Goal: Information Seeking & Learning: Check status

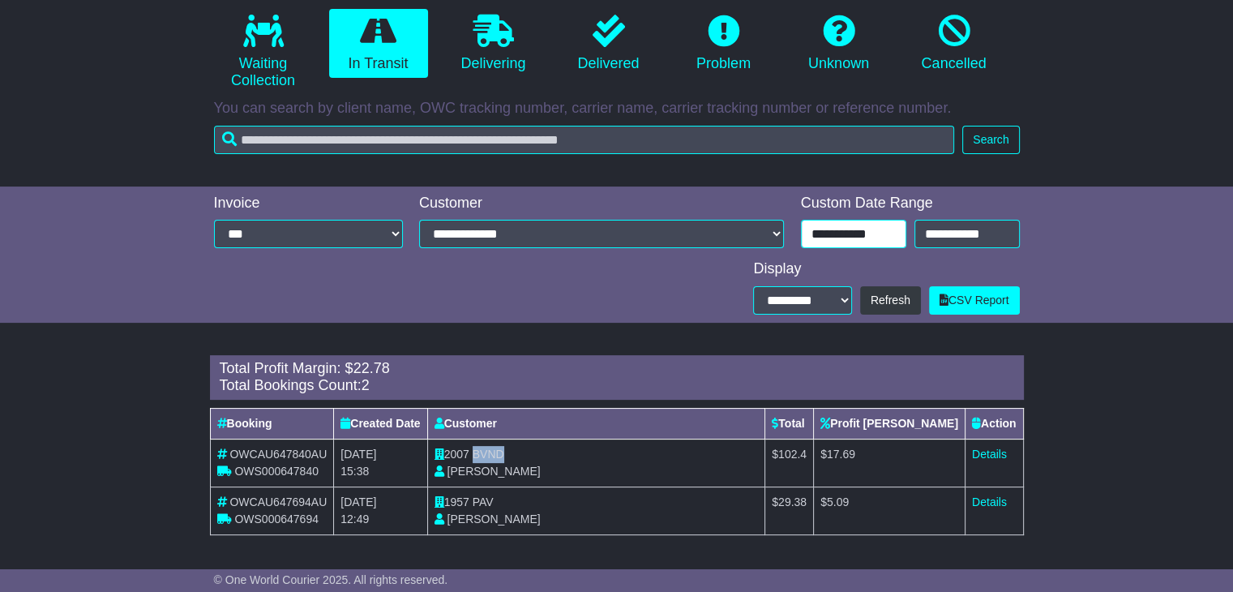
click at [854, 245] on input "**********" at bounding box center [853, 234] width 105 height 28
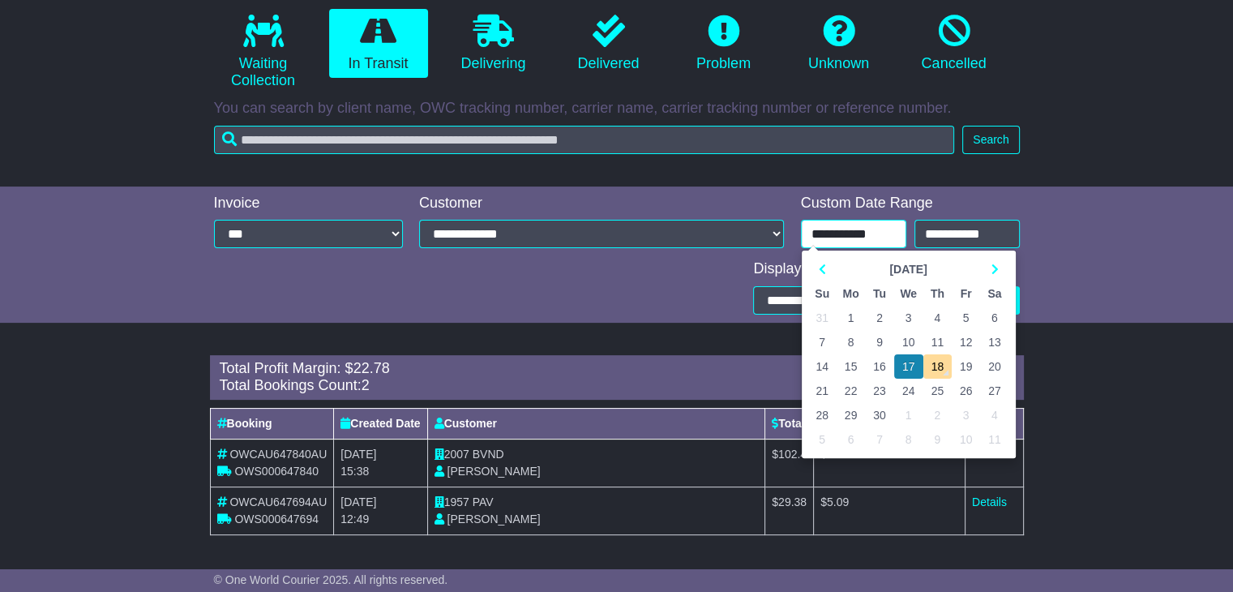
click at [904, 363] on td "17" at bounding box center [908, 366] width 29 height 24
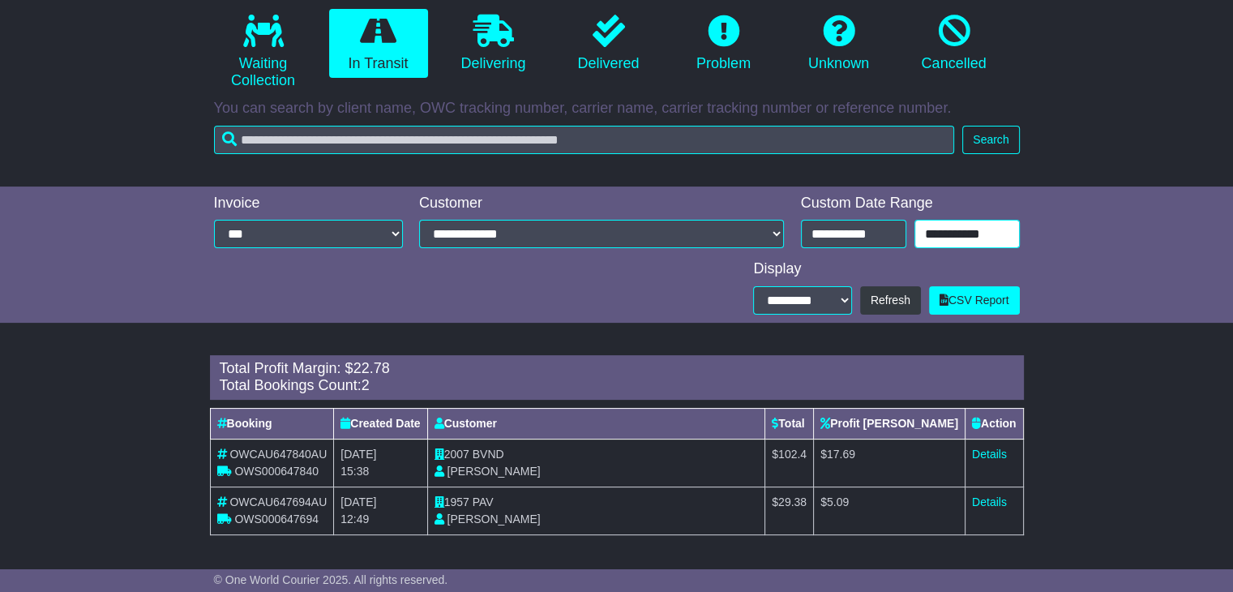
click at [937, 232] on input "**********" at bounding box center [966, 234] width 105 height 28
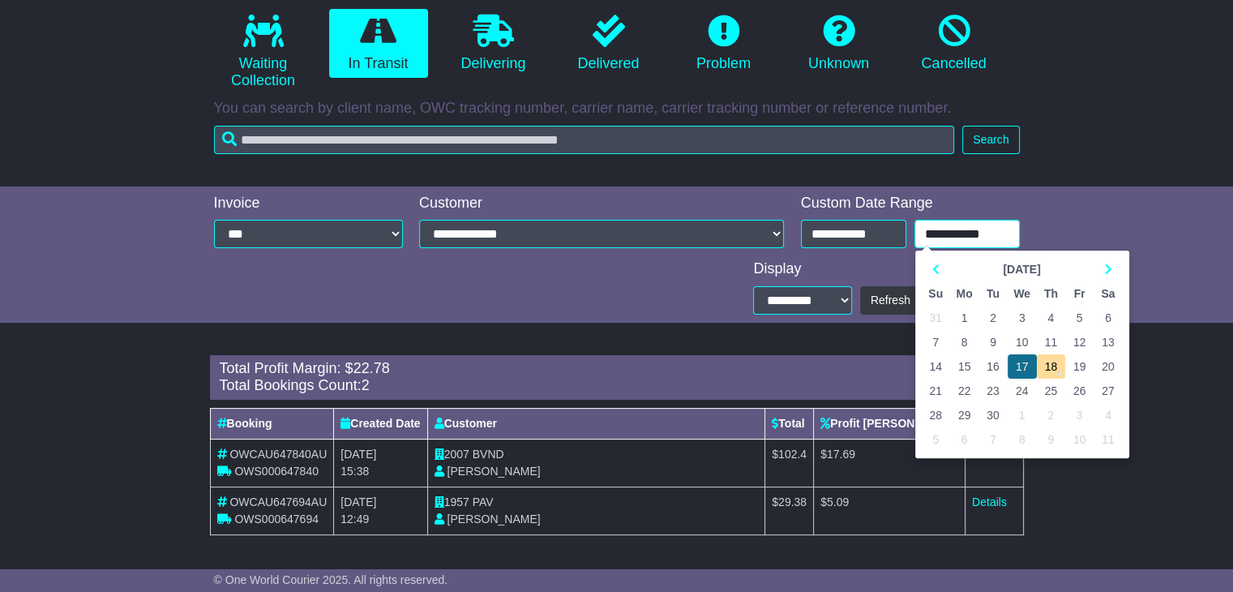
click at [1016, 365] on td "17" at bounding box center [1022, 366] width 29 height 24
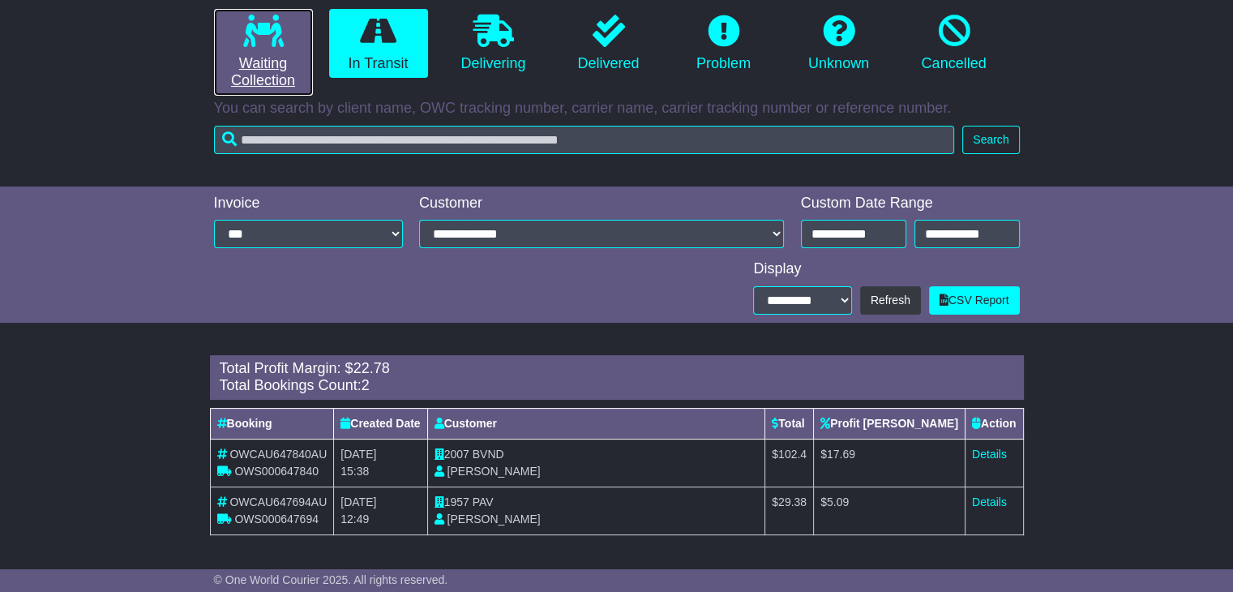
click at [289, 45] on link "Waiting Collection" at bounding box center [263, 52] width 99 height 87
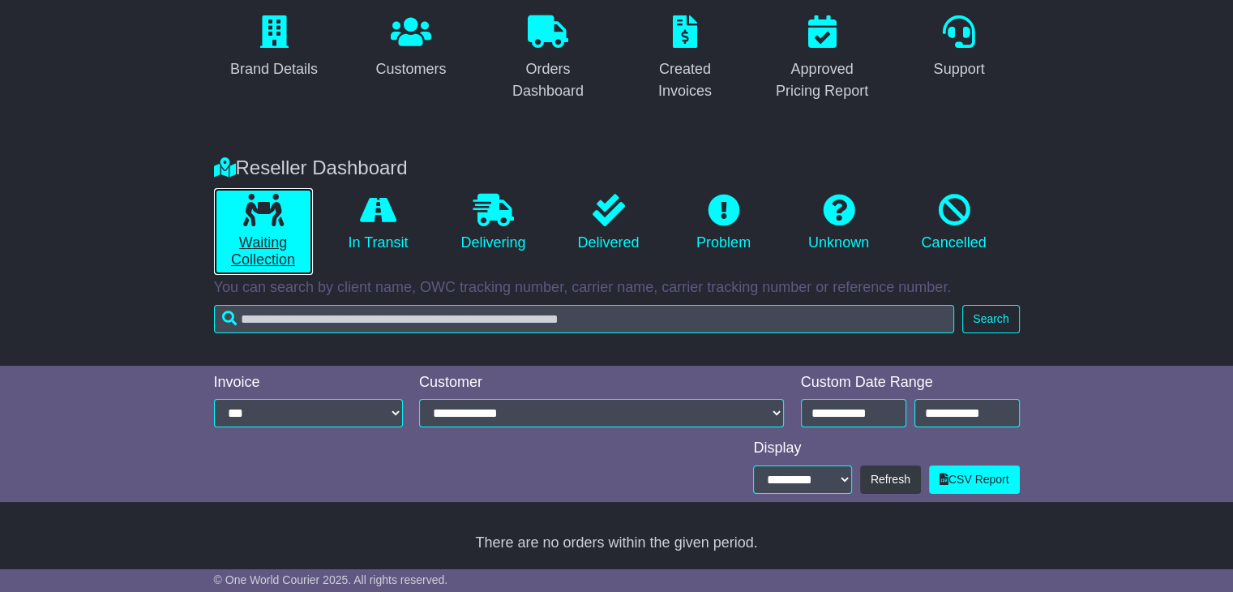
scroll to position [143, 0]
click at [401, 257] on li "In Transit" at bounding box center [378, 231] width 115 height 87
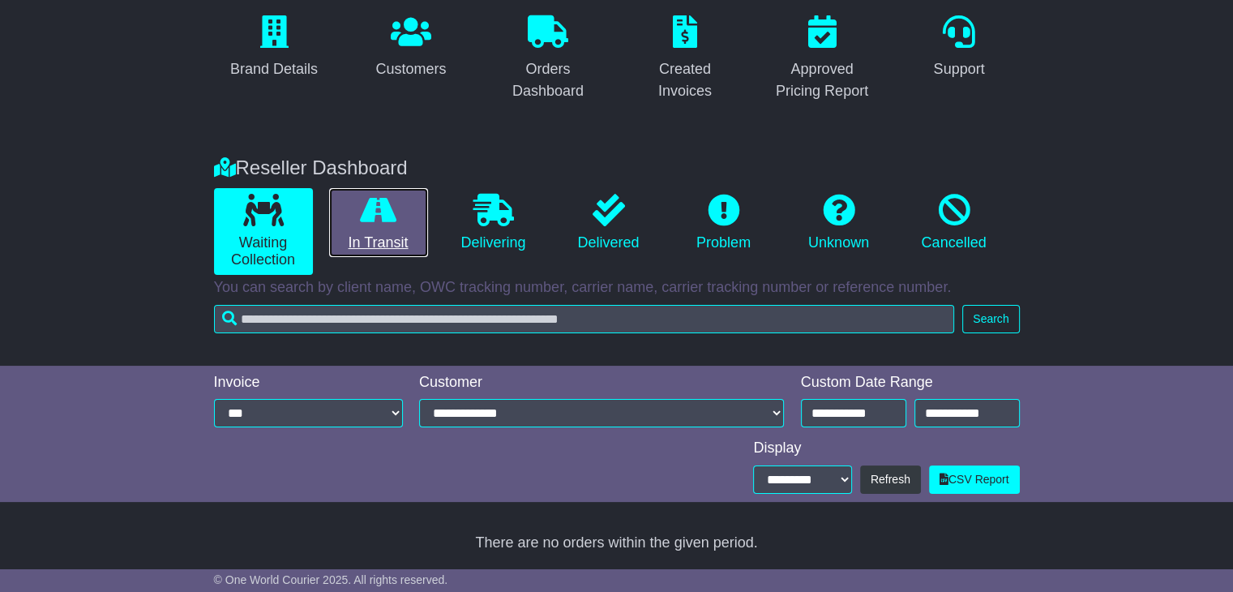
click at [379, 220] on icon at bounding box center [378, 210] width 36 height 32
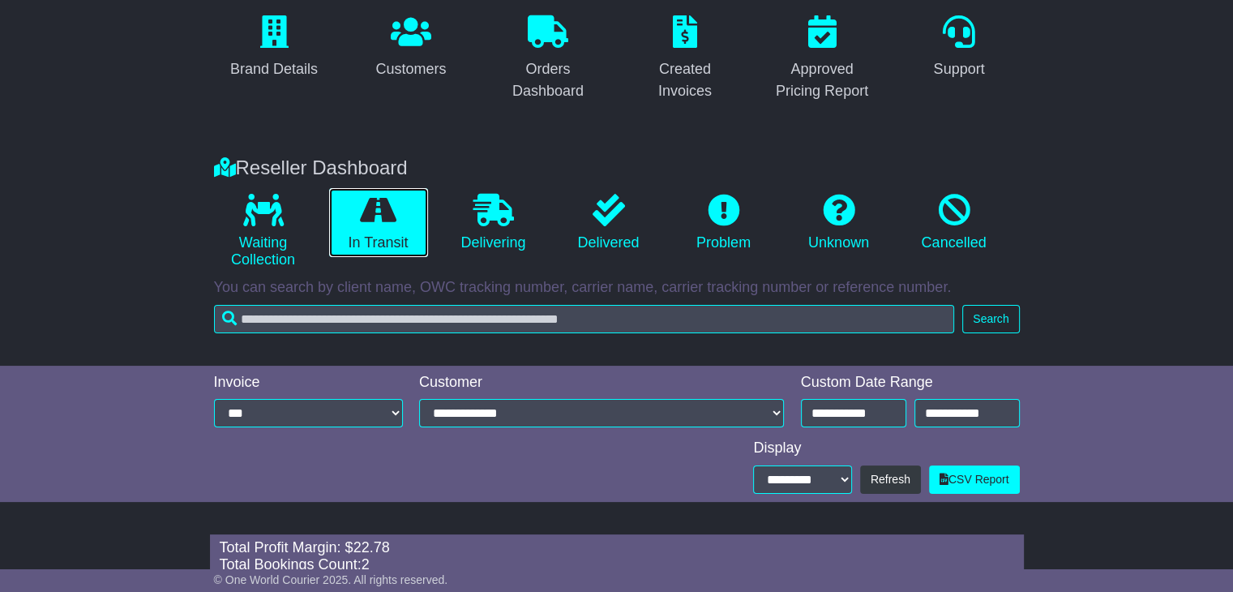
scroll to position [323, 0]
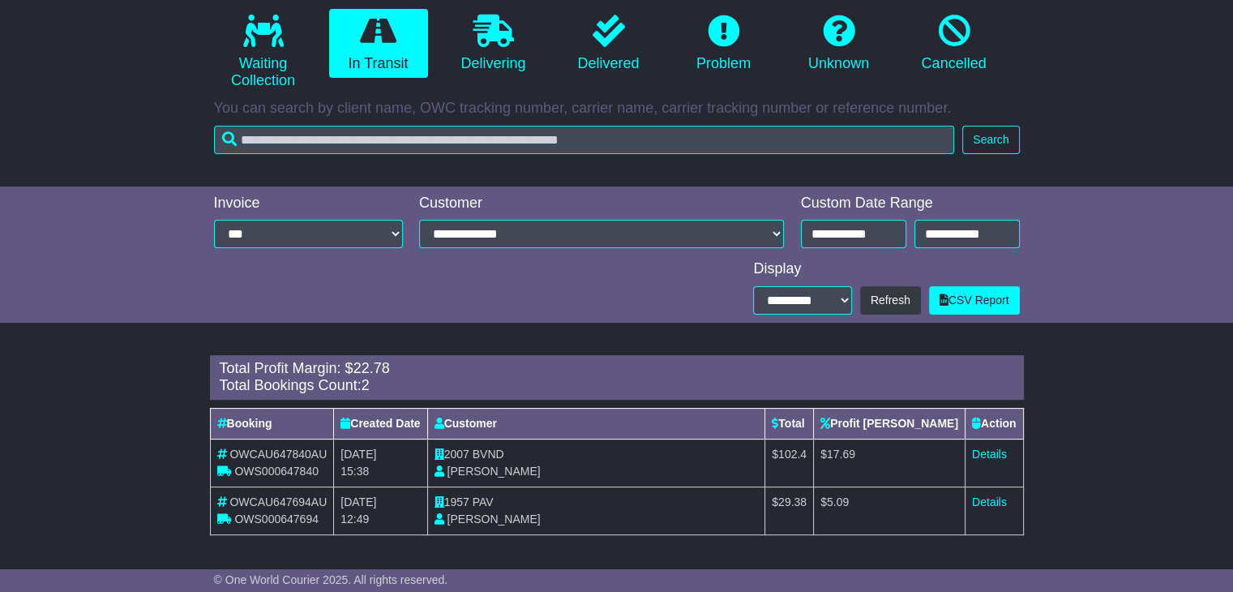
click at [504, 450] on span "BVND" at bounding box center [489, 453] width 32 height 13
click at [504, 453] on span "BVND" at bounding box center [489, 453] width 32 height 13
copy span "BVND"
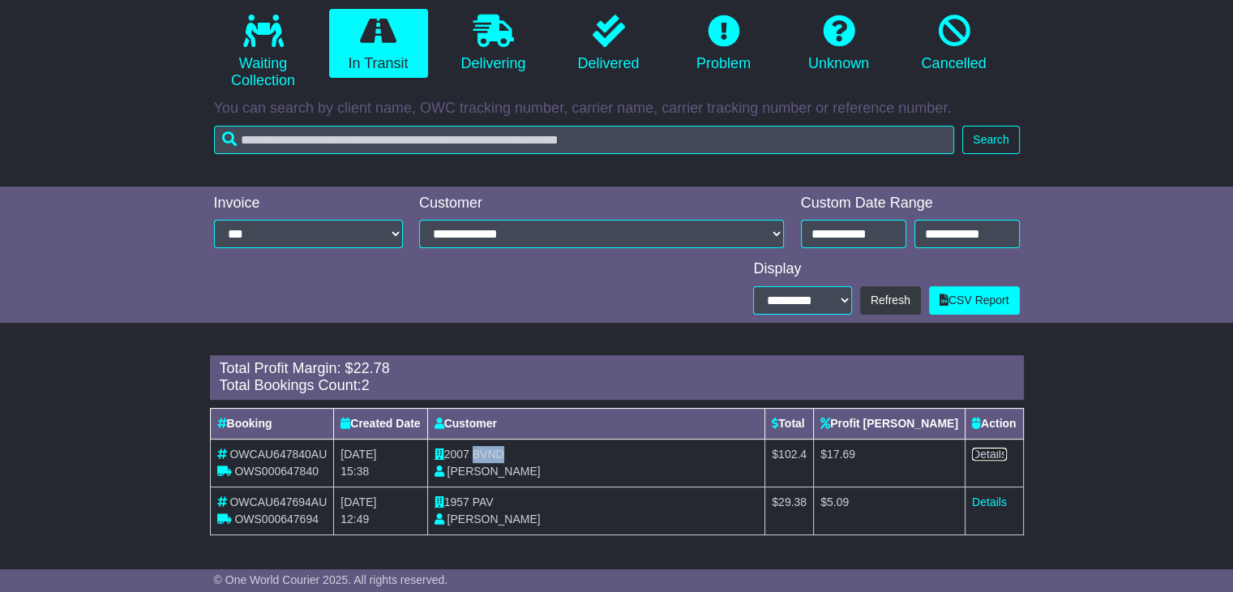
click at [974, 458] on link "Details" at bounding box center [989, 453] width 35 height 13
click at [494, 501] on span "PAV" at bounding box center [483, 501] width 21 height 13
copy span "PAV"
click at [986, 503] on link "Details" at bounding box center [989, 501] width 35 height 13
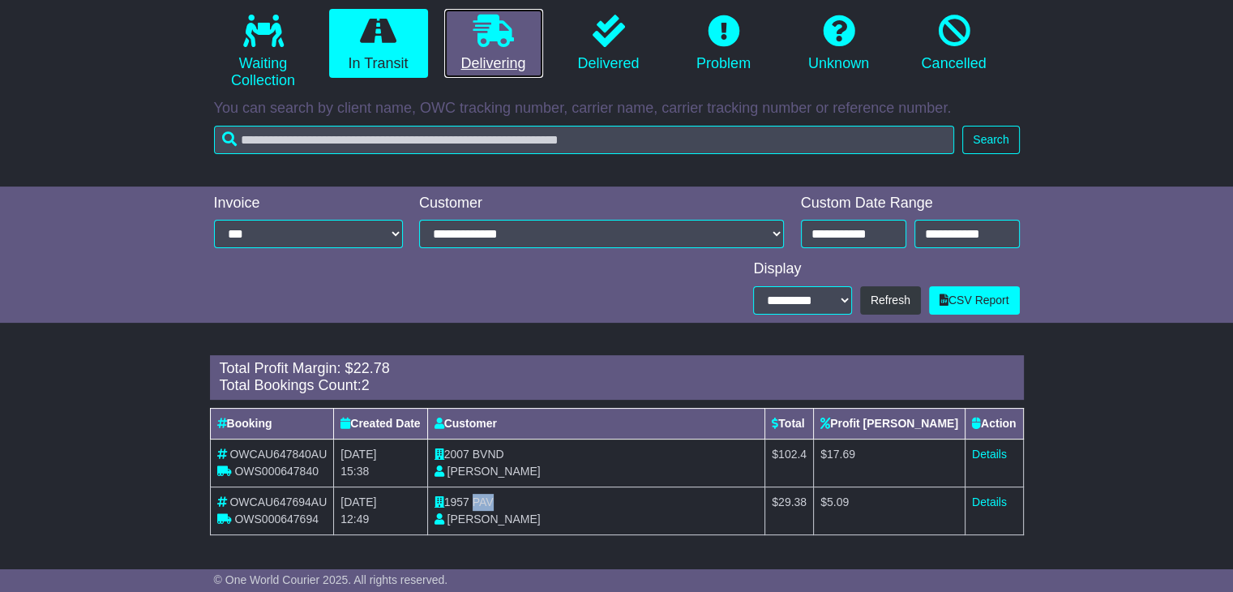
click at [447, 30] on link "Delivering" at bounding box center [493, 44] width 99 height 70
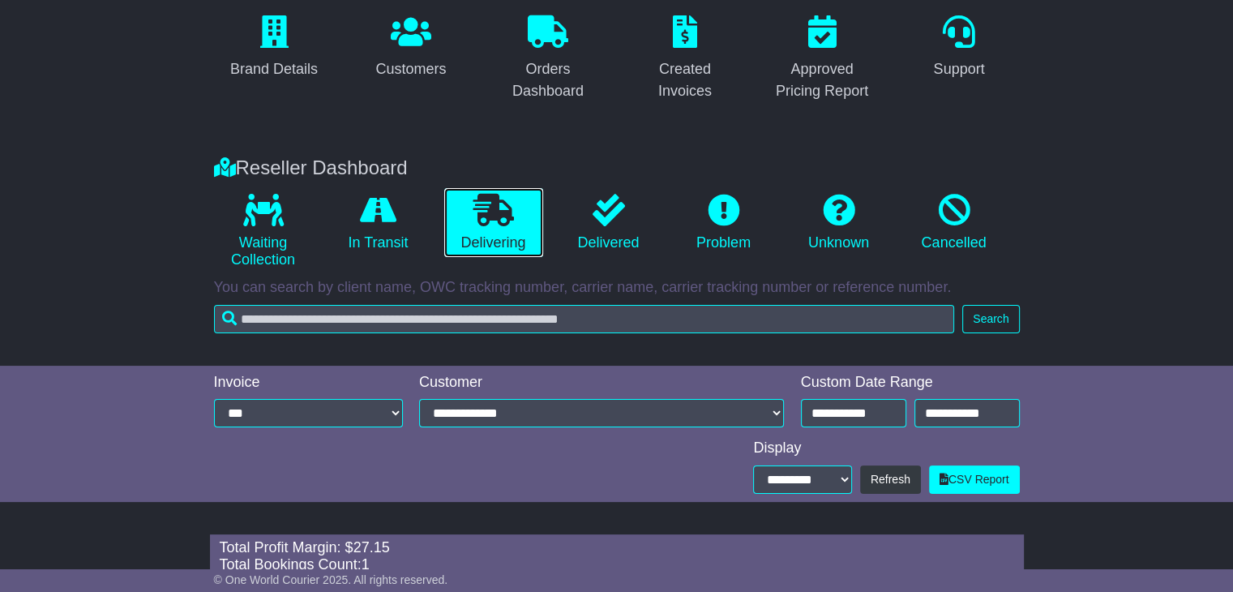
scroll to position [275, 0]
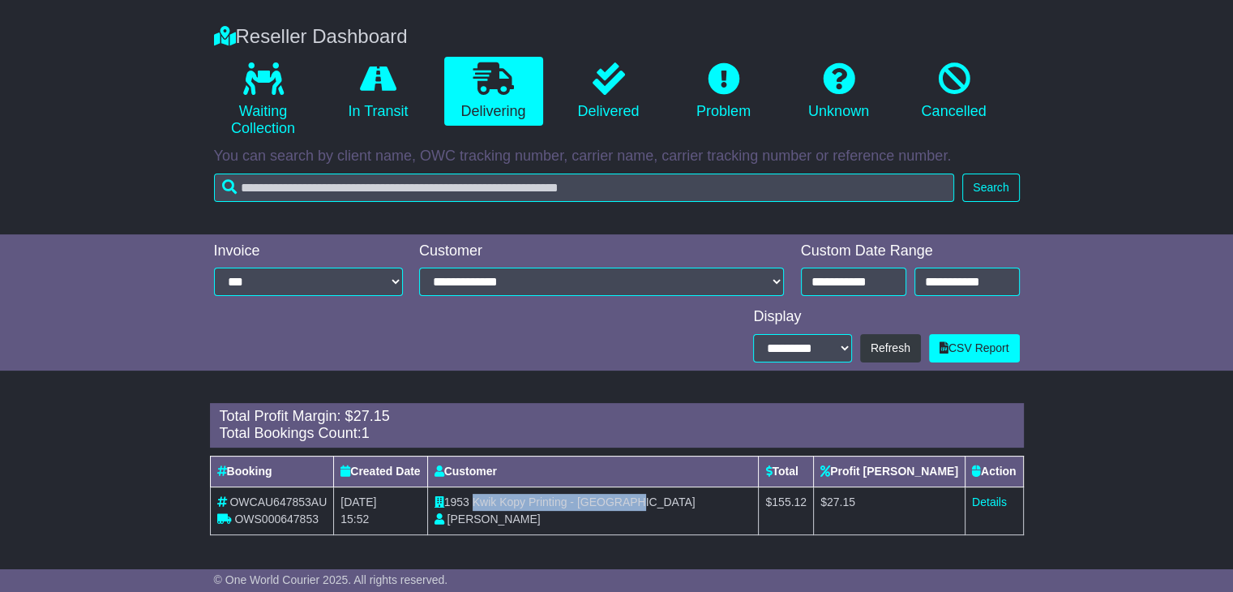
drag, startPoint x: 501, startPoint y: 503, endPoint x: 665, endPoint y: 500, distance: 163.8
click at [665, 500] on td "1953 Kwik Kopy Printing - Perth CBD Shahna Nixon" at bounding box center [593, 510] width 332 height 48
copy span "Kwik Kopy Printing - Perth CBD"
click at [992, 506] on link "Details" at bounding box center [989, 501] width 35 height 13
click at [627, 67] on link "Delivered" at bounding box center [608, 92] width 99 height 70
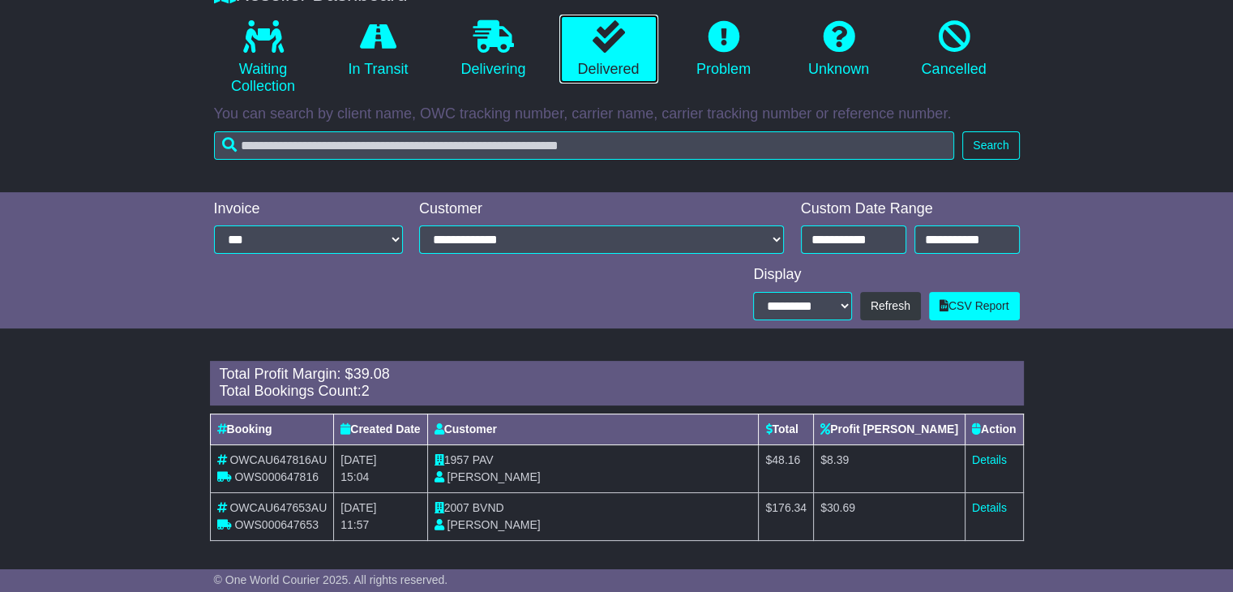
scroll to position [323, 0]
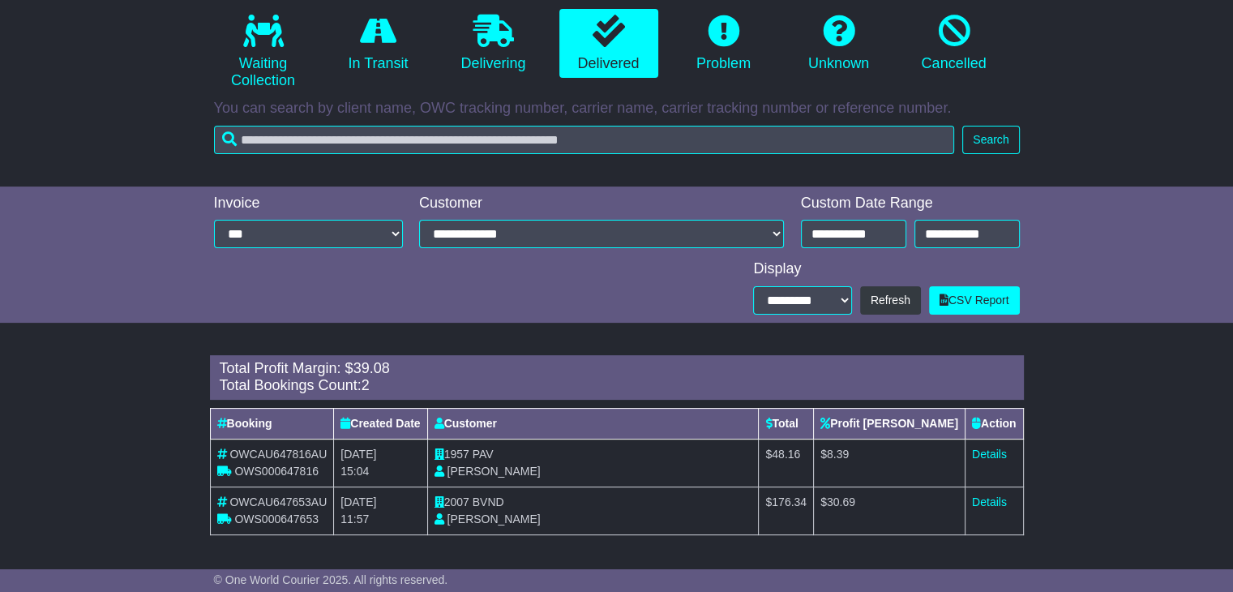
click at [509, 464] on span "Natalie Finos" at bounding box center [493, 470] width 93 height 13
click at [494, 448] on span "PAV" at bounding box center [483, 453] width 21 height 13
copy span "PAV"
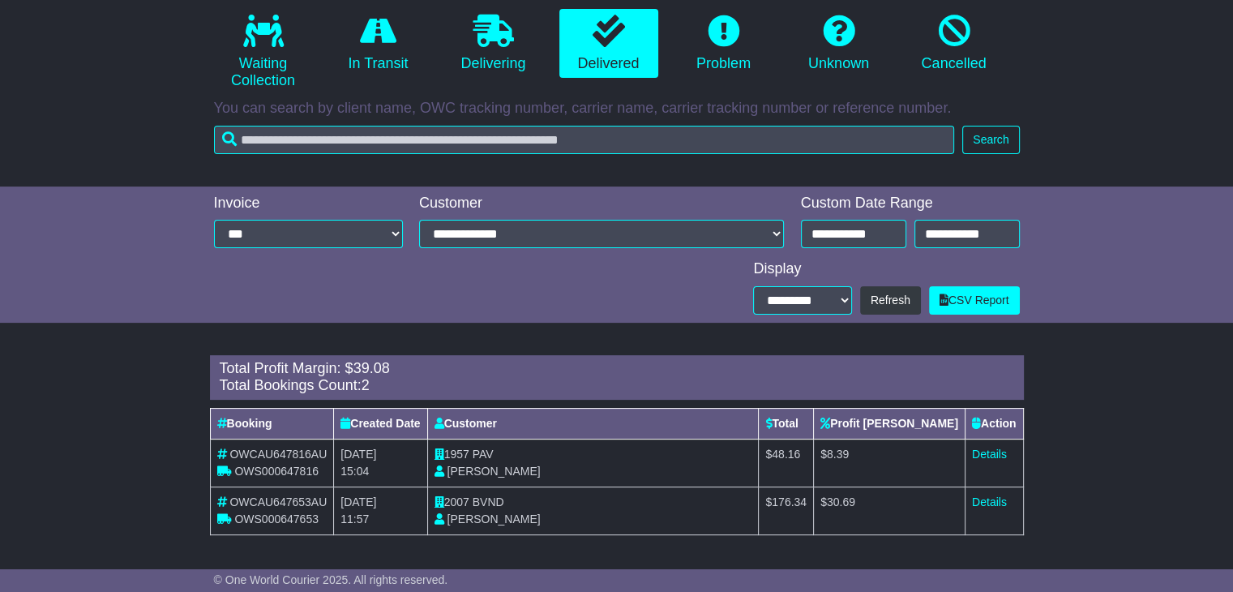
click at [991, 445] on td "Details" at bounding box center [994, 463] width 58 height 48
click at [992, 453] on link "Details" at bounding box center [989, 453] width 35 height 13
click at [504, 503] on span "BVND" at bounding box center [489, 501] width 32 height 13
copy span "BVND"
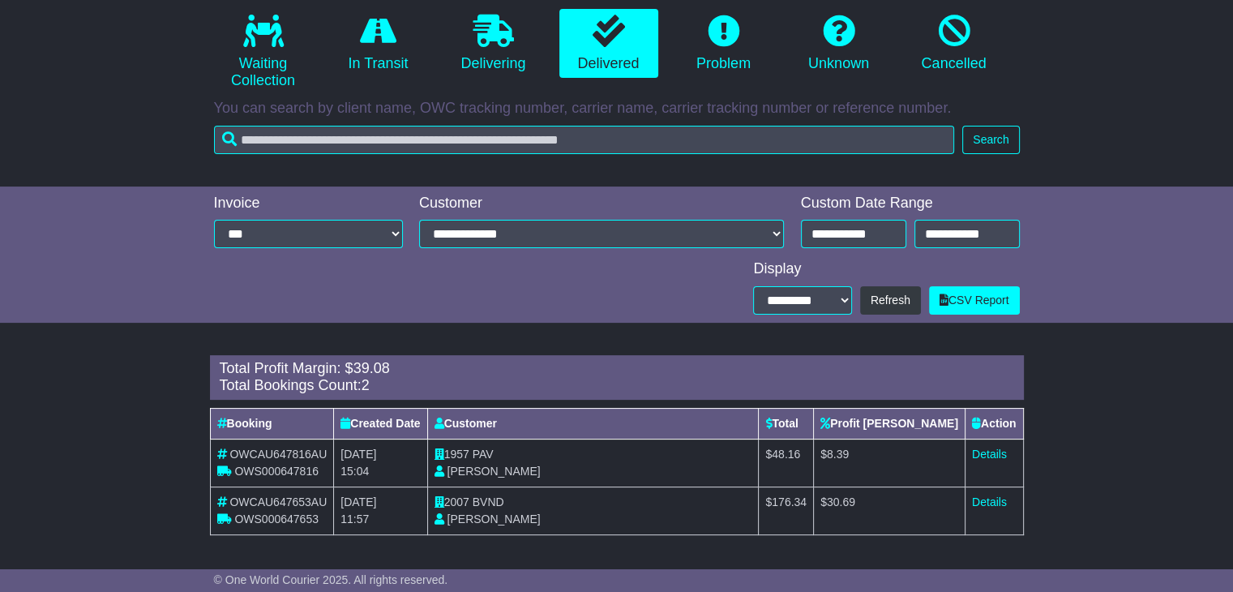
click at [1001, 508] on td "Details" at bounding box center [994, 510] width 58 height 48
click at [995, 503] on link "Details" at bounding box center [989, 501] width 35 height 13
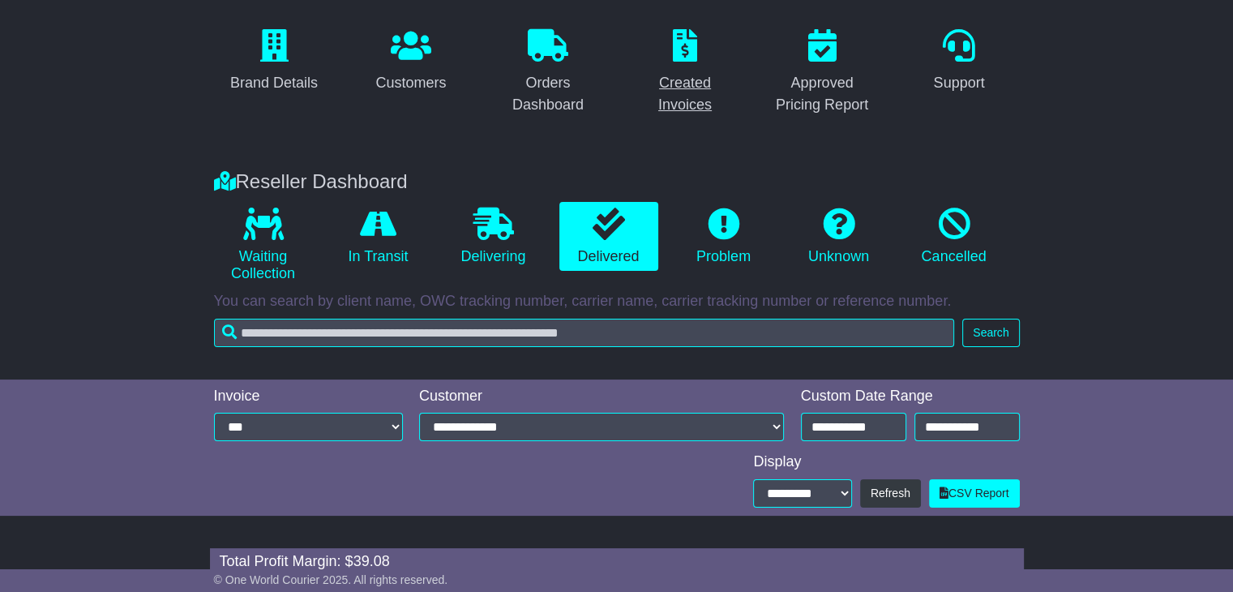
scroll to position [0, 0]
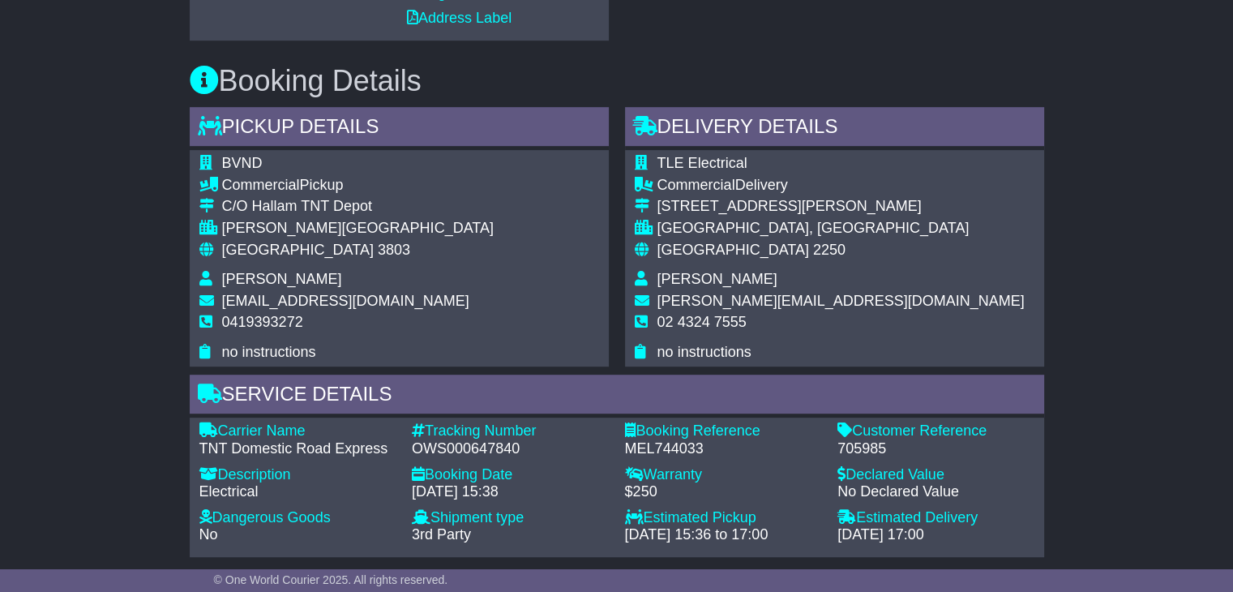
scroll to position [892, 0]
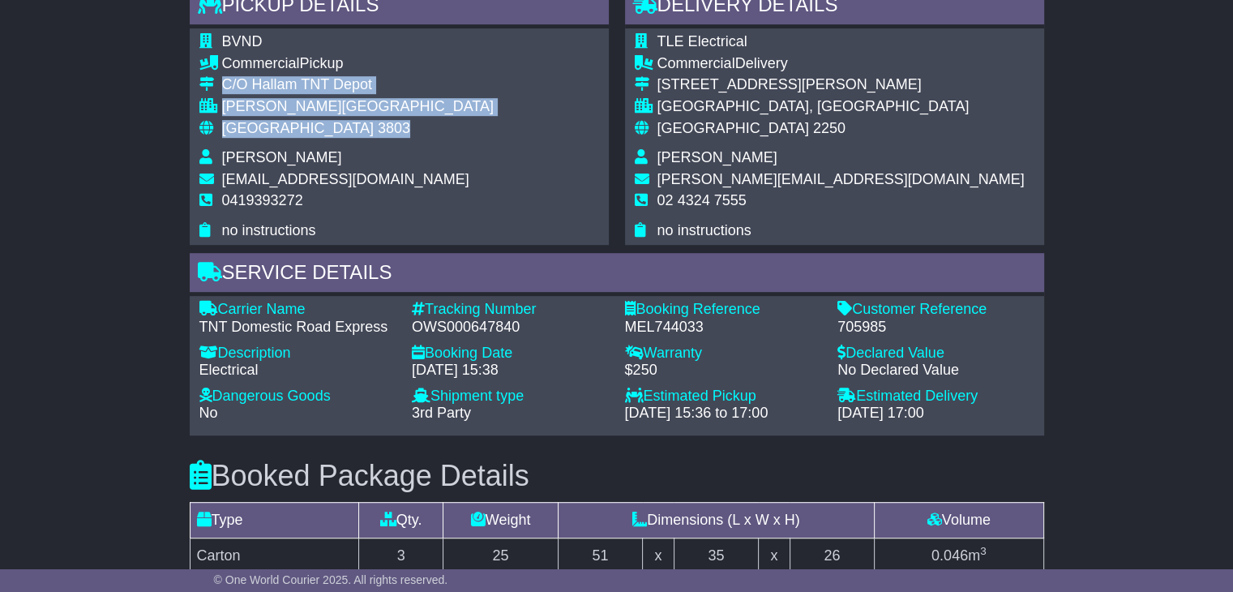
drag, startPoint x: 356, startPoint y: 131, endPoint x: 223, endPoint y: 80, distance: 142.1
click at [223, 80] on tbody "BVND Commercial Pickup C/O Hallam TNT Depot HALLAM, VIC Australia 3803 Nathan B…" at bounding box center [346, 136] width 294 height 206
copy tbody "C/O Hallam TNT Depot HALLAM, VIC Australia 3803"
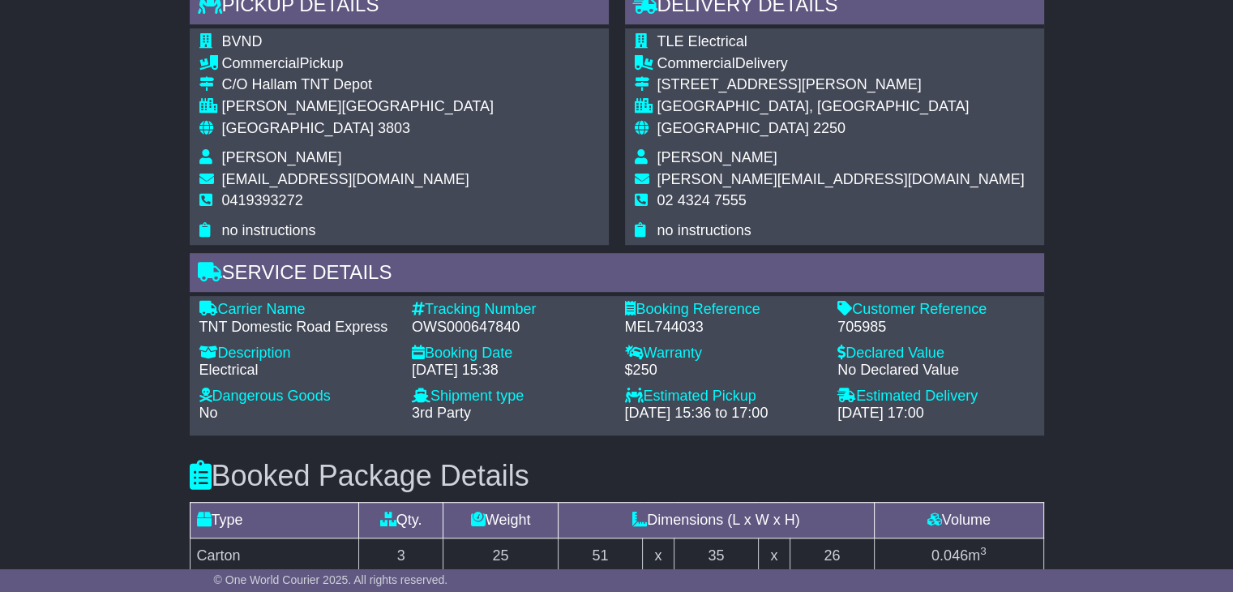
click at [255, 202] on span "0419393272" at bounding box center [262, 200] width 81 height 16
copy span "0419393272"
click at [445, 332] on div "OWS000647840" at bounding box center [510, 328] width 197 height 18
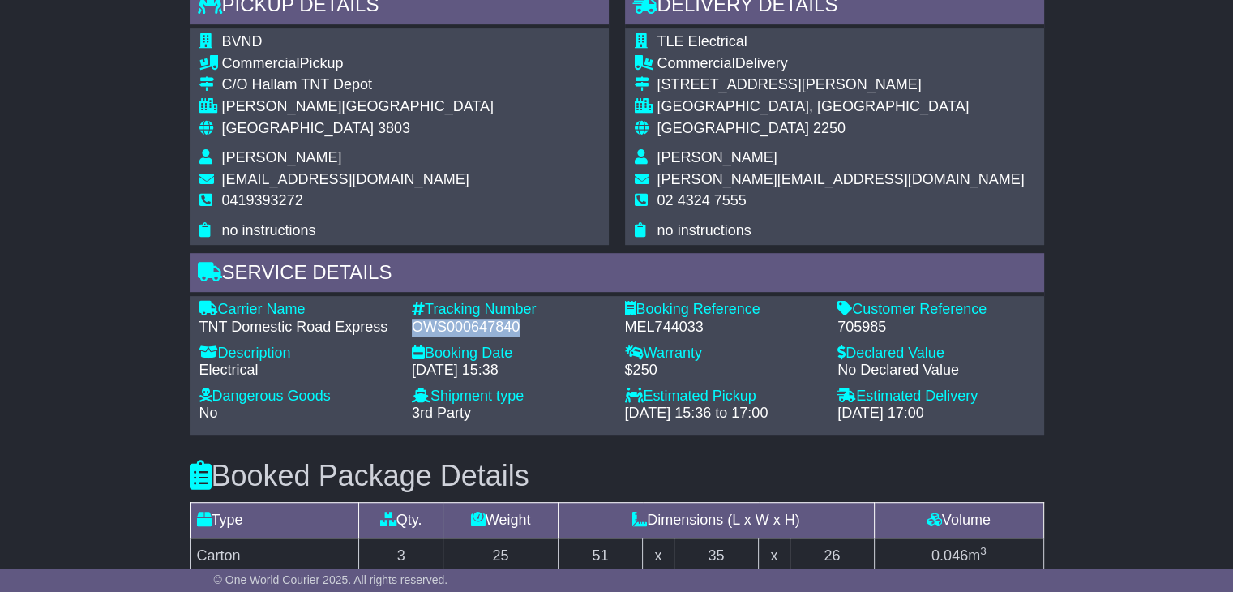
copy div "OWS000647840"
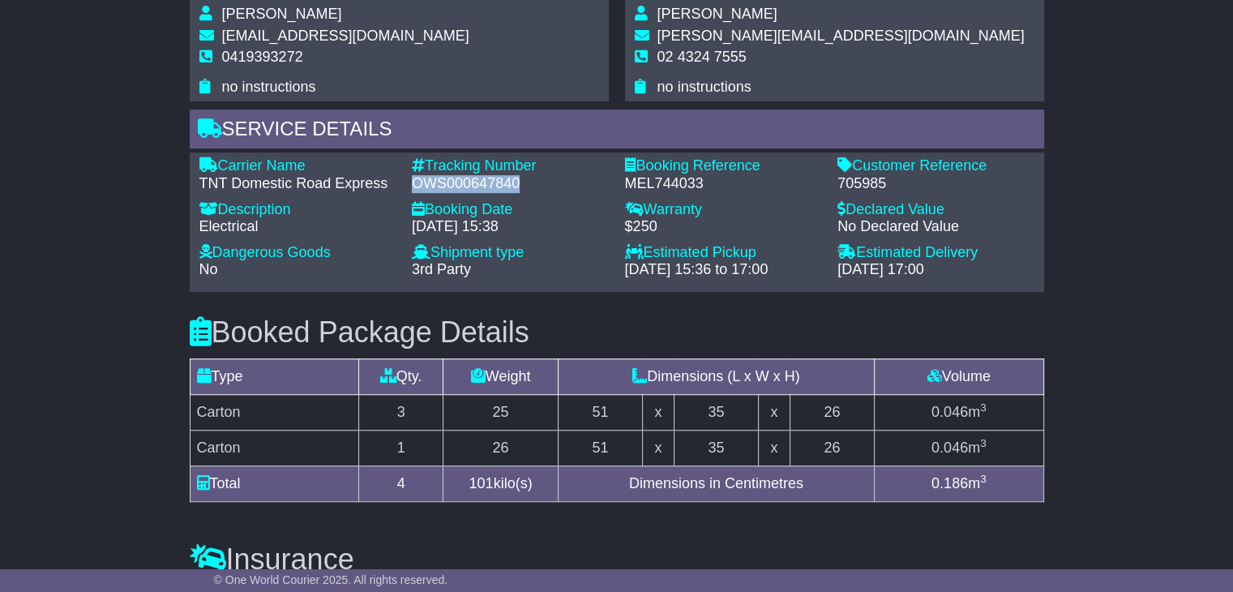
scroll to position [1054, 0]
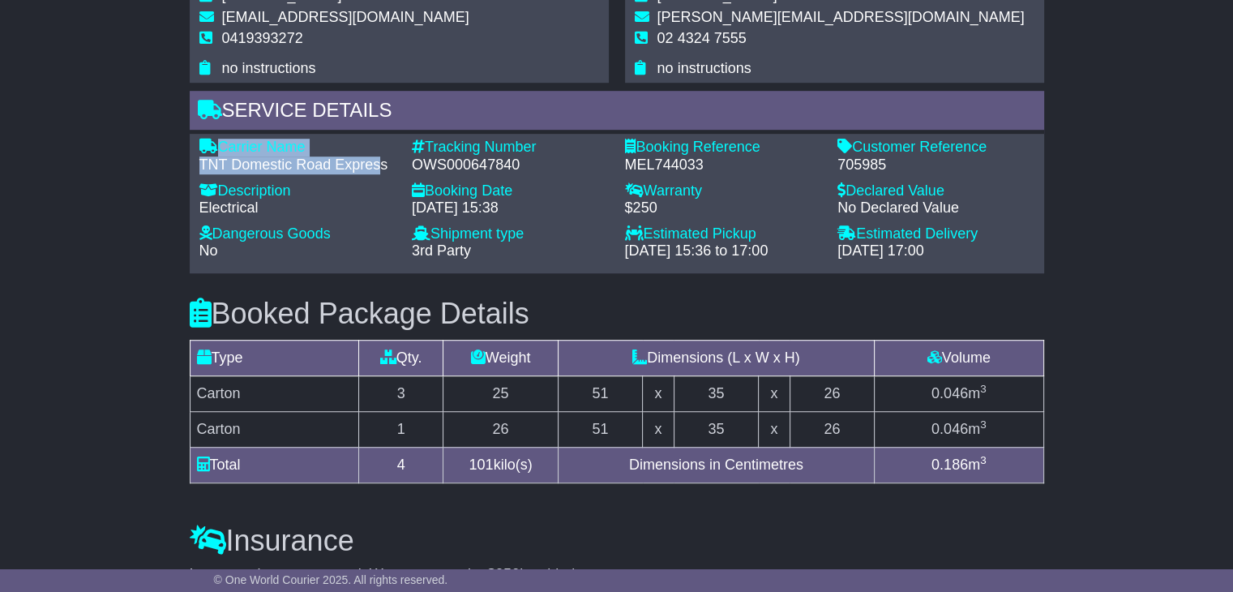
drag, startPoint x: 383, startPoint y: 163, endPoint x: 219, endPoint y: 143, distance: 165.0
click at [219, 143] on div "Carrier Name - TNT Domestic Road Express" at bounding box center [297, 156] width 213 height 35
click at [225, 144] on div "Carrier Name" at bounding box center [297, 148] width 197 height 18
drag, startPoint x: 223, startPoint y: 144, endPoint x: 390, endPoint y: 164, distance: 168.1
click at [390, 164] on div "Carrier Name - TNT Domestic Road Express" at bounding box center [297, 156] width 213 height 35
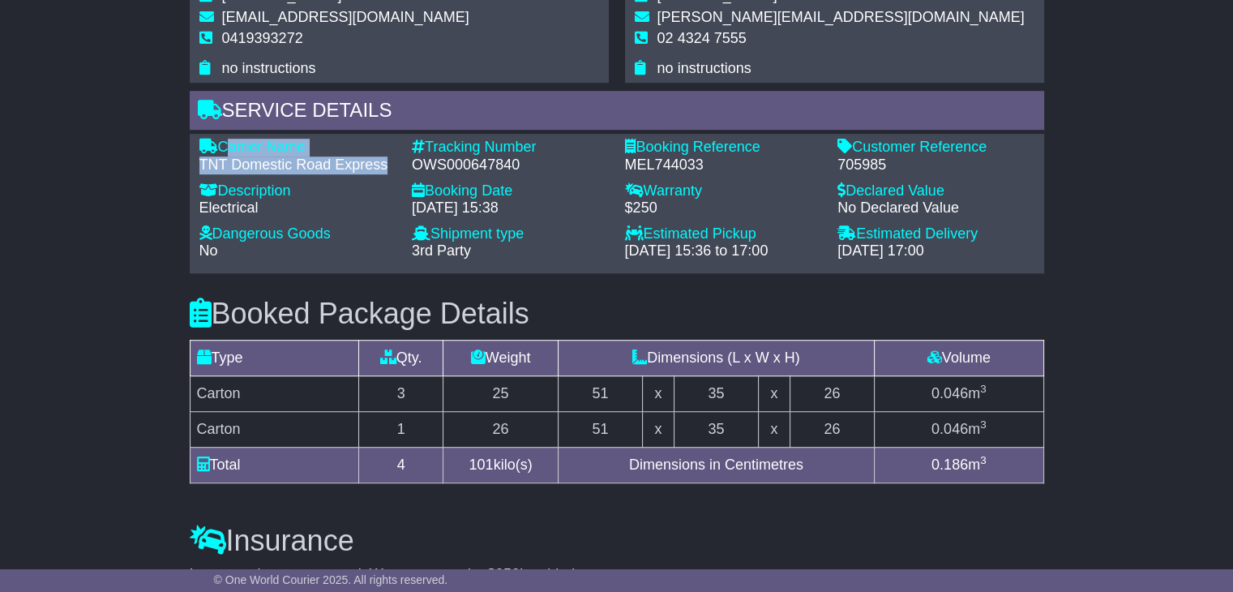
copy div "Carrier Name - TNT Domestic Road Express"
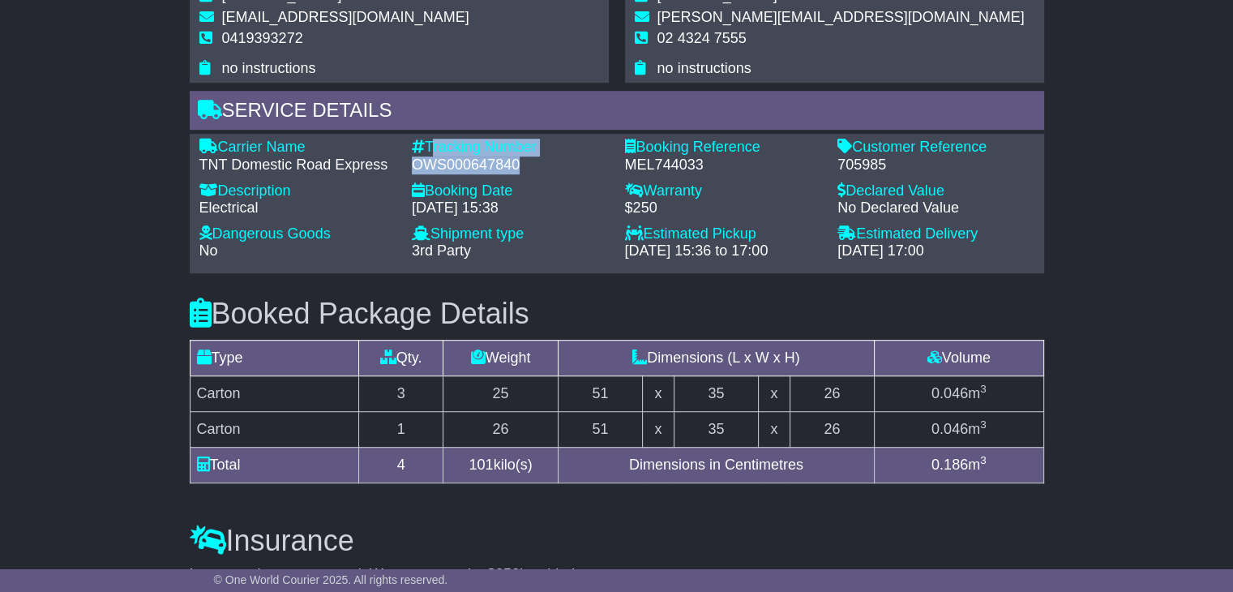
drag, startPoint x: 523, startPoint y: 166, endPoint x: 427, endPoint y: 141, distance: 98.9
click at [427, 141] on div "Tracking Number - OWS000647840" at bounding box center [510, 156] width 213 height 35
copy div "Tracking Number - OWS000647840"
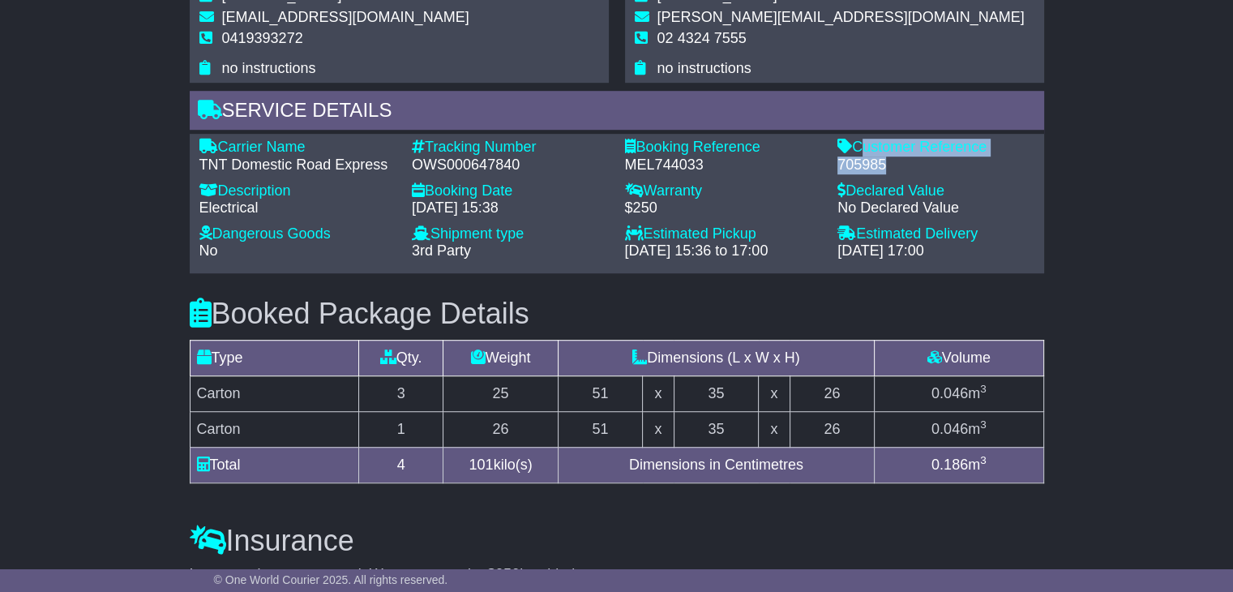
drag, startPoint x: 893, startPoint y: 161, endPoint x: 859, endPoint y: 139, distance: 40.9
click at [859, 139] on div "Customer Reference - 705985" at bounding box center [935, 156] width 213 height 35
copy div "Customer Reference - 705985"
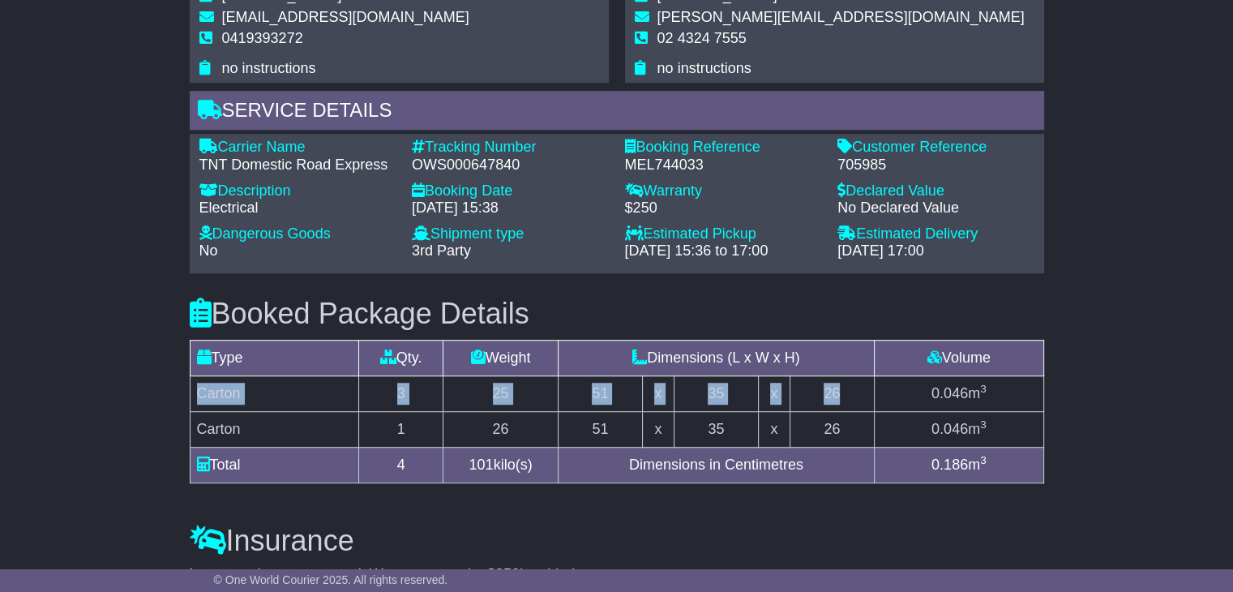
drag, startPoint x: 858, startPoint y: 388, endPoint x: 191, endPoint y: 394, distance: 667.2
click at [191, 394] on tr "Carton 3 25 51 x 35 x 26 0.046 m 3" at bounding box center [617, 393] width 854 height 36
copy tr "Carton 3 25 51 x 35 x 26"
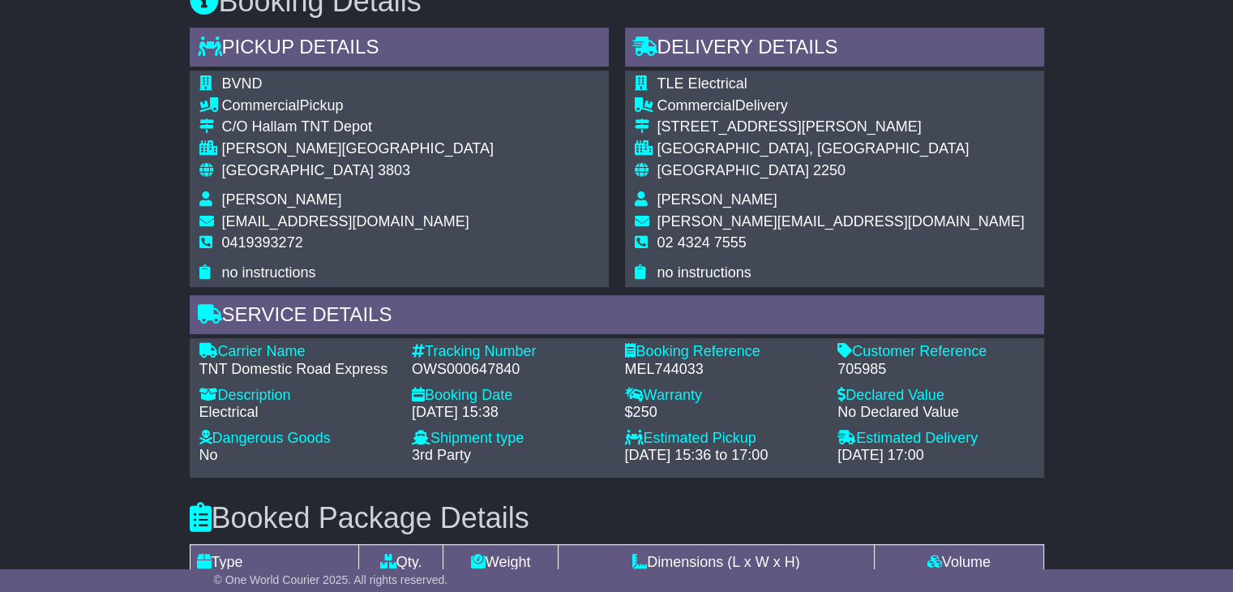
scroll to position [811, 0]
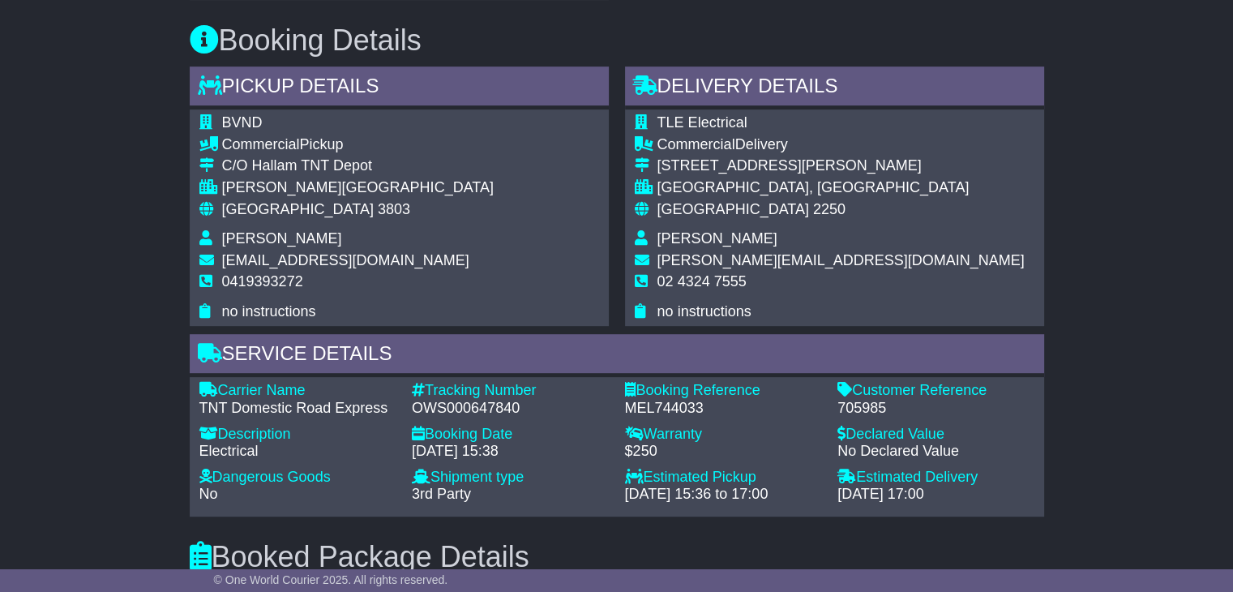
click at [713, 241] on span "Terry Farham" at bounding box center [717, 238] width 120 height 16
click at [710, 241] on span "Terry Farham" at bounding box center [717, 238] width 120 height 16
click at [706, 241] on span "Terry Farham" at bounding box center [717, 238] width 120 height 16
click at [705, 241] on span "Terry Farham" at bounding box center [717, 238] width 120 height 16
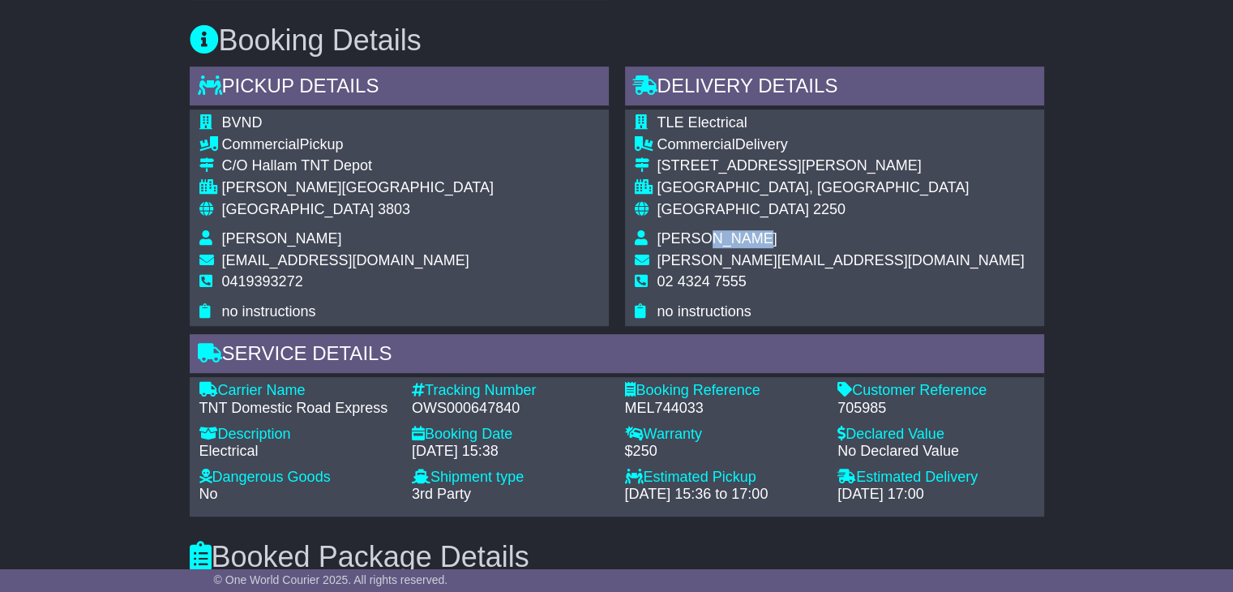
click at [704, 241] on span "Terry Farham" at bounding box center [717, 238] width 120 height 16
click at [719, 276] on span "02 4324 7555" at bounding box center [701, 281] width 89 height 16
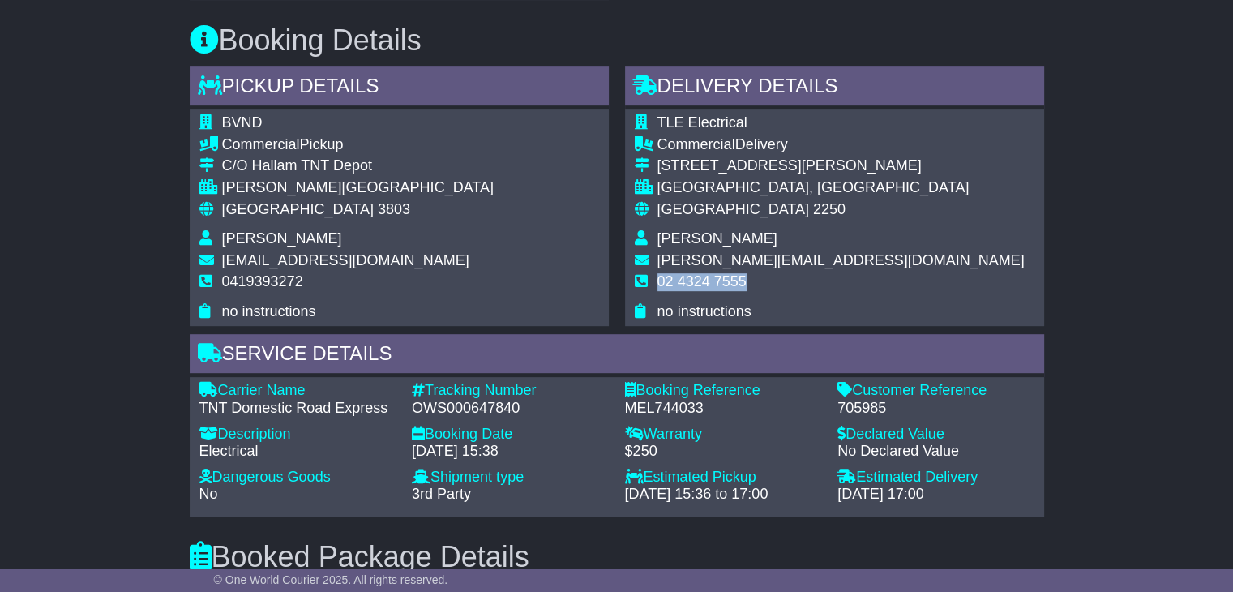
click at [719, 276] on span "02 4324 7555" at bounding box center [701, 281] width 89 height 16
copy tbody "02 4324 7555"
click at [378, 211] on span "3803" at bounding box center [394, 209] width 32 height 16
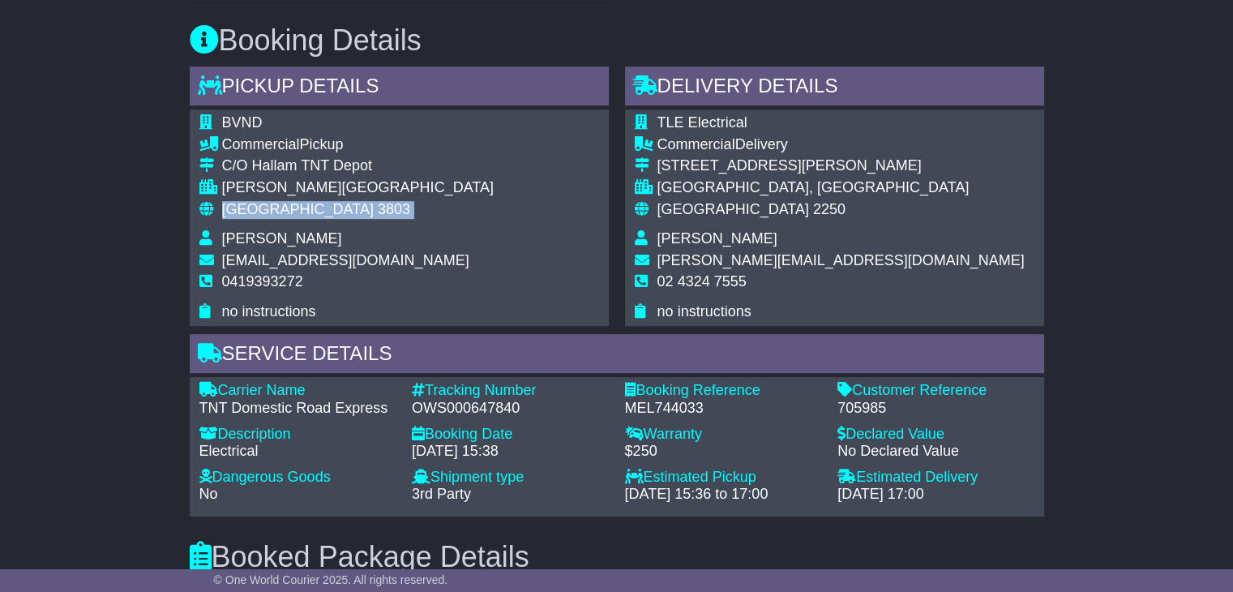
copy tbody "Australia 3803"
click at [813, 205] on span "2250" at bounding box center [829, 209] width 32 height 16
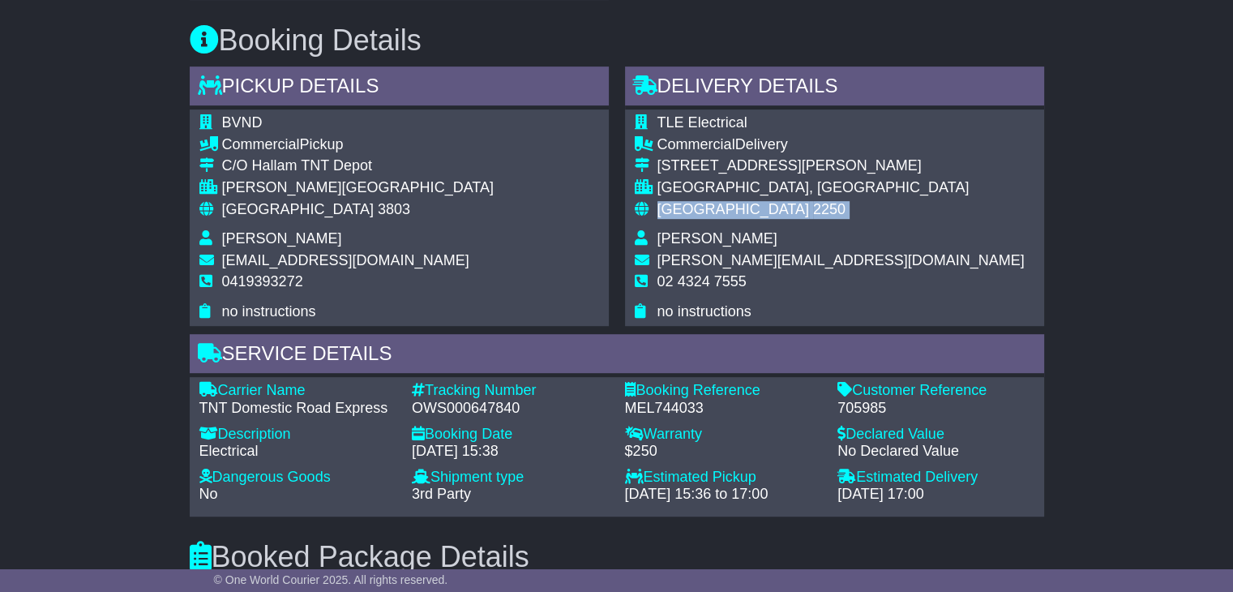
click at [813, 205] on span "2250" at bounding box center [829, 209] width 32 height 16
copy tbody "Australia 2250"
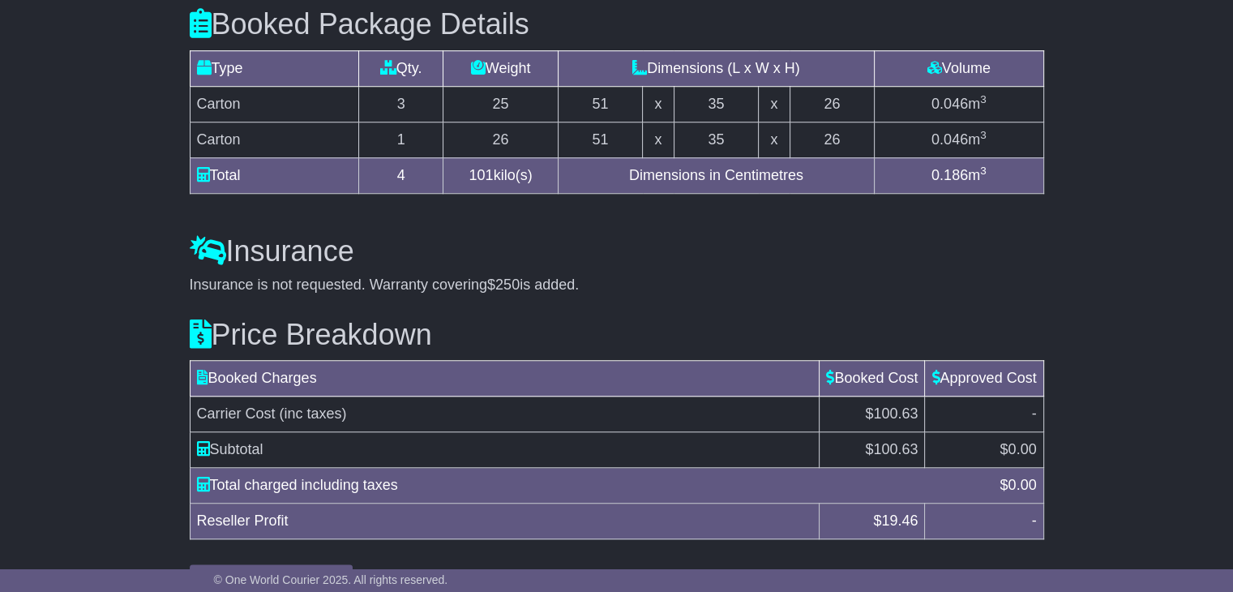
scroll to position [1381, 0]
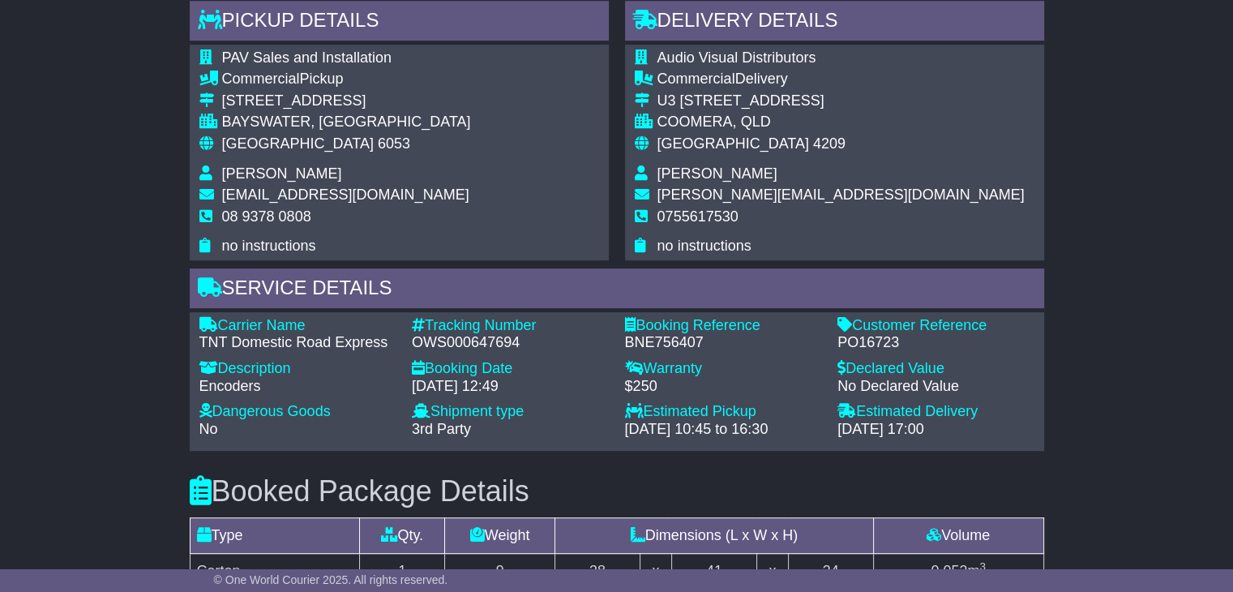
scroll to position [892, 0]
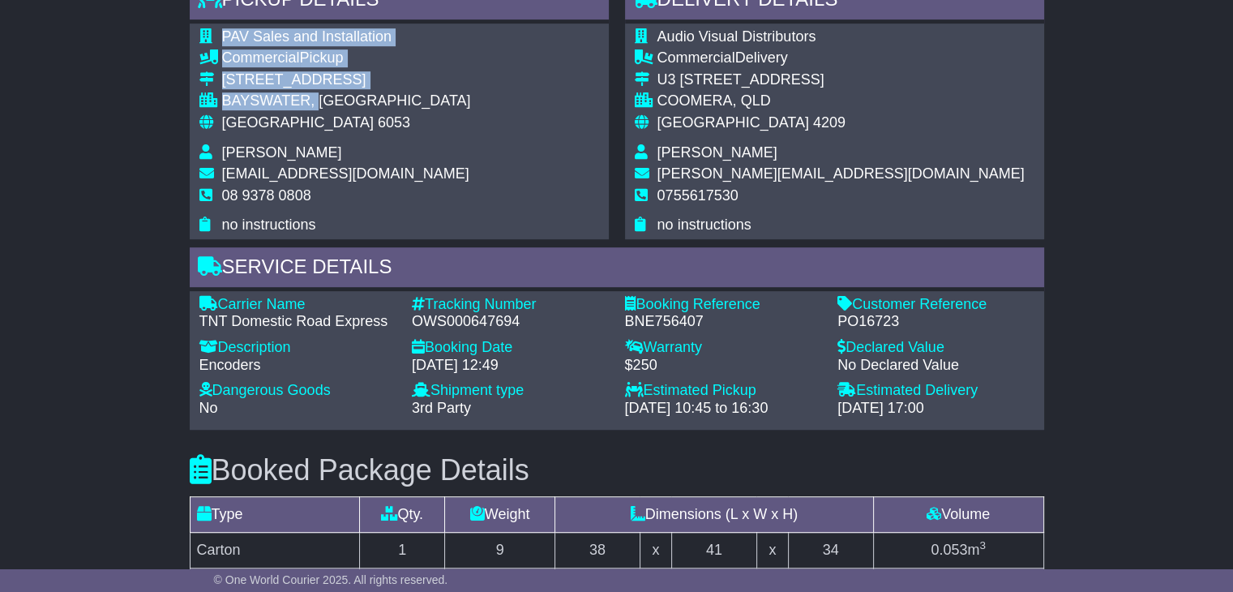
drag, startPoint x: 295, startPoint y: 116, endPoint x: 260, endPoint y: 76, distance: 52.8
click at [197, 59] on div "PAV Sales and Installation Commercial Pickup 3/510 Guildford Road BAYSWATER, WA…" at bounding box center [399, 132] width 419 height 216
drag, startPoint x: 347, startPoint y: 113, endPoint x: 220, endPoint y: 82, distance: 130.2
click at [220, 82] on tbody "PAV Sales and Installation Commercial Pickup 3/510 Guildford Road BAYSWATER, WA…" at bounding box center [335, 131] width 272 height 206
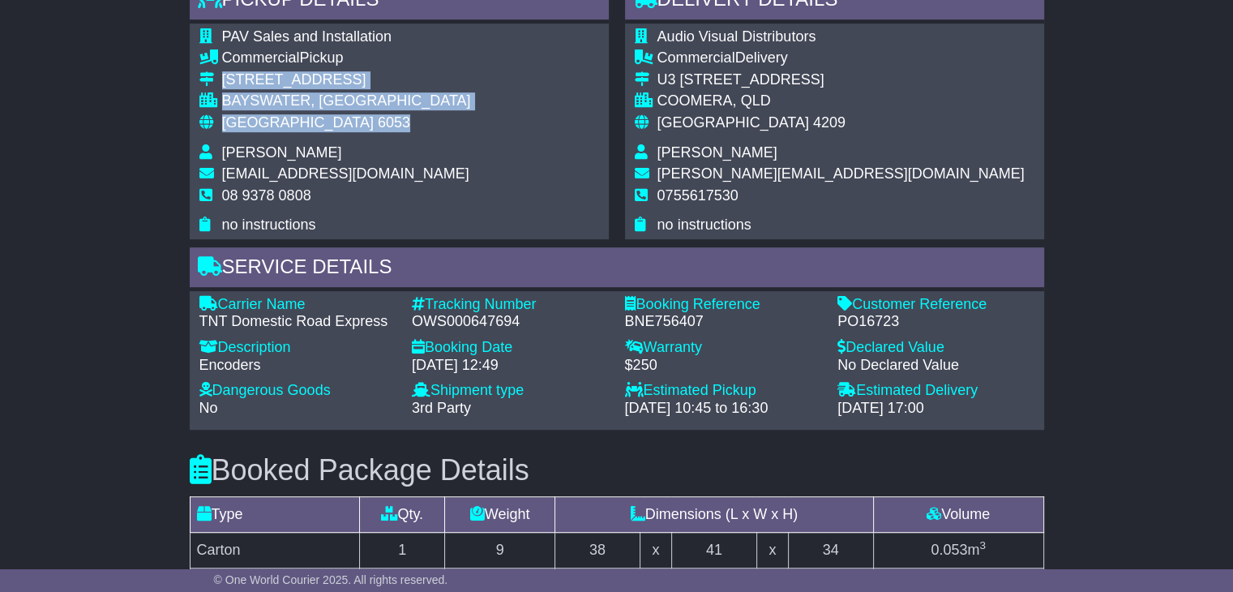
drag, startPoint x: 294, startPoint y: 117, endPoint x: 224, endPoint y: 80, distance: 79.4
click at [224, 80] on tbody "PAV Sales and Installation Commercial Pickup 3/510 Guildford Road BAYSWATER, WA…" at bounding box center [335, 131] width 272 height 206
copy tbody "3/510 Guildford Road BAYSWATER, WA Australia 6053"
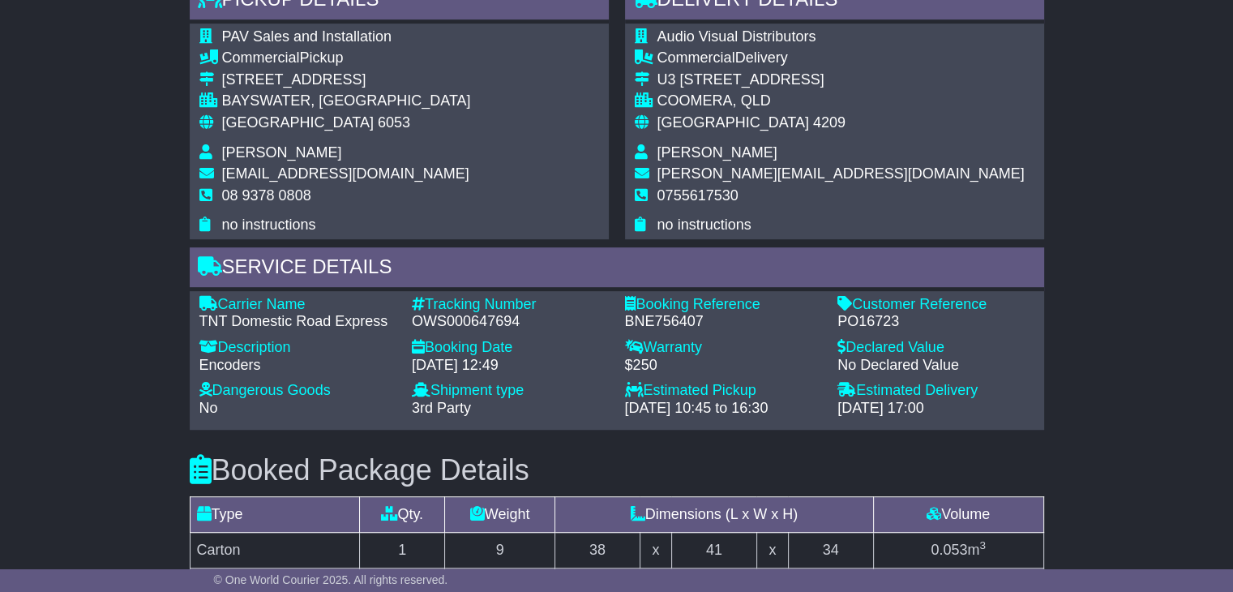
click at [238, 190] on span "08 9378 0808" at bounding box center [266, 195] width 89 height 16
copy tbody "08 9378 0808"
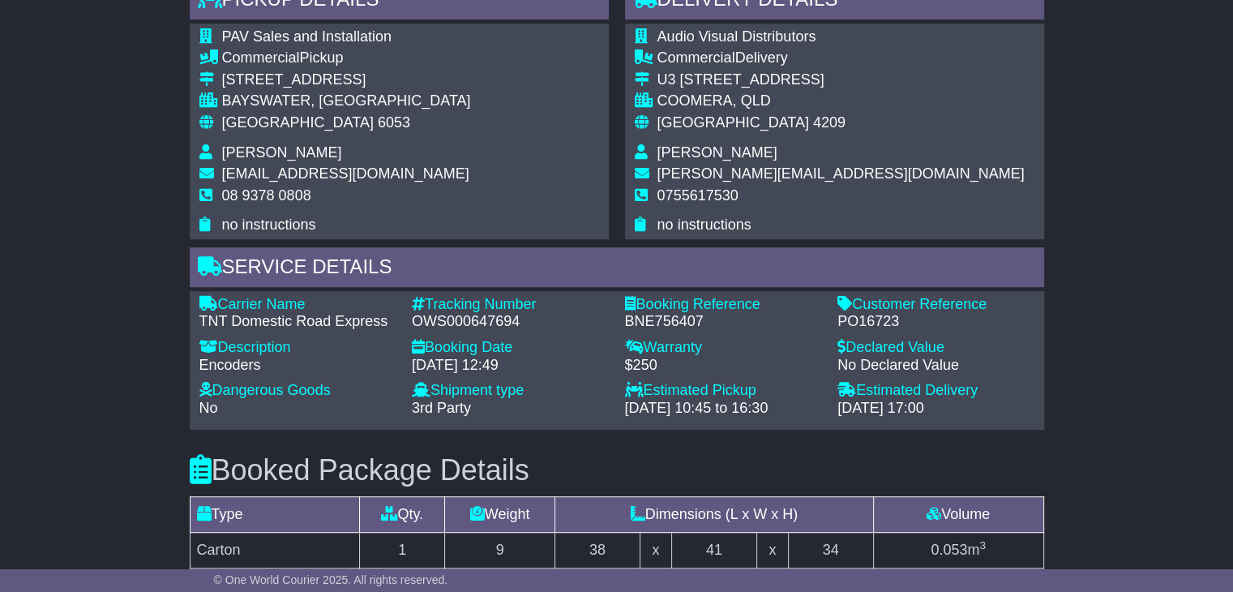
click at [469, 313] on div "OWS000647694" at bounding box center [510, 322] width 197 height 18
copy div "OWS000647694"
drag, startPoint x: 370, startPoint y: 324, endPoint x: 214, endPoint y: 302, distance: 157.2
click at [214, 302] on div "Carrier Name - TNT Domestic Road Express" at bounding box center [297, 313] width 213 height 35
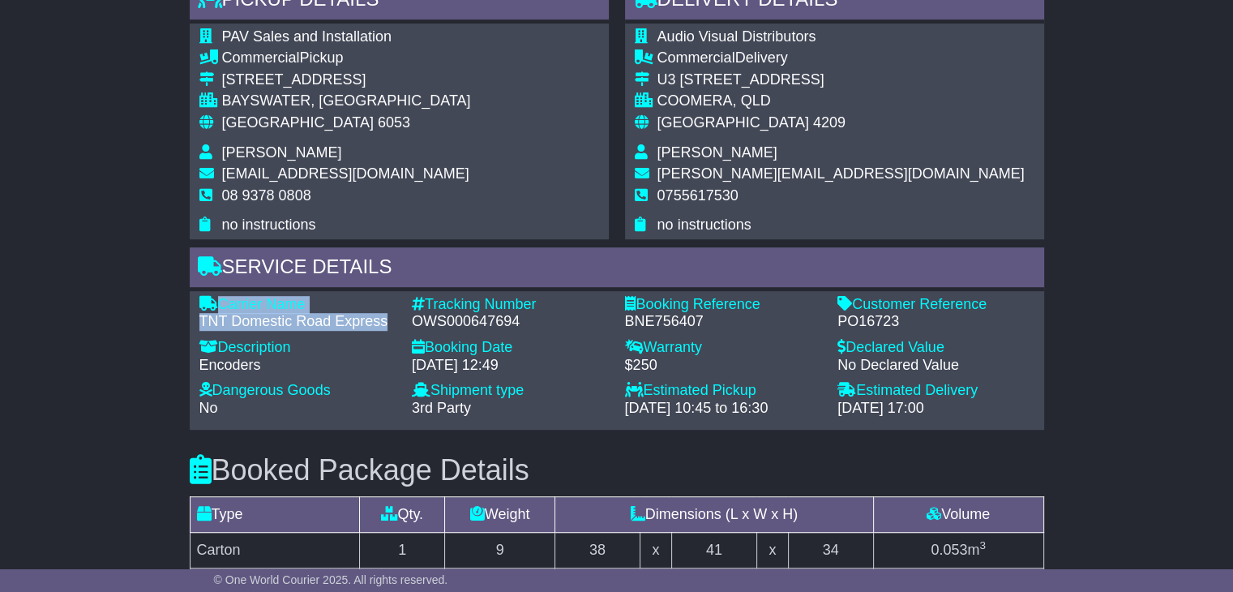
copy div "Carrier Name - TNT Domestic Road Express"
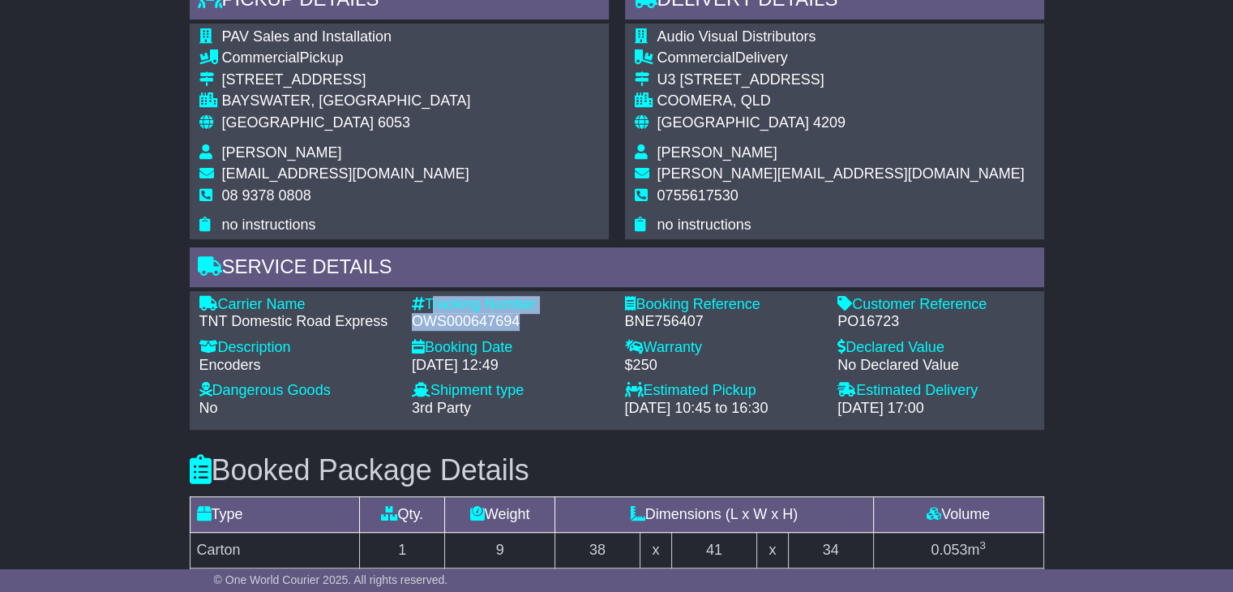
drag, startPoint x: 529, startPoint y: 319, endPoint x: 431, endPoint y: 302, distance: 99.7
click at [431, 302] on div "Tracking Number - OWS000647694" at bounding box center [510, 313] width 213 height 35
copy div "Tracking Number - OWS000647694"
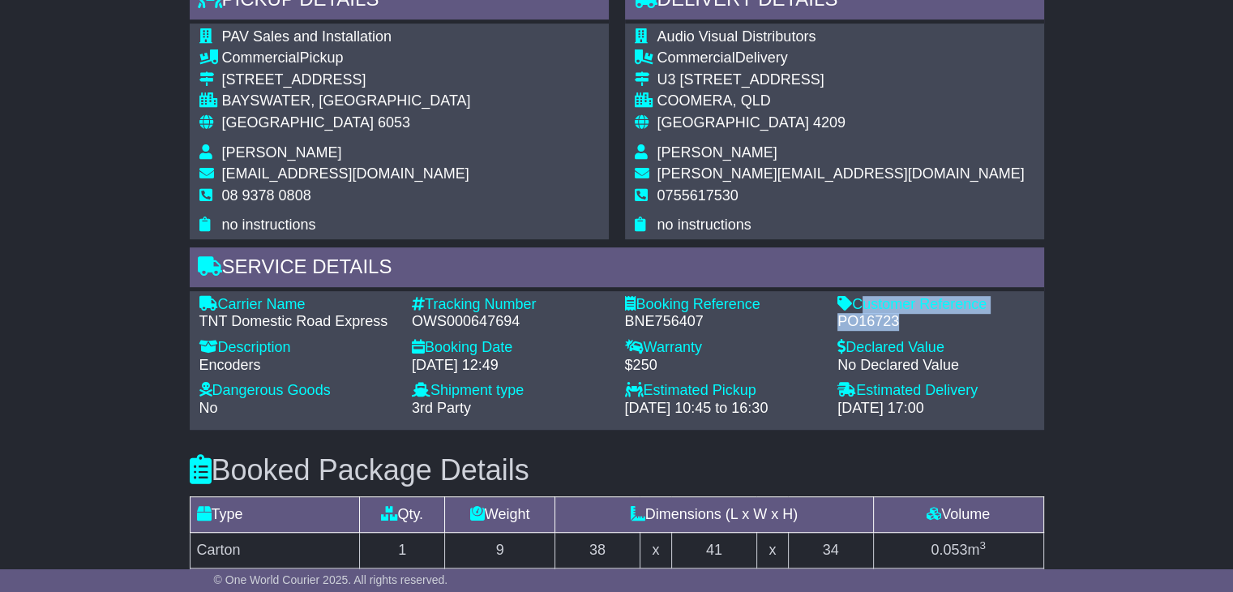
drag, startPoint x: 927, startPoint y: 317, endPoint x: 856, endPoint y: 304, distance: 72.5
click at [856, 304] on div "Customer Reference - PO16723" at bounding box center [935, 313] width 213 height 35
copy div "Customer Reference - PO16723"
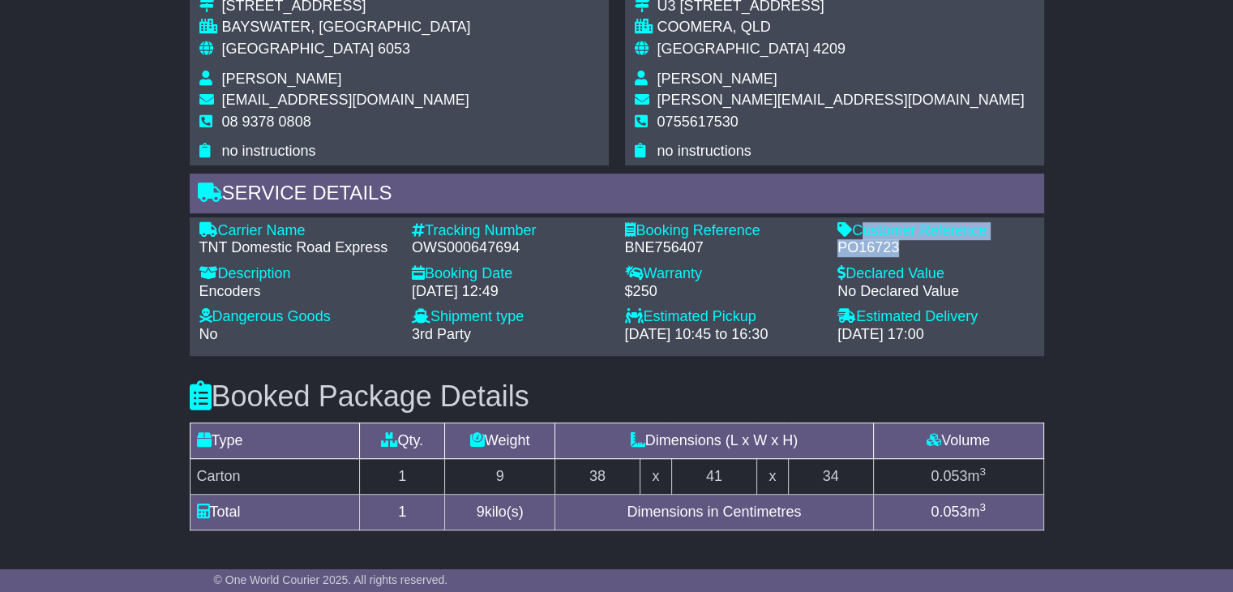
scroll to position [1054, 0]
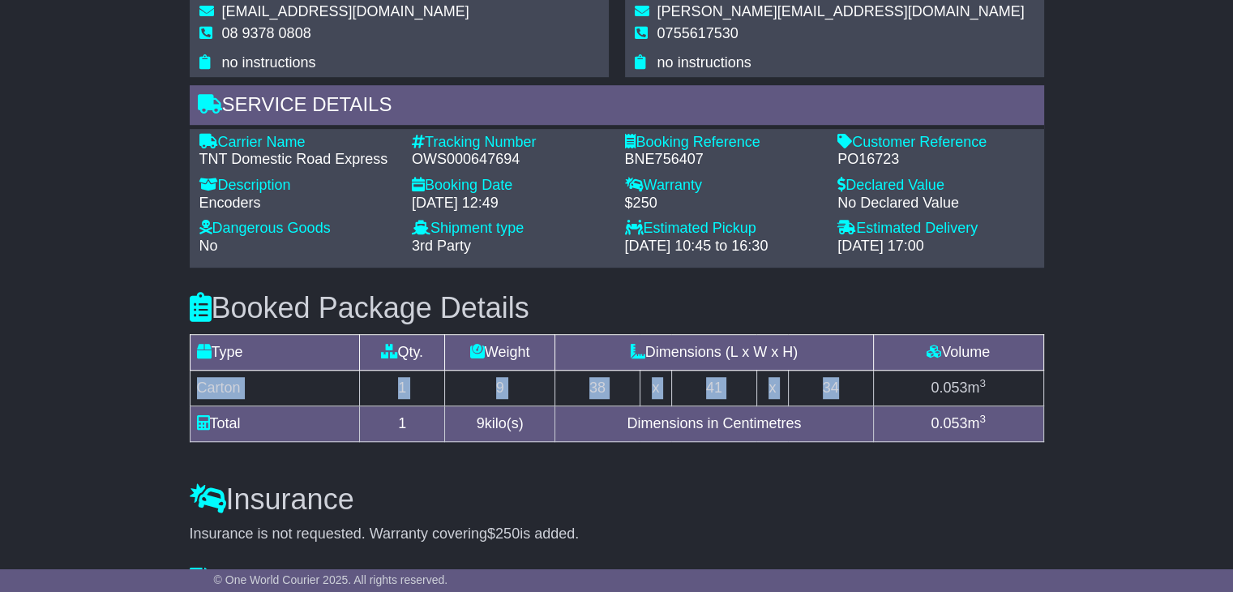
drag, startPoint x: 787, startPoint y: 391, endPoint x: 195, endPoint y: 388, distance: 592.6
click at [195, 388] on tr "Carton 1 9 38 x 41 x 34 0.053 m 3" at bounding box center [617, 388] width 854 height 36
copy tr "Carton 1 9 38 x 41 x 34"
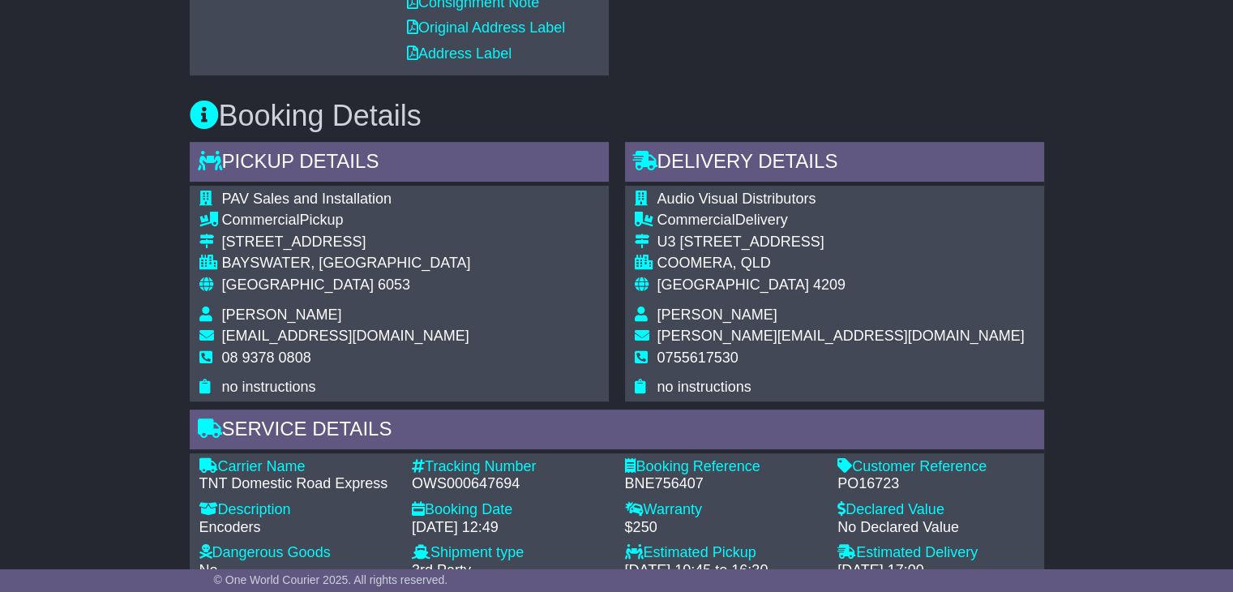
click at [247, 283] on span "[GEOGRAPHIC_DATA]" at bounding box center [298, 284] width 152 height 16
click at [228, 315] on span "Natalie Finos" at bounding box center [282, 314] width 120 height 16
click at [675, 317] on span "Haley East" at bounding box center [717, 314] width 120 height 16
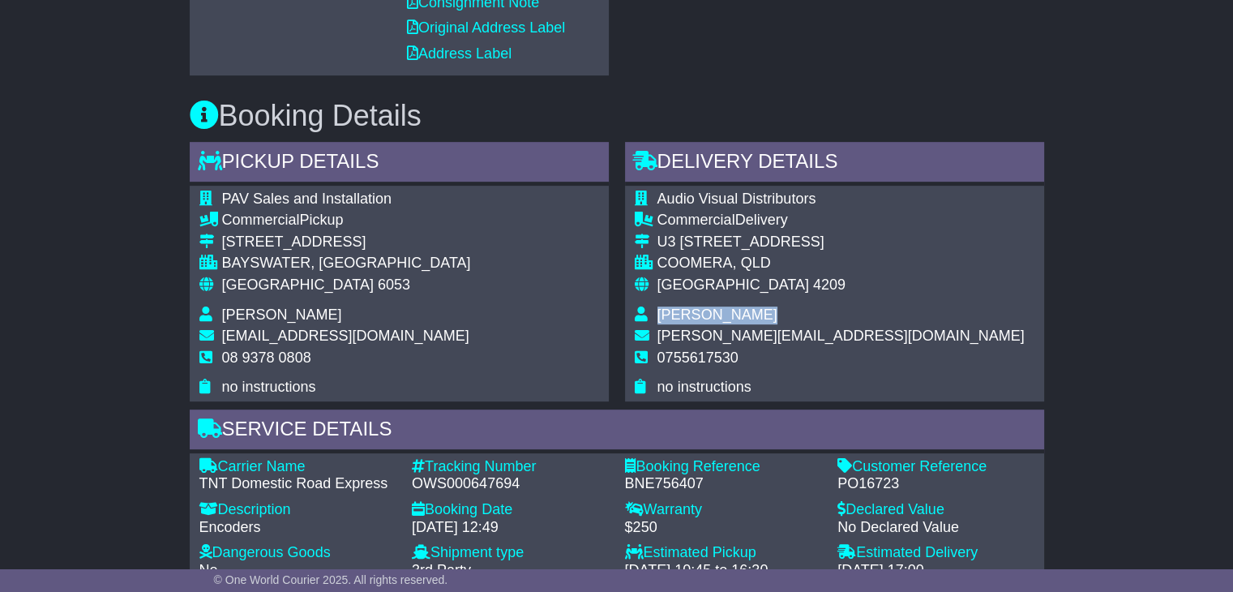
click at [675, 317] on span "Haley East" at bounding box center [717, 314] width 120 height 16
copy tbody "Haley East"
click at [689, 358] on span "0755617530" at bounding box center [697, 357] width 81 height 16
copy span "0755617530"
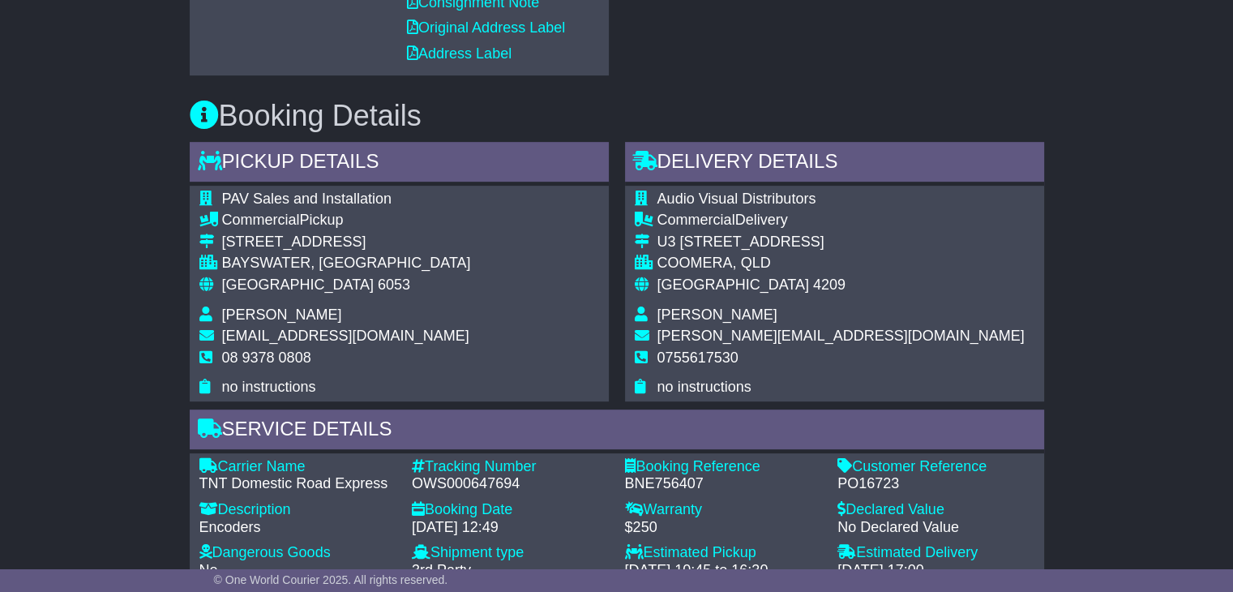
click at [378, 279] on span "6053" at bounding box center [394, 284] width 32 height 16
copy tbody "Australia 6053"
click at [674, 283] on span "[GEOGRAPHIC_DATA]" at bounding box center [733, 284] width 152 height 16
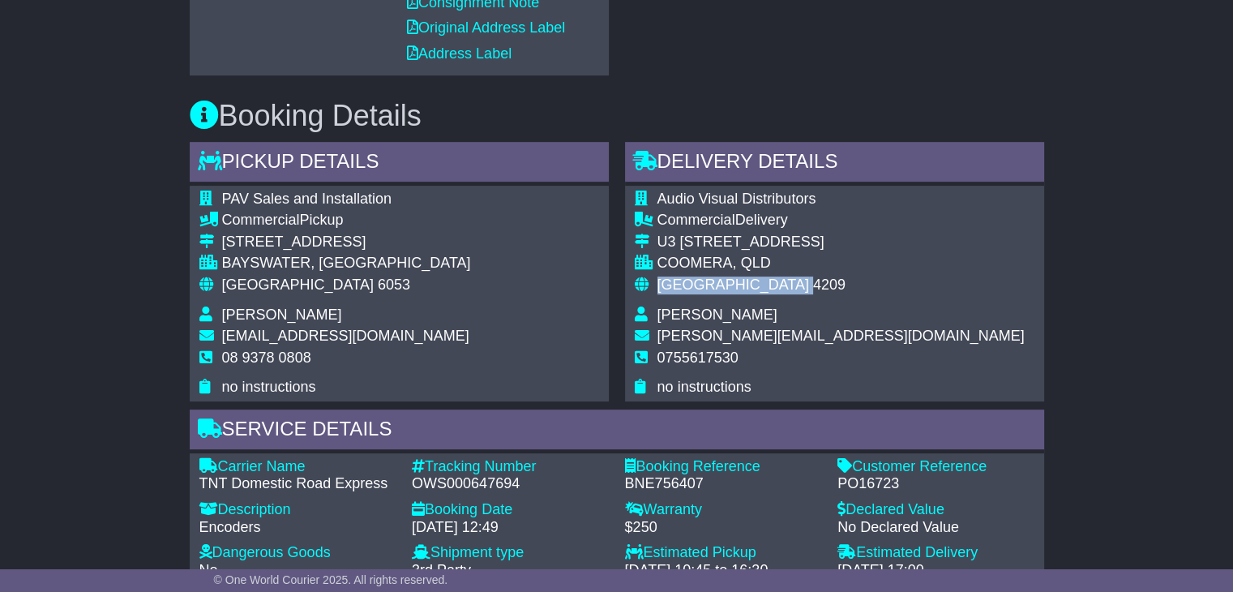
click at [674, 283] on span "[GEOGRAPHIC_DATA]" at bounding box center [733, 284] width 152 height 16
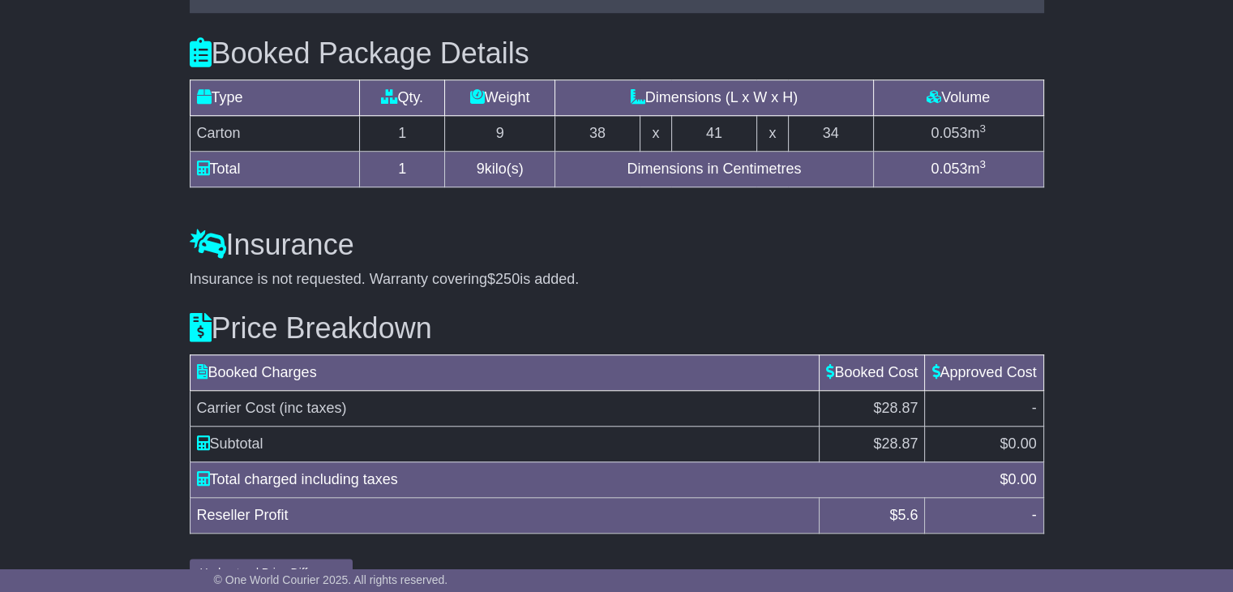
scroll to position [1340, 0]
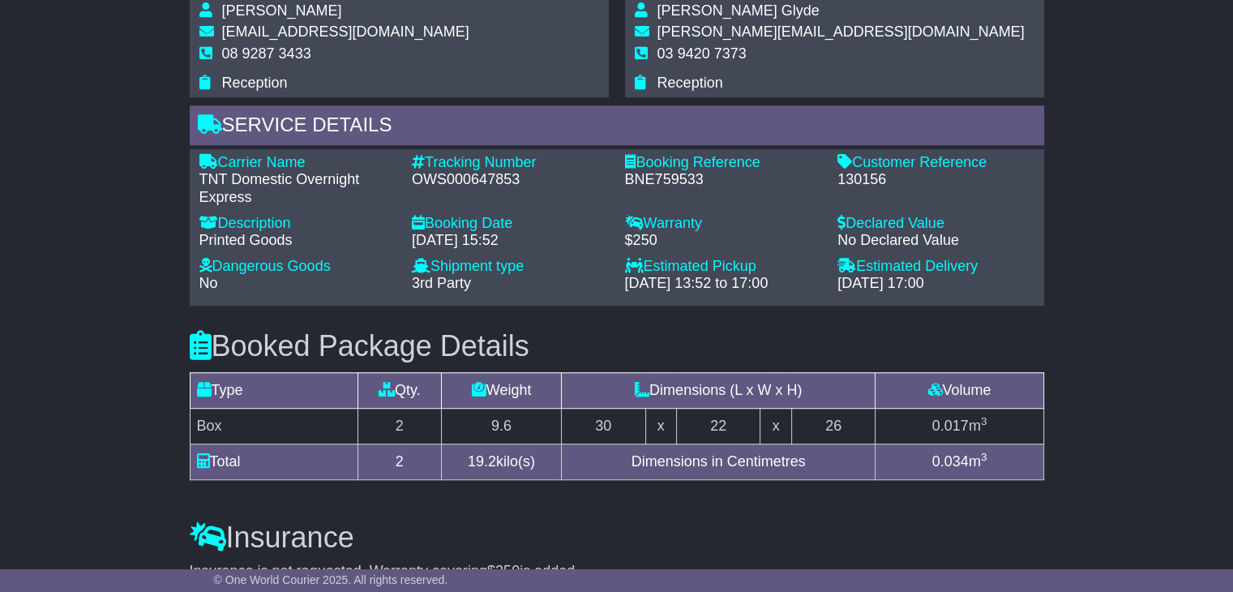
scroll to position [790, 0]
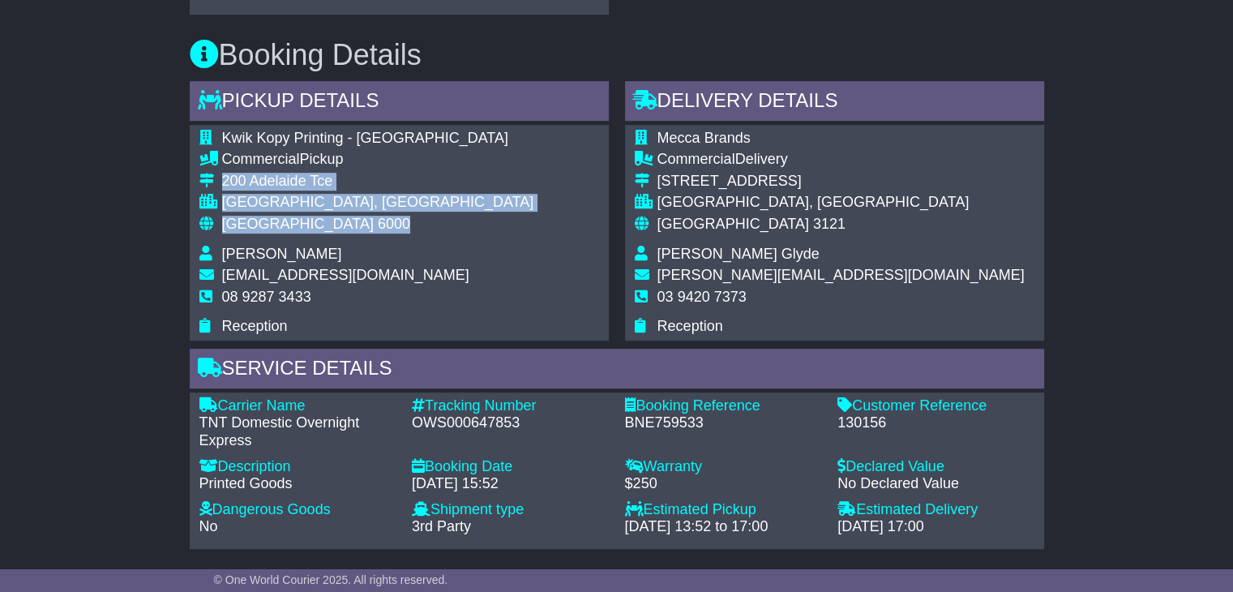
drag, startPoint x: 327, startPoint y: 215, endPoint x: 216, endPoint y: 180, distance: 116.4
click at [216, 180] on tbody "Kwik Kopy Printing - [GEOGRAPHIC_DATA] Commercial Pickup [STREET_ADDRESS] [GEOG…" at bounding box center [366, 233] width 335 height 206
copy tbody "[STREET_ADDRESS]"
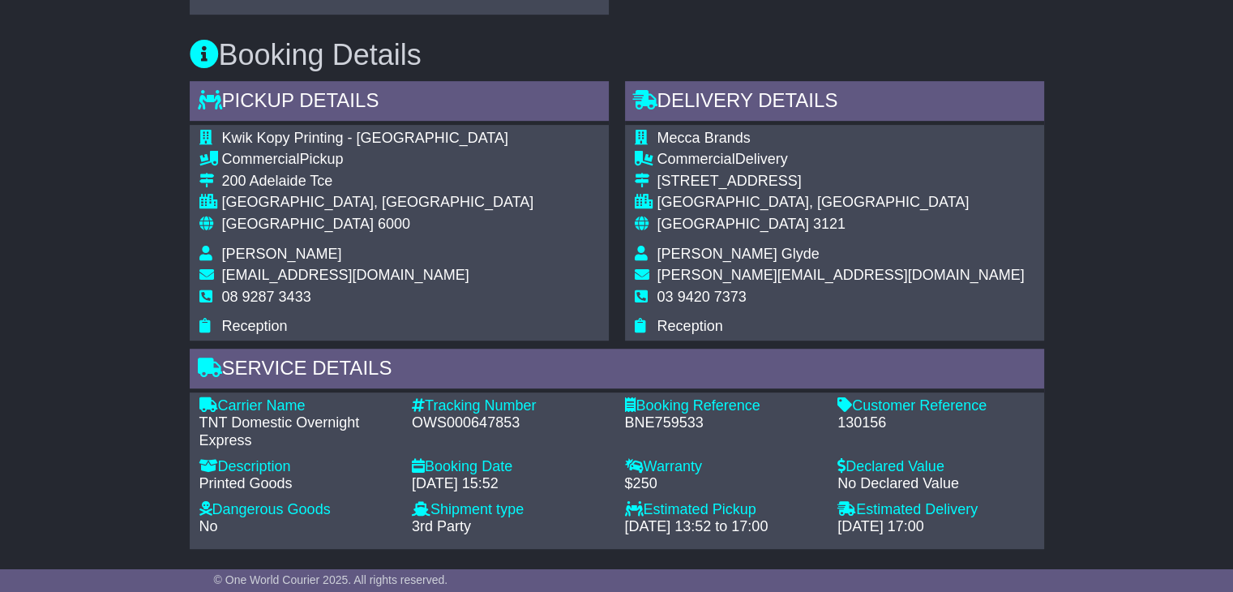
click at [259, 299] on span "08 9287 3433" at bounding box center [266, 297] width 89 height 16
copy tbody "08 9287 3433"
click at [435, 417] on div "OWS000647853" at bounding box center [510, 423] width 197 height 18
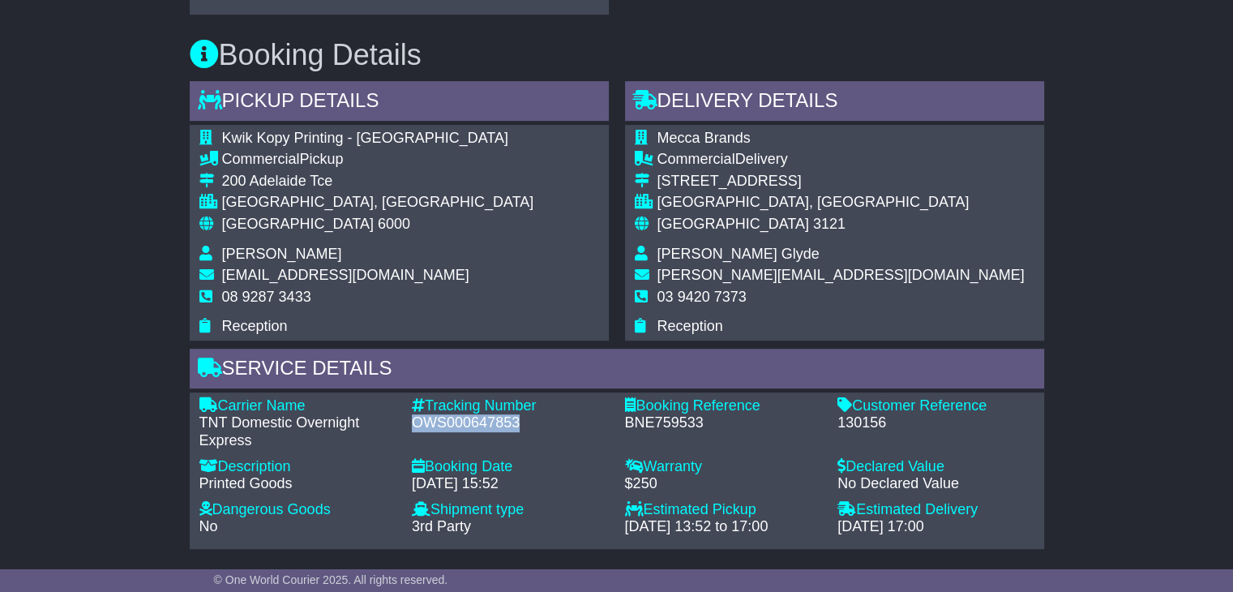
click at [435, 417] on div "OWS000647853" at bounding box center [510, 423] width 197 height 18
copy div "OWS000647853"
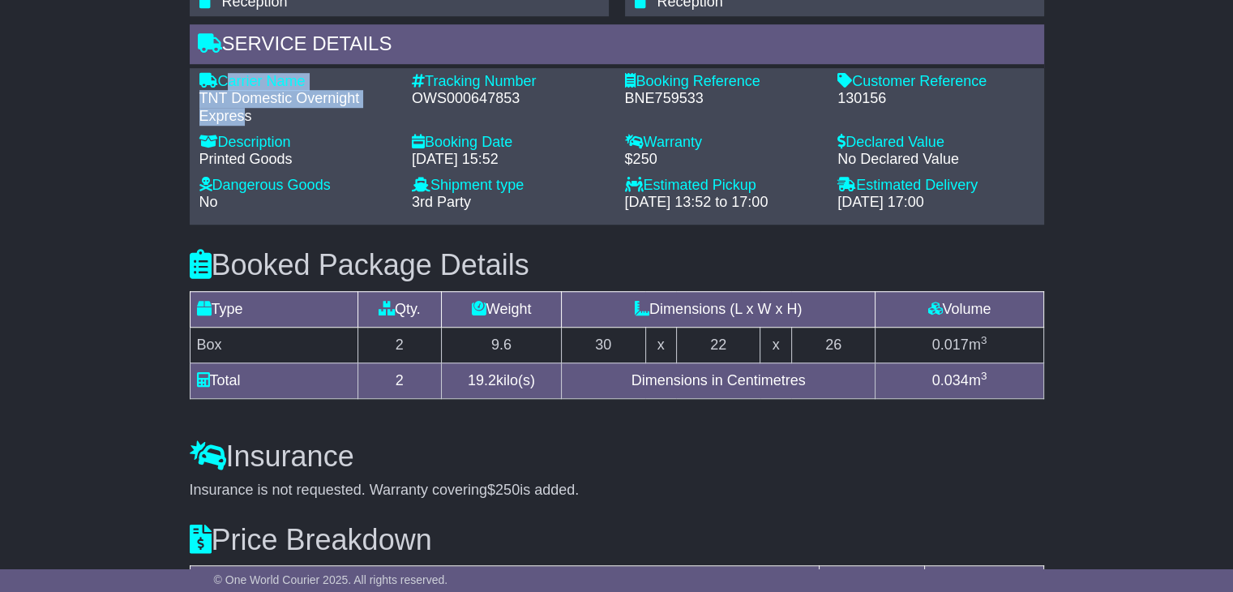
drag, startPoint x: 243, startPoint y: 120, endPoint x: 225, endPoint y: 74, distance: 49.8
click at [225, 74] on div "Carrier Name - TNT Domestic Overnight Express" at bounding box center [297, 99] width 213 height 53
copy div "Carrier Name - TNT Domestic Overnight Expres"
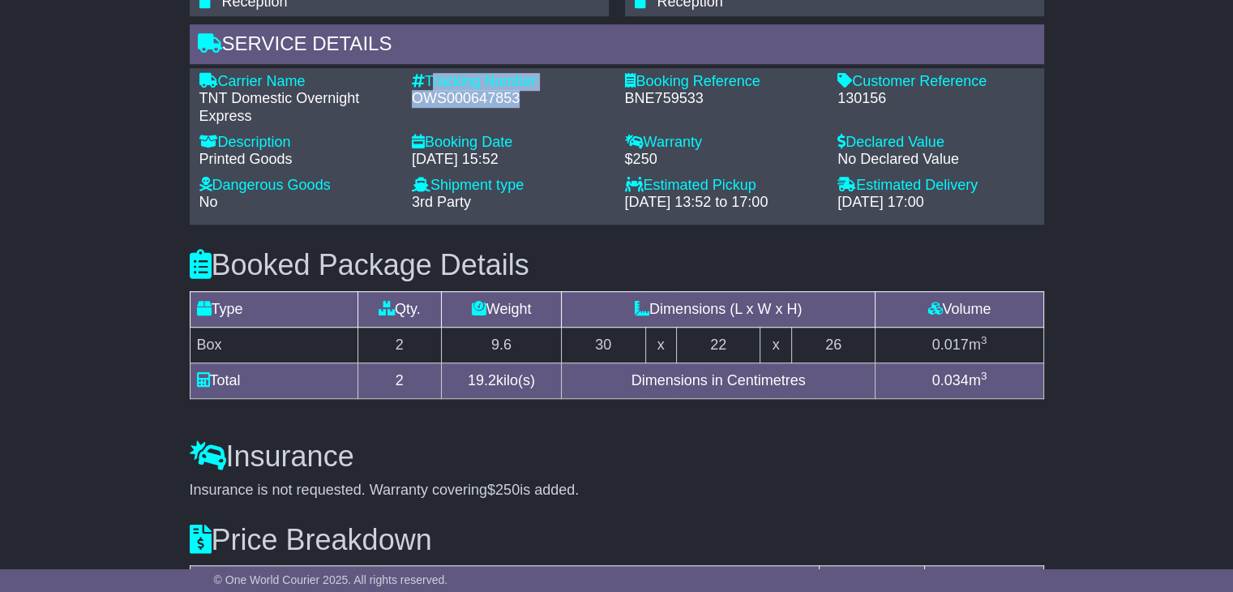
drag, startPoint x: 522, startPoint y: 95, endPoint x: 429, endPoint y: 81, distance: 94.2
click at [429, 81] on div "Tracking Number - OWS000647853" at bounding box center [510, 99] width 213 height 53
copy div "Tracking Number - OWS000647853"
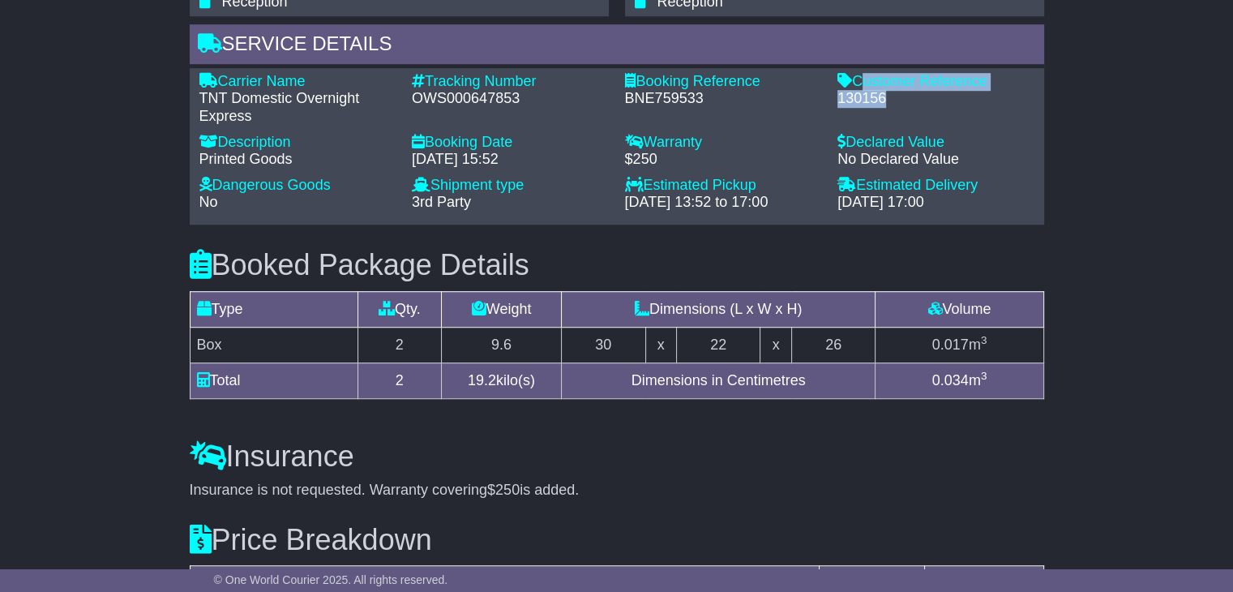
drag, startPoint x: 882, startPoint y: 96, endPoint x: 875, endPoint y: 68, distance: 28.3
click at [857, 74] on div "Customer Reference - 130156" at bounding box center [935, 99] width 213 height 53
copy div "Customer Reference - 130156"
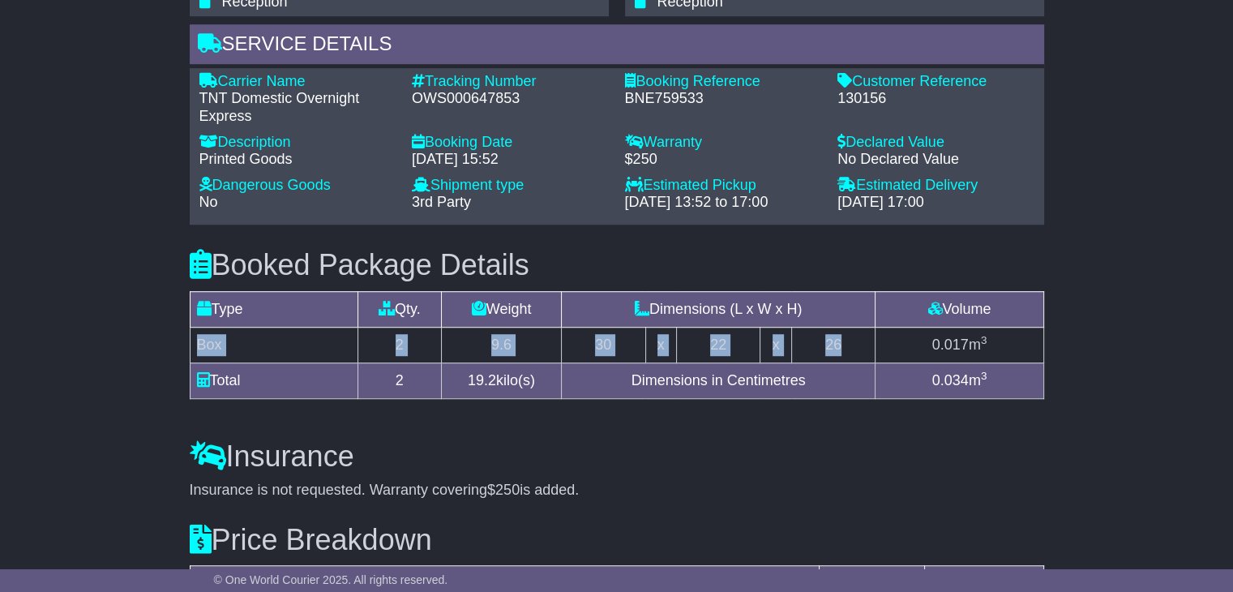
drag, startPoint x: 859, startPoint y: 341, endPoint x: 201, endPoint y: 342, distance: 658.2
click at [201, 342] on tr "Box 2 9.6 30 x 22 x 26 0.017 m 3" at bounding box center [617, 345] width 854 height 36
copy tr "Box 2 9.6 30 x 22 x 26"
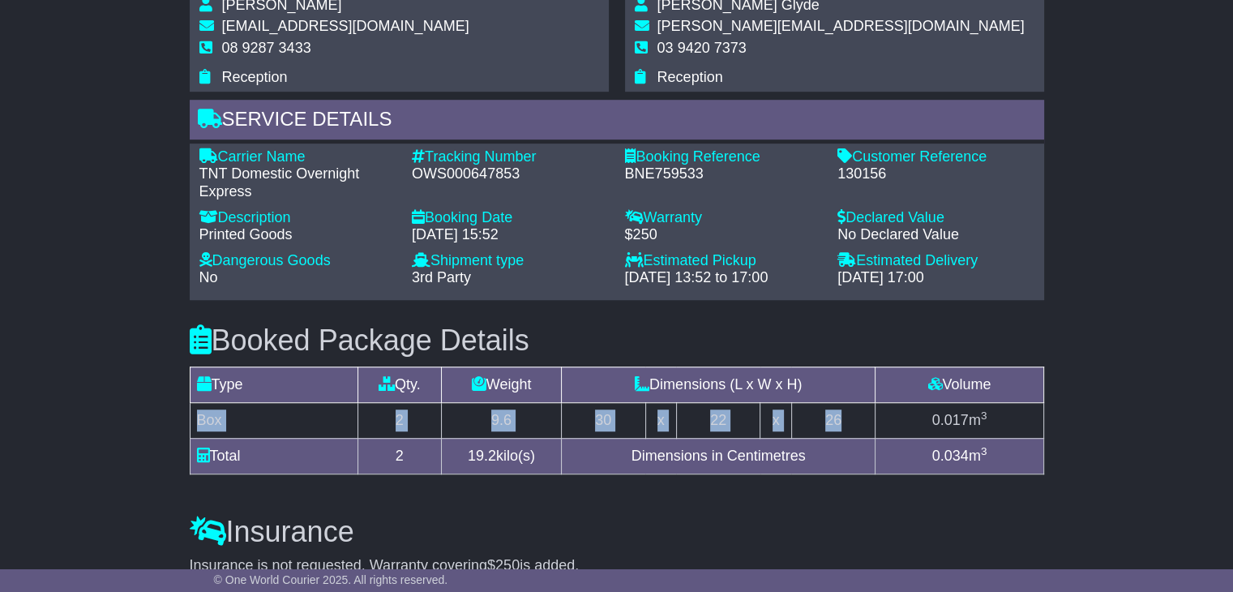
scroll to position [871, 0]
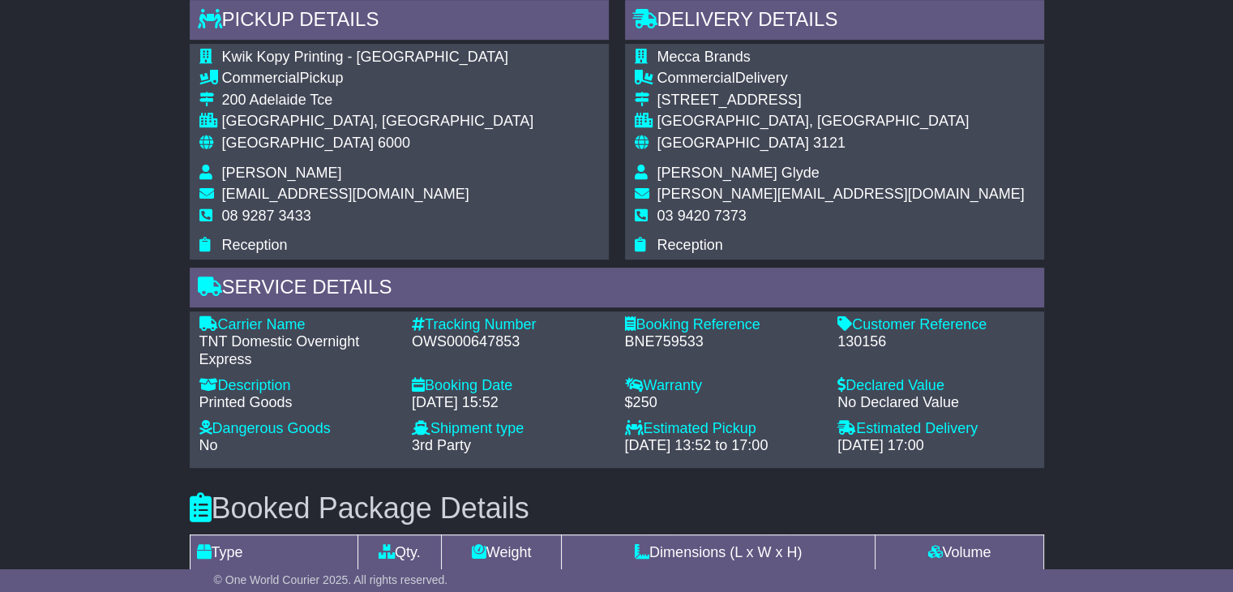
click at [707, 169] on span "Steven Ross Glyde" at bounding box center [738, 173] width 162 height 16
copy tbody "Steven Ross Glyde"
click at [731, 212] on span "03 9420 7373" at bounding box center [701, 216] width 89 height 16
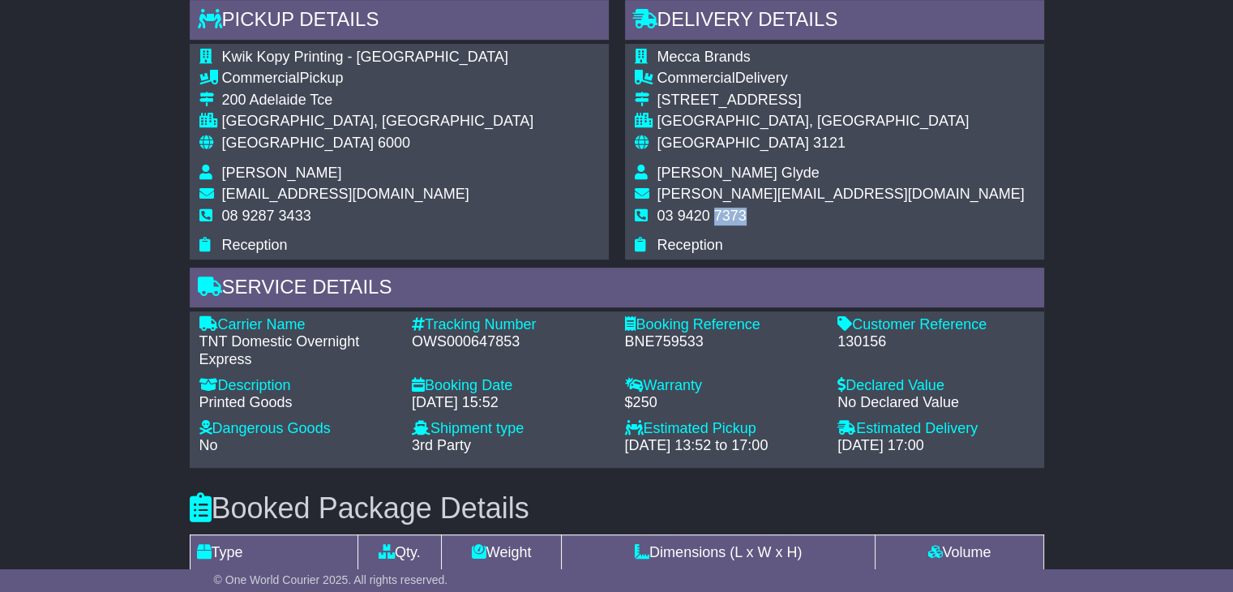
click at [731, 212] on span "03 9420 7373" at bounding box center [701, 216] width 89 height 16
copy tbody "03 9420 7373"
click at [223, 139] on span "[GEOGRAPHIC_DATA]" at bounding box center [298, 143] width 152 height 16
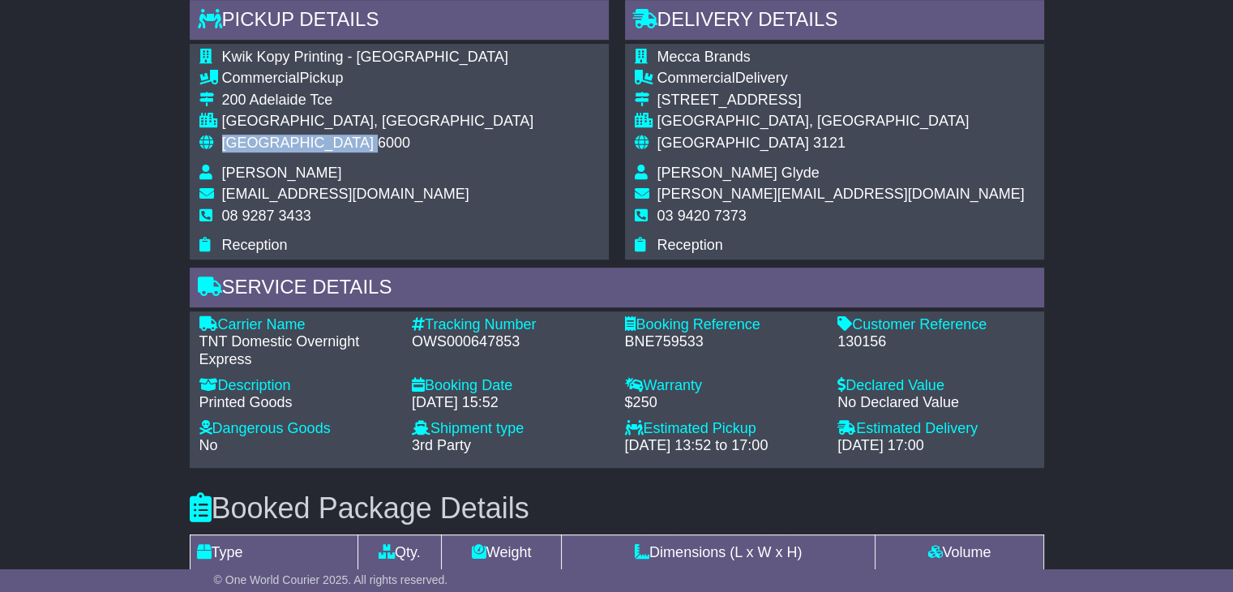
click at [223, 139] on span "[GEOGRAPHIC_DATA]" at bounding box center [298, 143] width 152 height 16
copy tbody "Australia 6000"
click at [679, 141] on span "[GEOGRAPHIC_DATA]" at bounding box center [733, 143] width 152 height 16
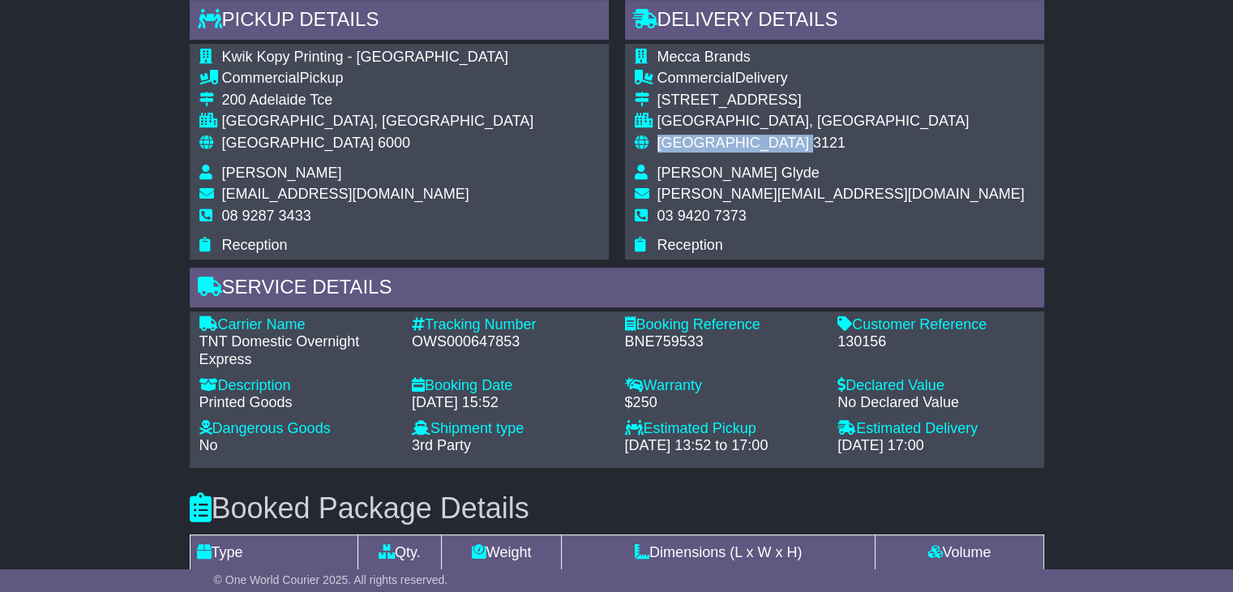
click at [679, 141] on span "[GEOGRAPHIC_DATA]" at bounding box center [733, 143] width 152 height 16
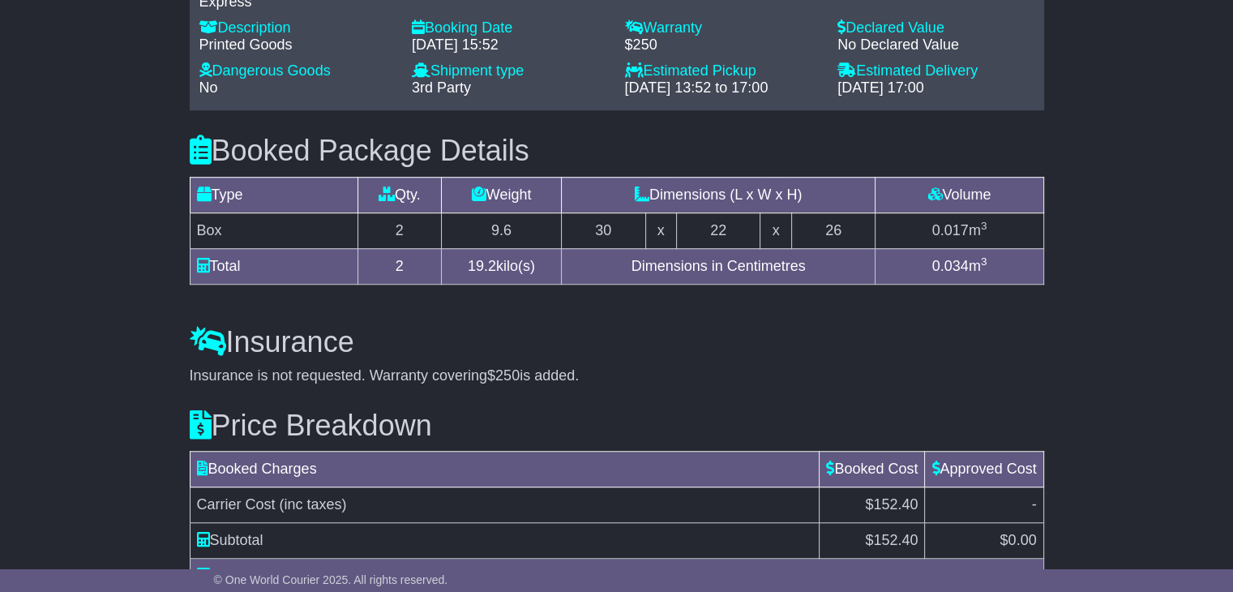
scroll to position [1358, 0]
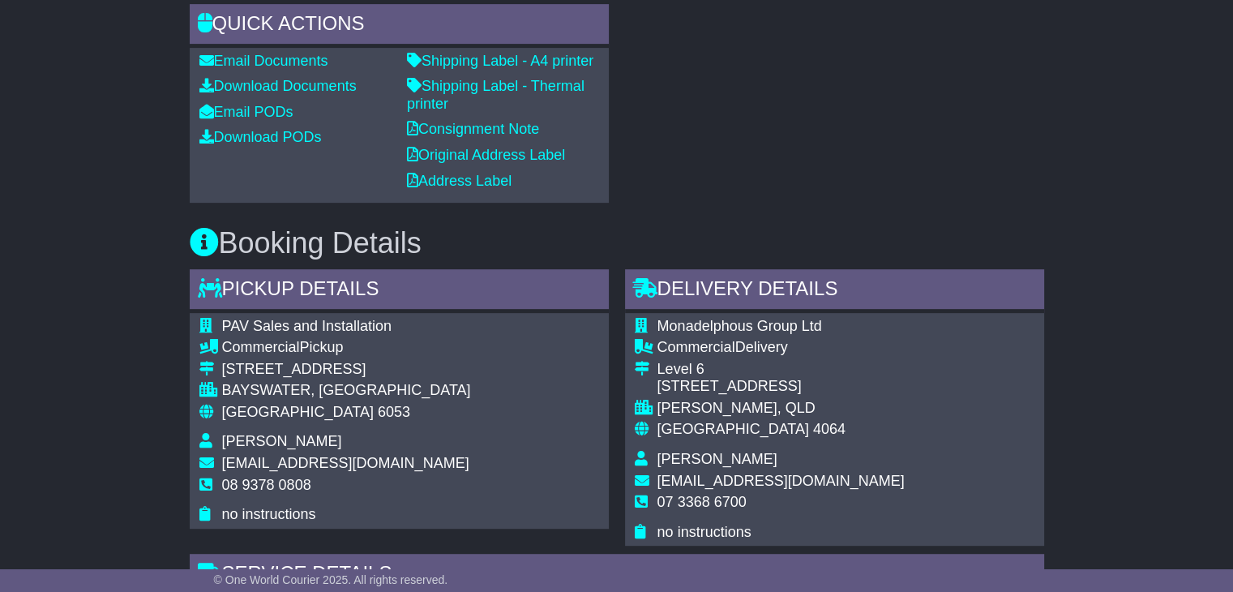
scroll to position [811, 0]
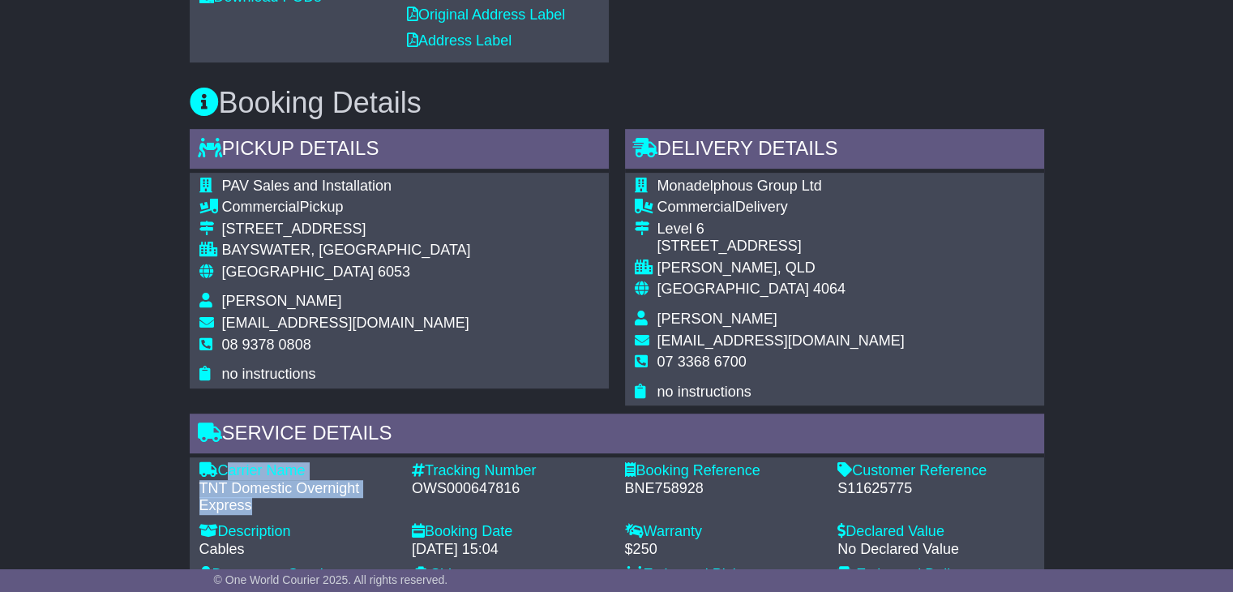
drag, startPoint x: 271, startPoint y: 506, endPoint x: 220, endPoint y: 471, distance: 61.2
click at [220, 471] on div "Carrier Name - TNT Domestic Overnight Express" at bounding box center [297, 488] width 213 height 53
copy div "Carrier Name - TNT Domestic Overnight Express"
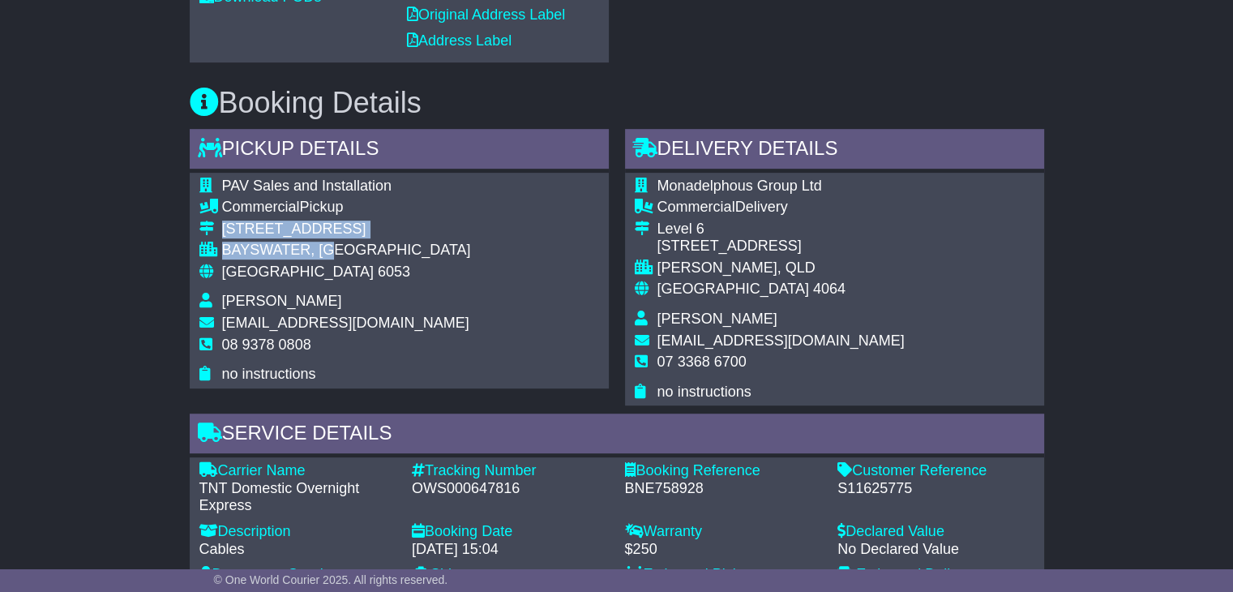
drag, startPoint x: 338, startPoint y: 260, endPoint x: 215, endPoint y: 218, distance: 130.2
click at [208, 219] on tbody "PAV Sales and Installation Commercial Pickup 3/510 Guildford Road BAYSWATER, WA…" at bounding box center [335, 281] width 272 height 206
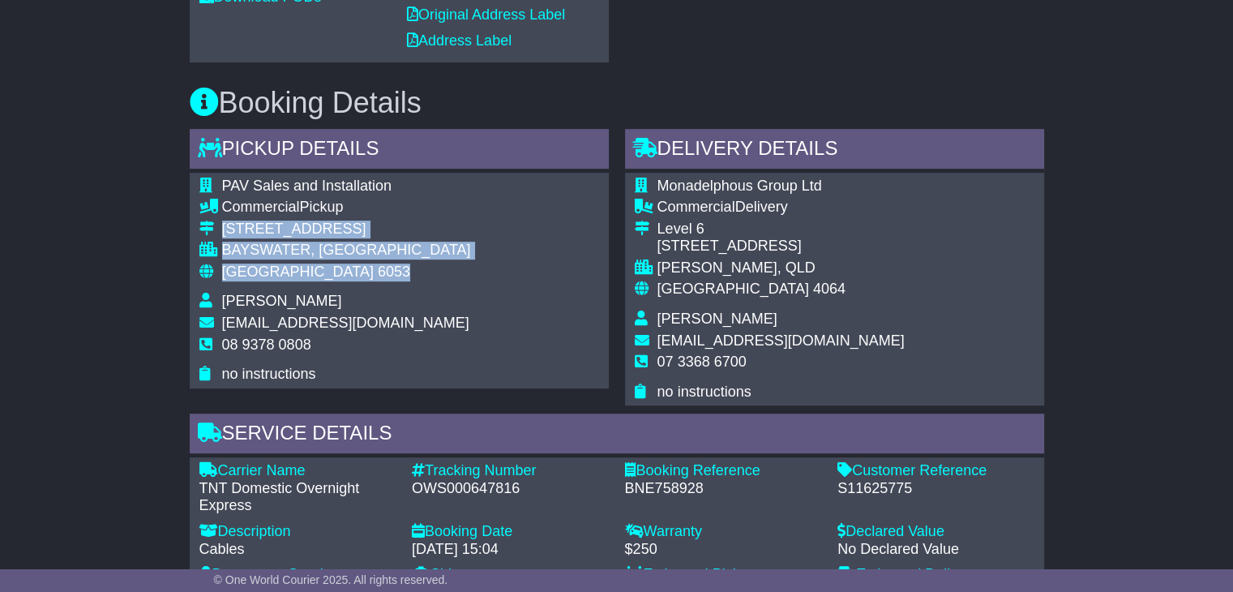
drag, startPoint x: 292, startPoint y: 270, endPoint x: 230, endPoint y: 212, distance: 84.3
click at [217, 219] on tbody "PAV Sales and Installation Commercial Pickup 3/510 Guildford Road BAYSWATER, WA…" at bounding box center [335, 281] width 272 height 206
copy tbody "3/510 Guildford Road BAYSWATER, WA Australia 6053"
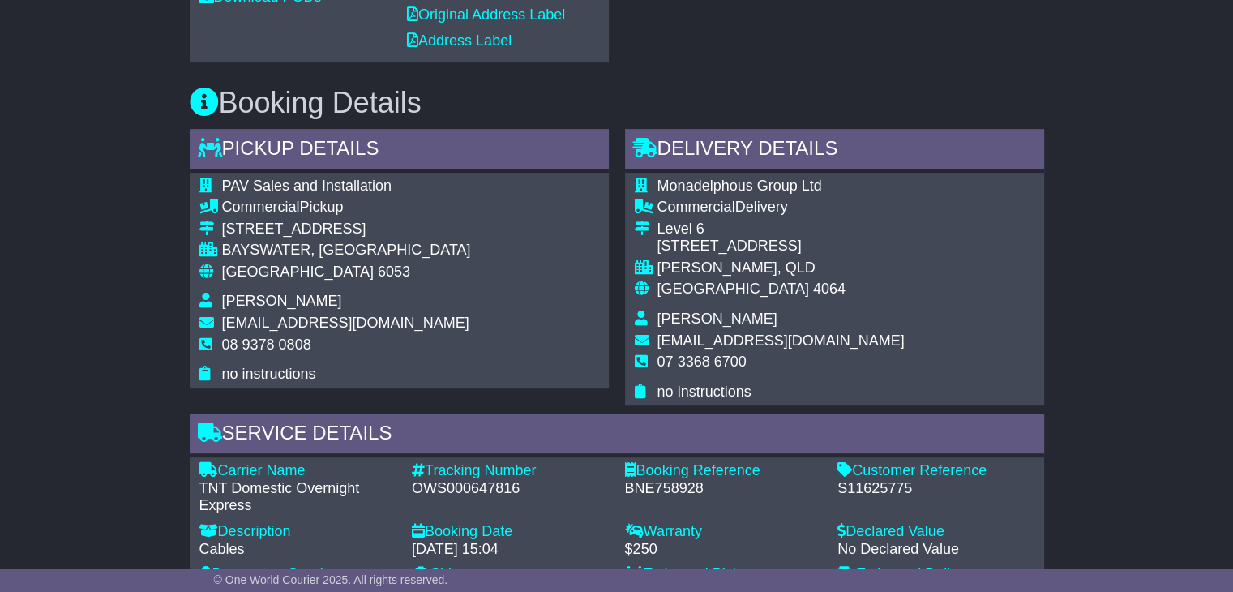
click at [272, 355] on td "08 9378 0808" at bounding box center [346, 351] width 249 height 30
click at [278, 341] on span "08 9378 0808" at bounding box center [266, 344] width 89 height 16
copy tbody "08 9378 0808"
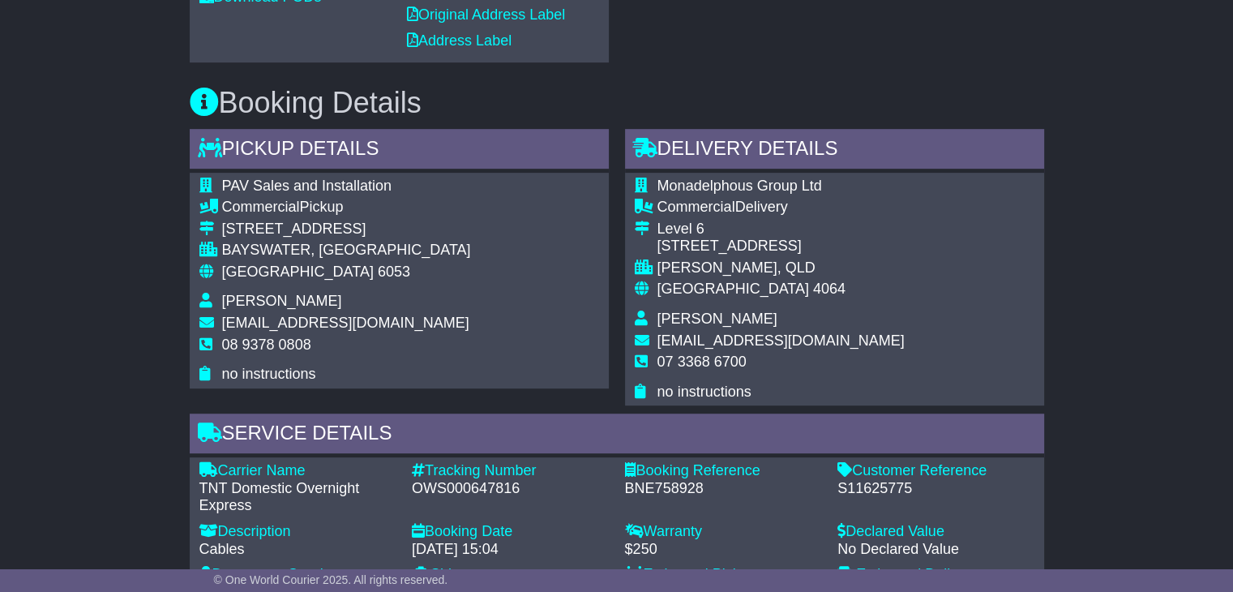
click at [425, 483] on div "OWS000647816" at bounding box center [510, 489] width 197 height 18
copy div "OWS000647816"
drag, startPoint x: 295, startPoint y: 279, endPoint x: 287, endPoint y: 277, distance: 8.3
click at [287, 277] on div "Australia 6053" at bounding box center [346, 272] width 249 height 18
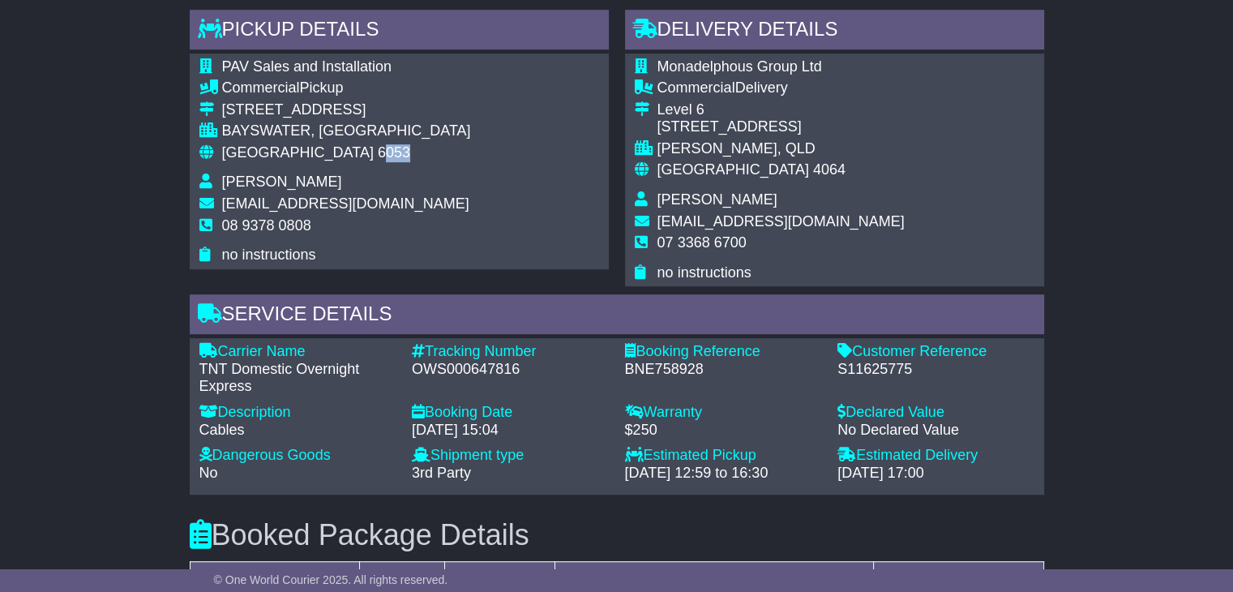
scroll to position [1054, 0]
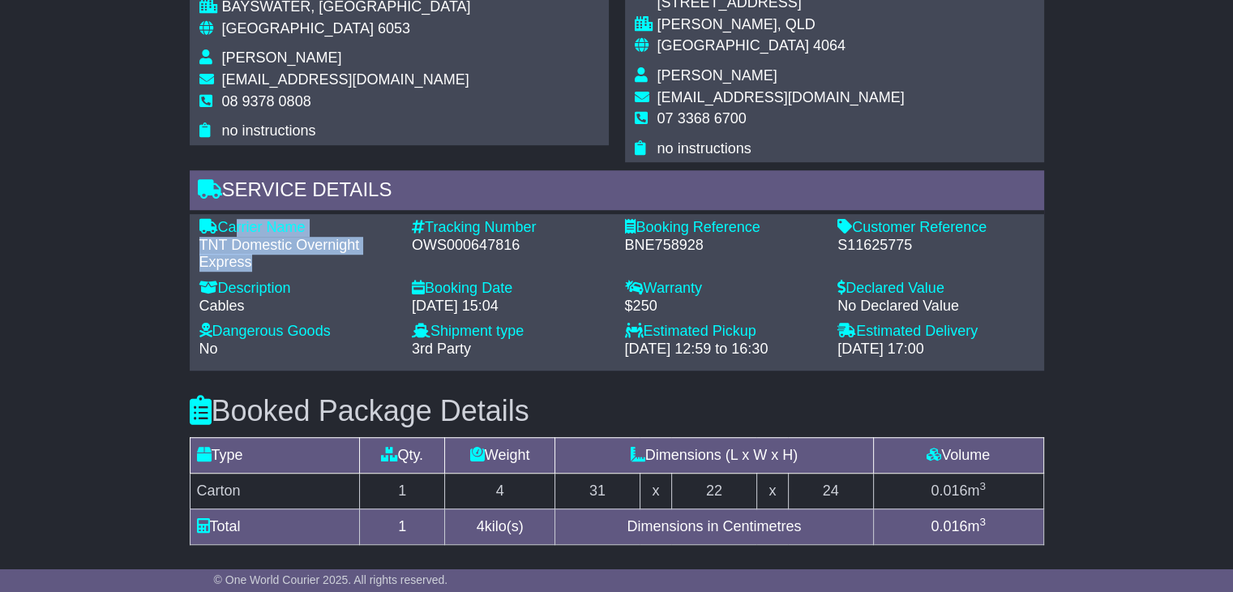
drag, startPoint x: 282, startPoint y: 268, endPoint x: 228, endPoint y: 227, distance: 67.8
click at [228, 227] on div "Carrier Name - TNT Domestic Overnight Express" at bounding box center [297, 245] width 213 height 53
click at [224, 225] on div "Carrier Name" at bounding box center [297, 228] width 197 height 18
drag, startPoint x: 224, startPoint y: 225, endPoint x: 240, endPoint y: 265, distance: 43.7
click at [240, 265] on div "Carrier Name - TNT Domestic Overnight Express" at bounding box center [297, 245] width 213 height 53
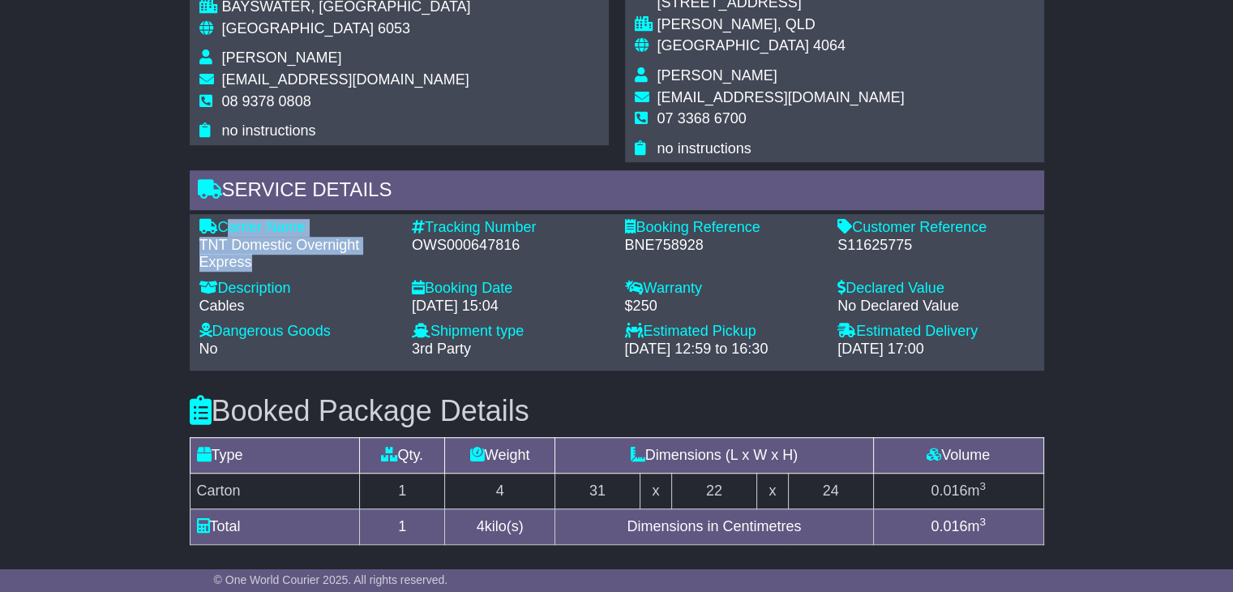
copy div "Carrier Name - TNT Domestic Overnight Express"
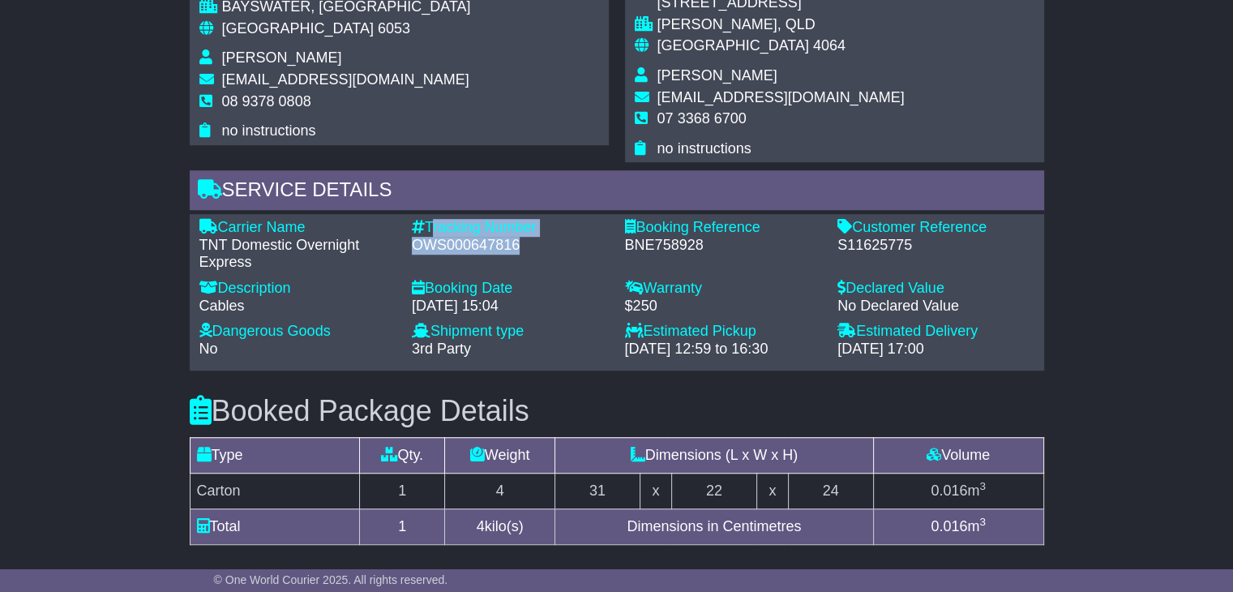
drag, startPoint x: 526, startPoint y: 241, endPoint x: 430, endPoint y: 225, distance: 96.9
click at [430, 225] on div "Tracking Number - OWS000647816" at bounding box center [510, 245] width 213 height 53
copy div "Tracking Number - OWS000647816"
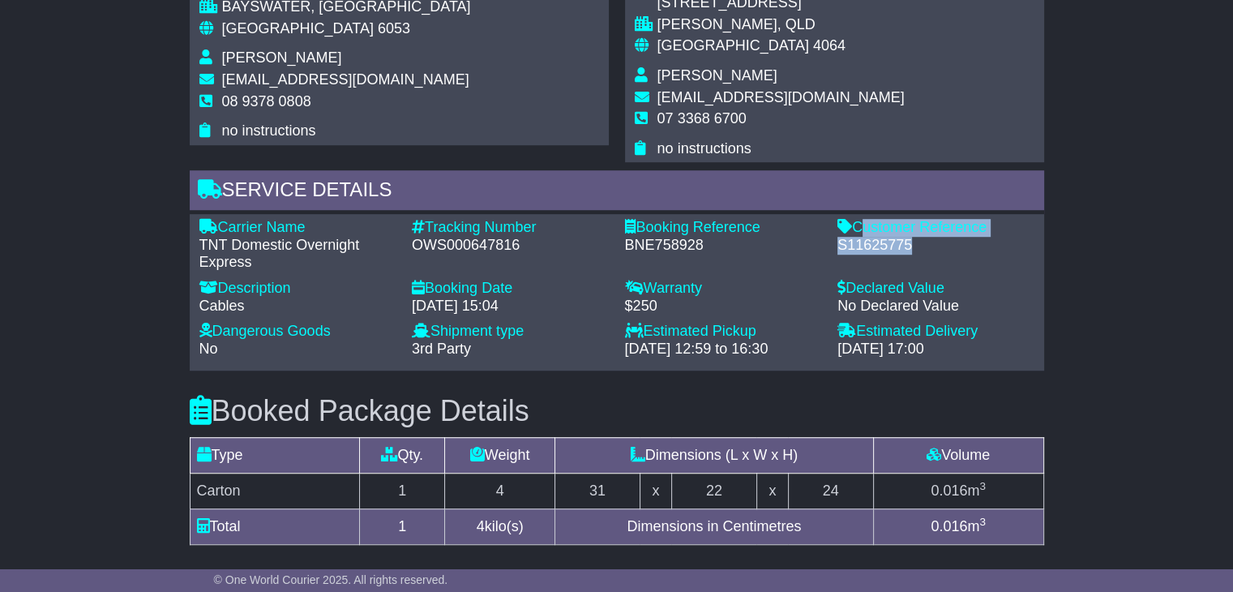
drag, startPoint x: 912, startPoint y: 242, endPoint x: 858, endPoint y: 221, distance: 58.3
click at [858, 221] on div "Customer Reference - S11625775" at bounding box center [935, 245] width 213 height 53
copy div "Customer Reference - S11625775"
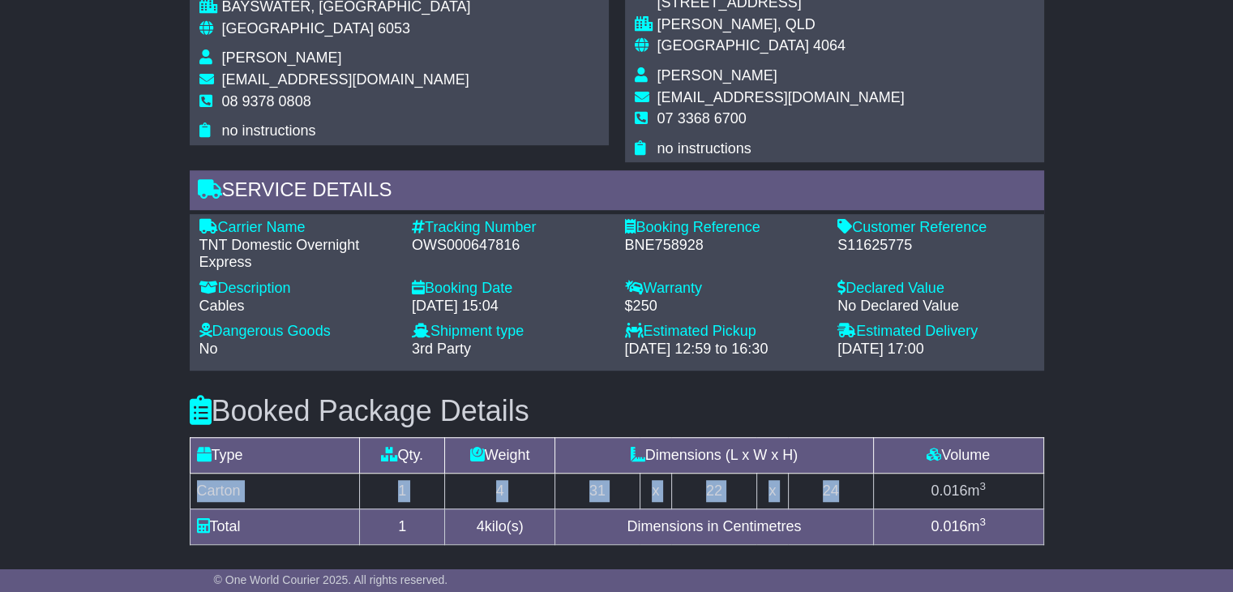
drag, startPoint x: 854, startPoint y: 497, endPoint x: 200, endPoint y: 474, distance: 653.8
click at [201, 486] on tr "Carton 1 4 31 x 22 x 24 0.016 m 3" at bounding box center [617, 491] width 854 height 36
copy tr "Carton 1 4 31 x 22 x 24"
click at [683, 79] on span "Alison Martineau" at bounding box center [717, 75] width 120 height 16
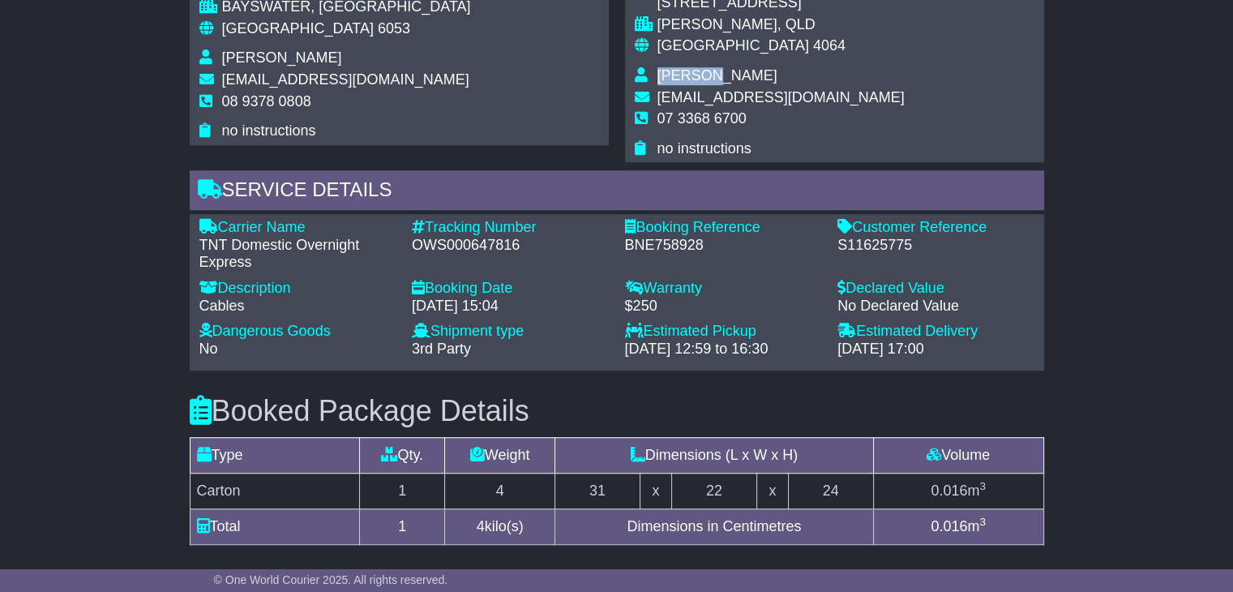
click at [683, 79] on span "Alison Martineau" at bounding box center [717, 75] width 120 height 16
copy tbody "Alison Martineau"
click at [683, 79] on span "Alison Martineau" at bounding box center [717, 75] width 120 height 16
click at [727, 118] on span "07 3368 6700" at bounding box center [701, 118] width 89 height 16
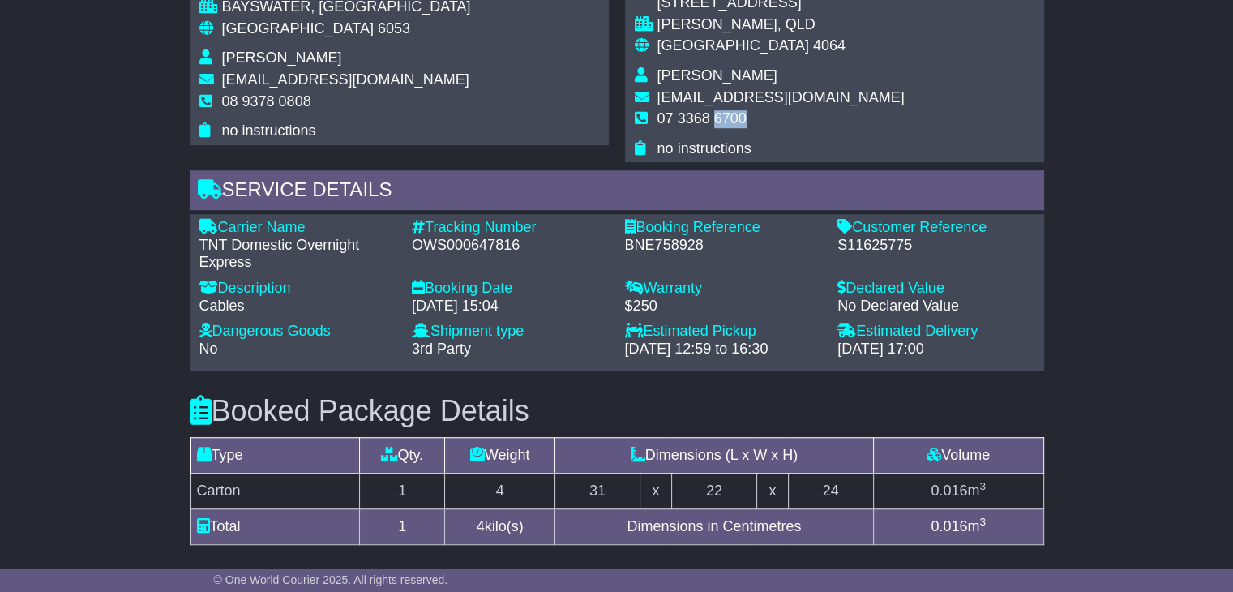
click at [727, 118] on span "07 3368 6700" at bounding box center [701, 118] width 89 height 16
copy tbody "07 3368 6700"
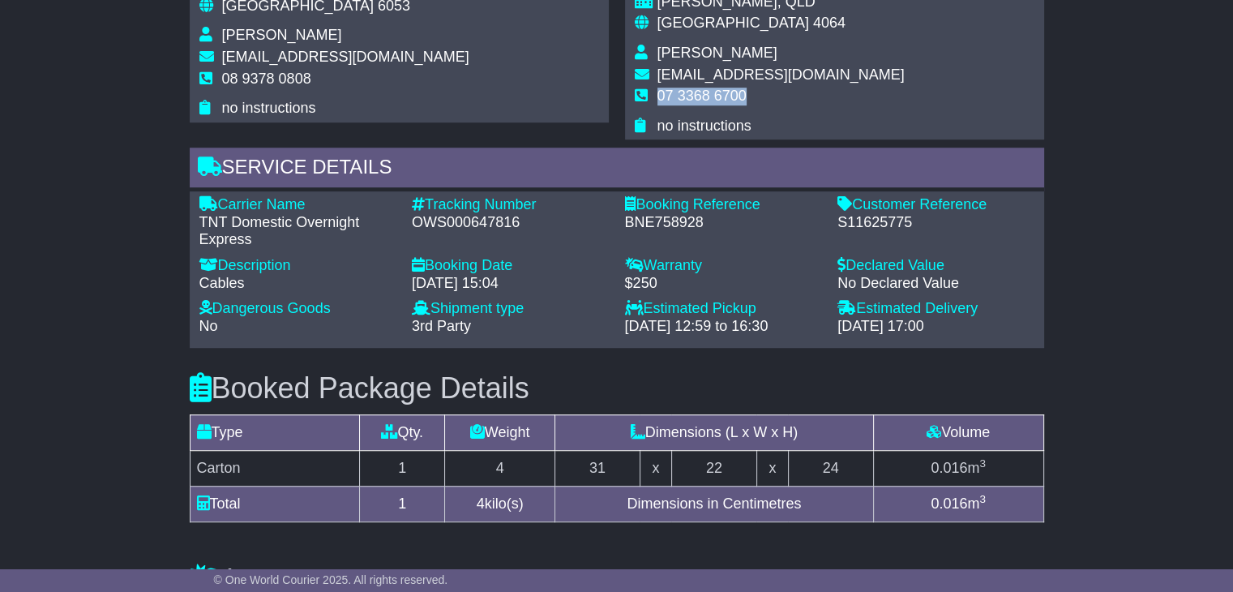
scroll to position [1038, 0]
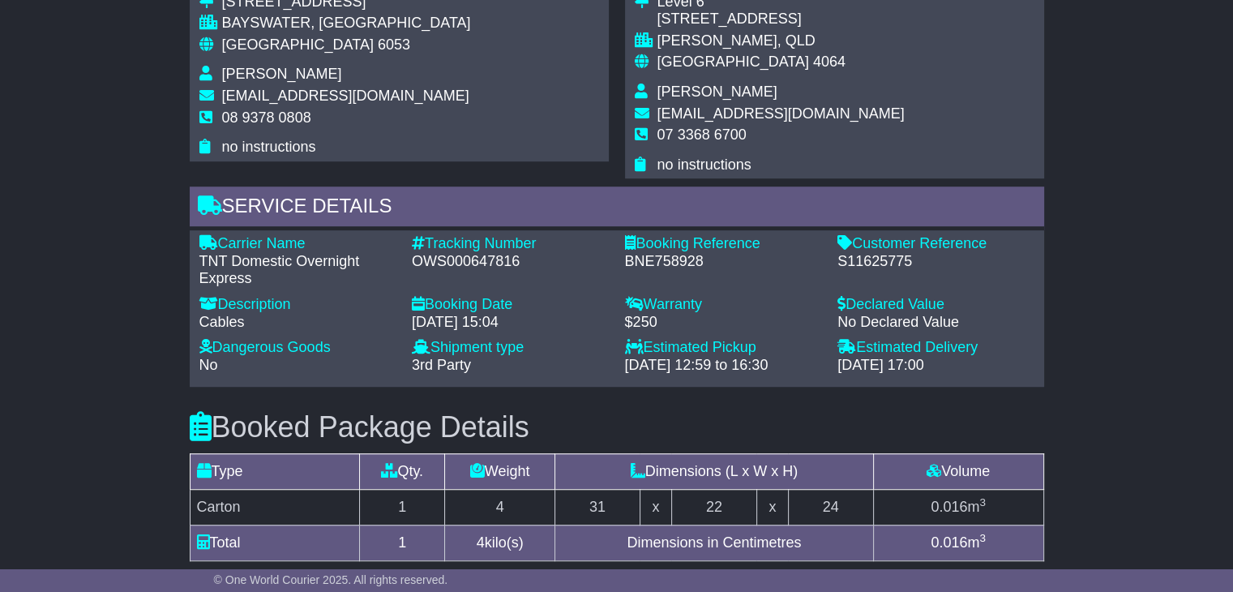
click at [268, 49] on span "[GEOGRAPHIC_DATA]" at bounding box center [298, 44] width 152 height 16
click at [690, 54] on span "[GEOGRAPHIC_DATA]" at bounding box center [733, 62] width 152 height 16
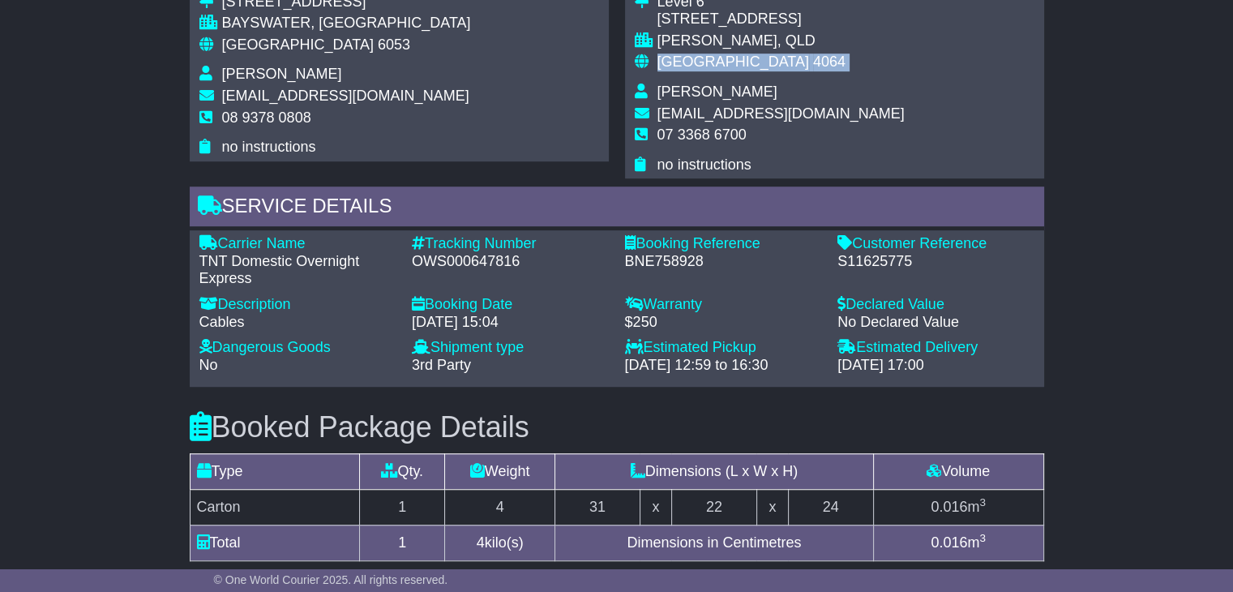
click at [690, 54] on span "[GEOGRAPHIC_DATA]" at bounding box center [733, 62] width 152 height 16
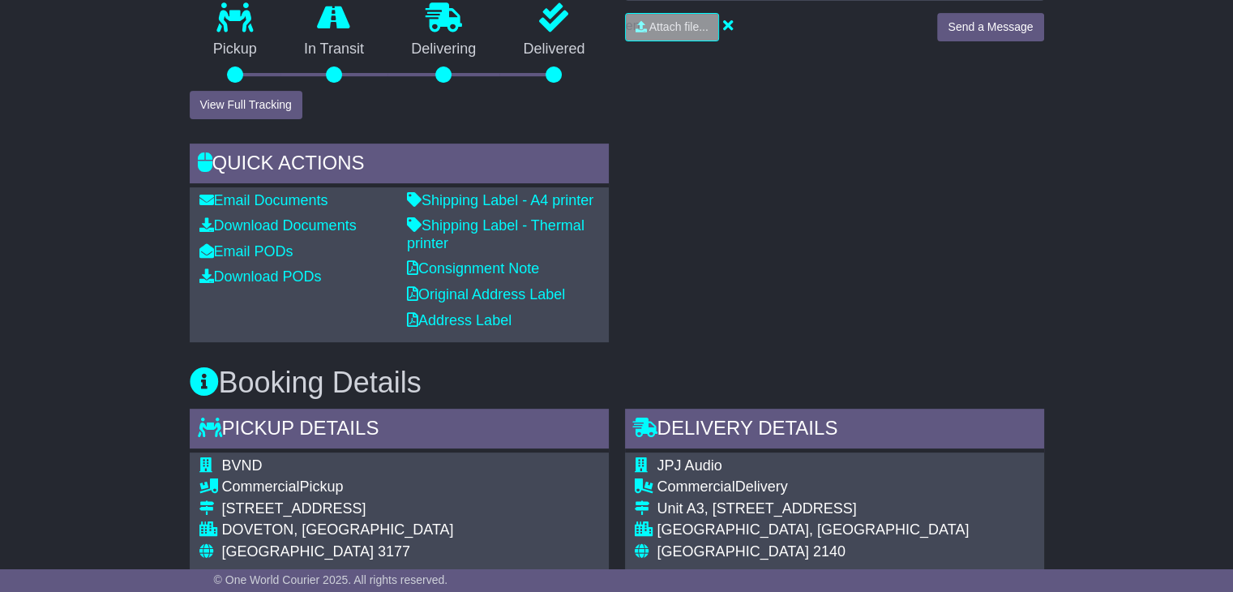
scroll to position [649, 0]
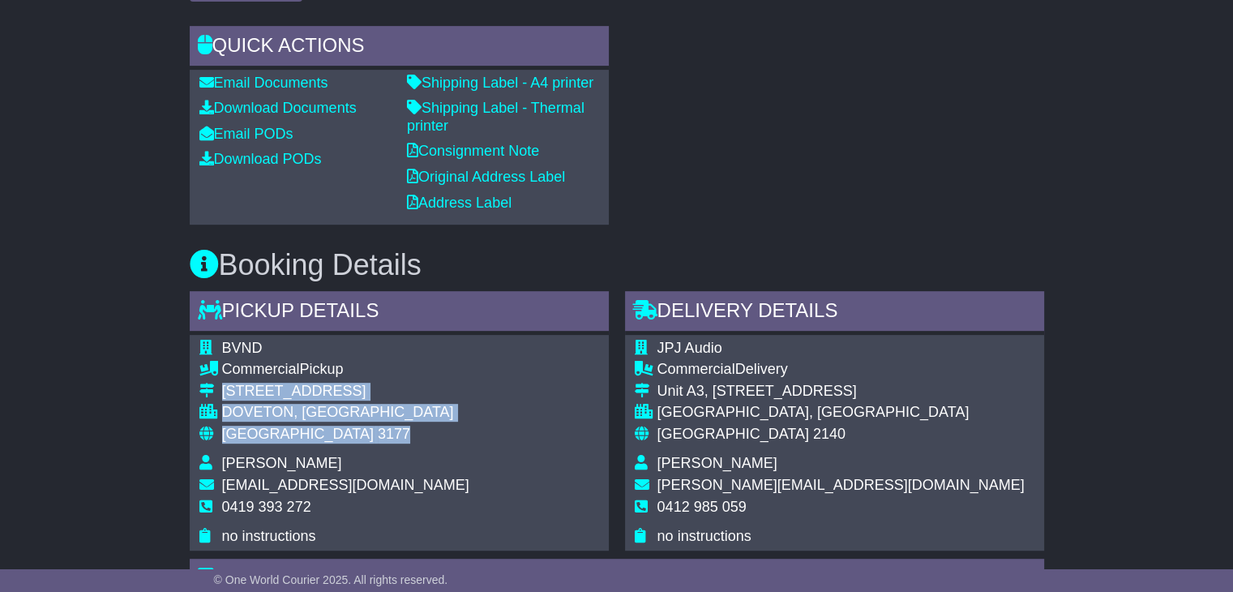
drag, startPoint x: 337, startPoint y: 443, endPoint x: 224, endPoint y: 395, distance: 123.5
click at [224, 395] on tbody "BVND Commercial Pickup [STREET_ADDRESS] [GEOGRAPHIC_DATA], [GEOGRAPHIC_DATA] Au…" at bounding box center [334, 443] width 270 height 206
copy tbody "[STREET_ADDRESS]"
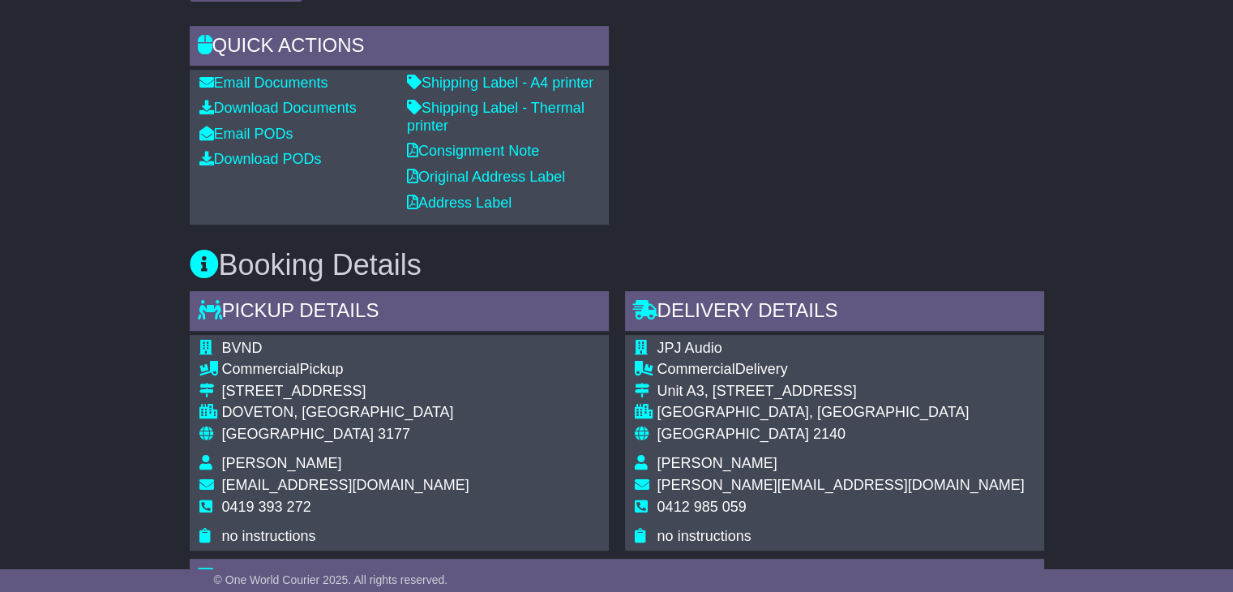
click at [282, 503] on span "0419 393 272" at bounding box center [266, 507] width 89 height 16
click at [282, 502] on span "0419 393 272" at bounding box center [266, 507] width 89 height 16
copy tbody "0419 393 272"
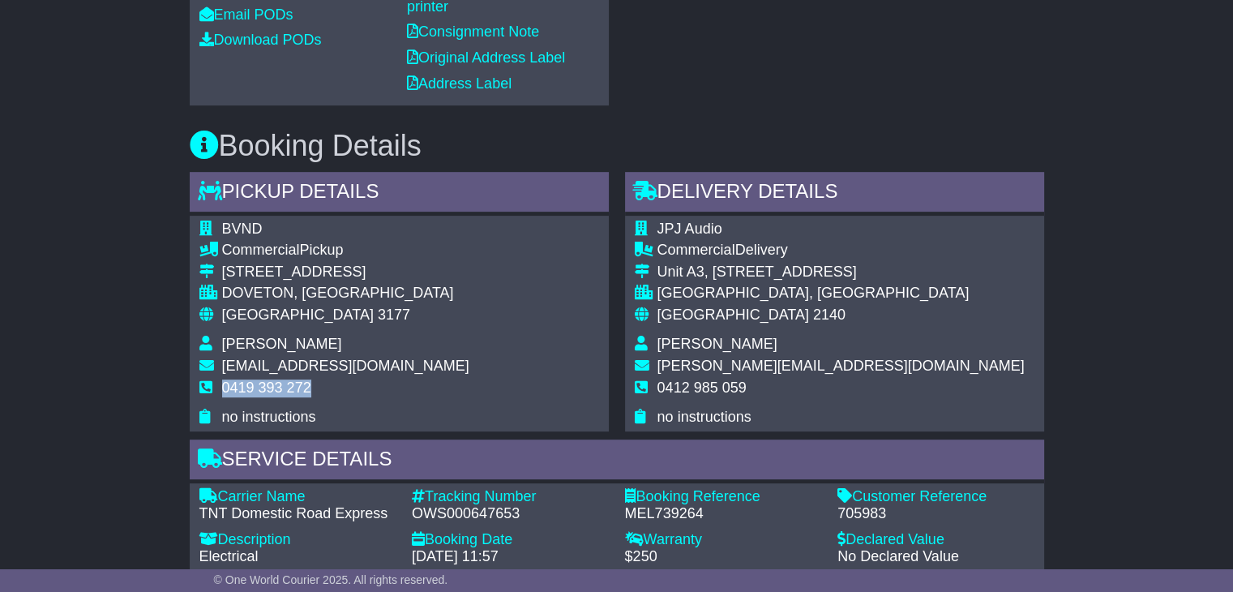
scroll to position [892, 0]
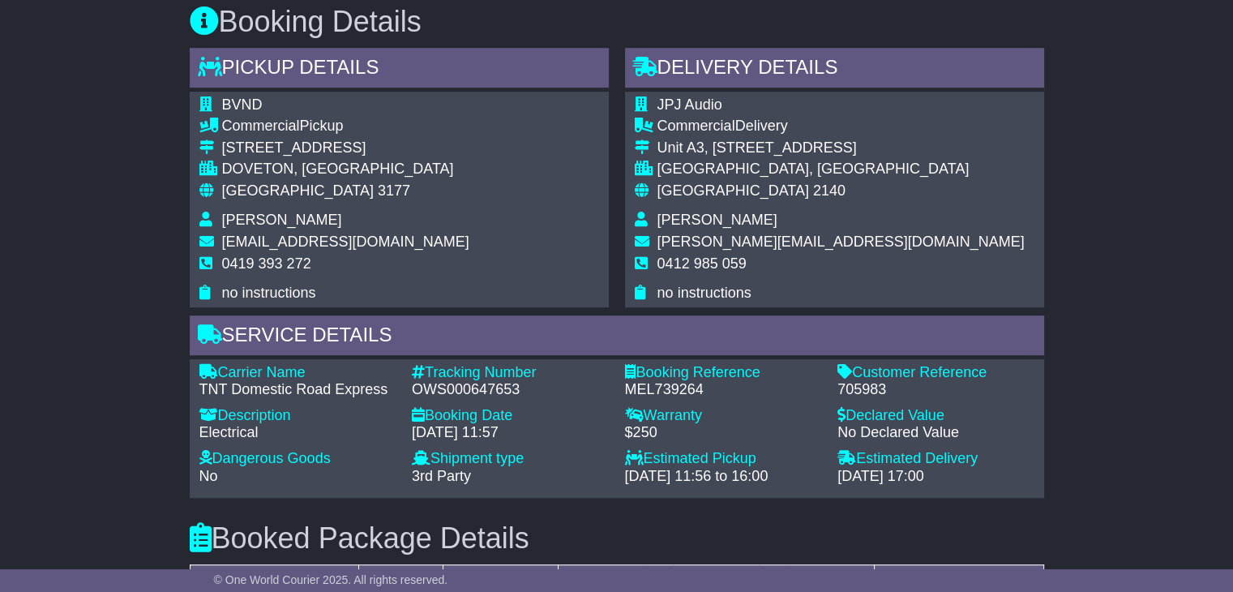
click at [470, 378] on div "Tracking Number" at bounding box center [510, 373] width 197 height 18
click at [471, 382] on div "OWS000647653" at bounding box center [510, 390] width 197 height 18
click at [471, 383] on div "OWS000647653" at bounding box center [510, 390] width 197 height 18
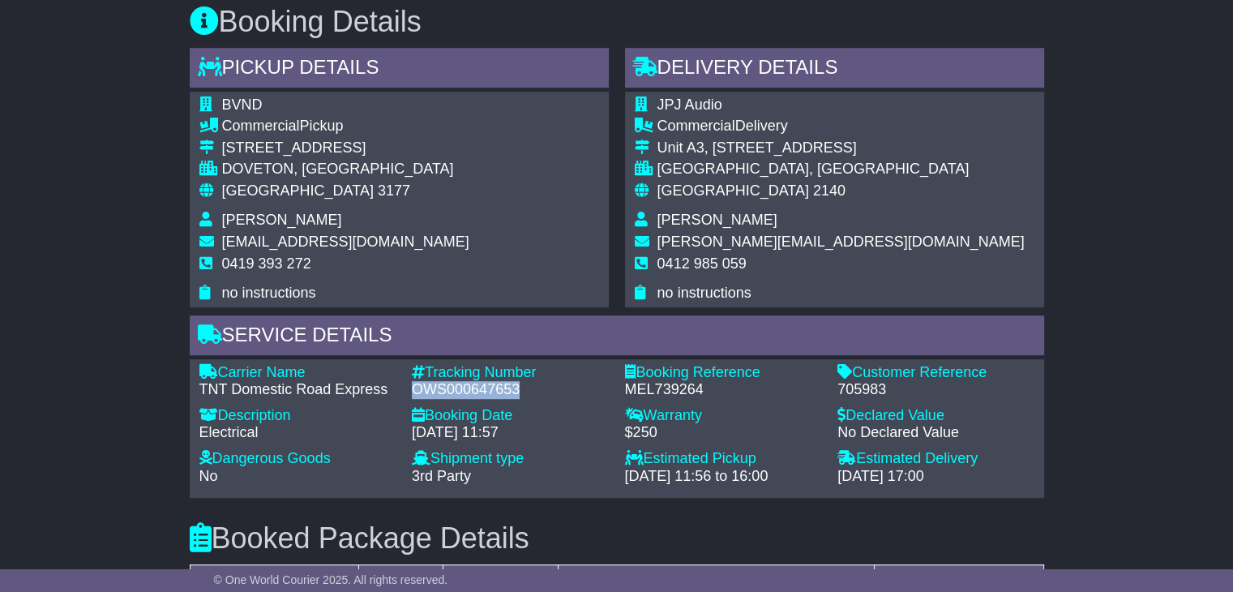
copy div "OWS000647653"
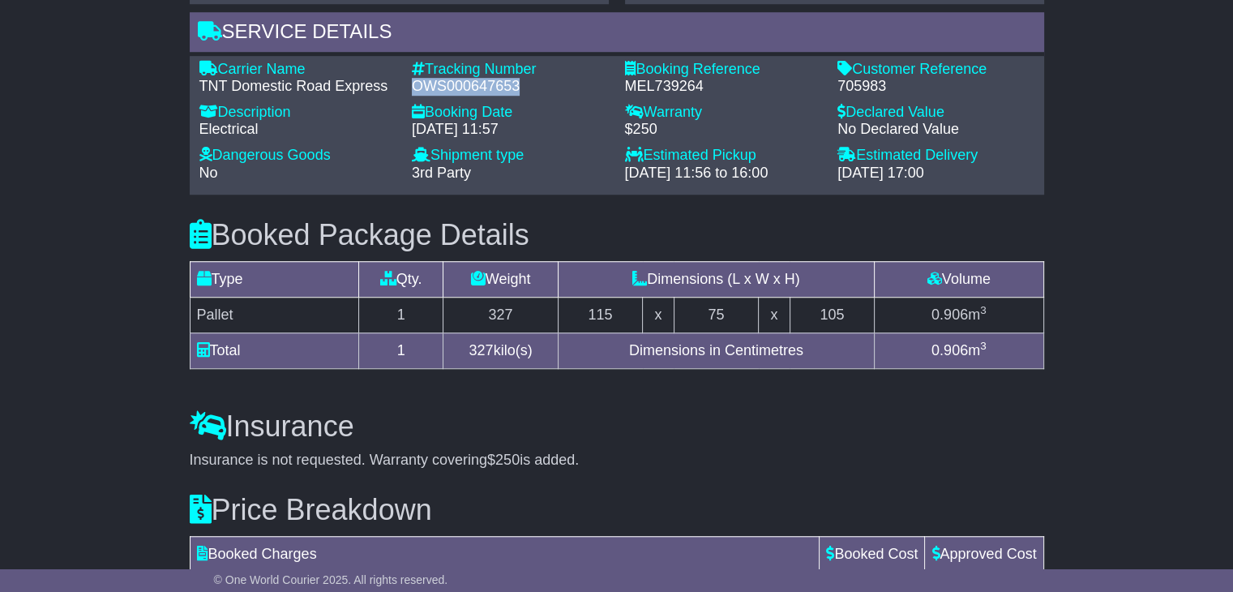
scroll to position [1216, 0]
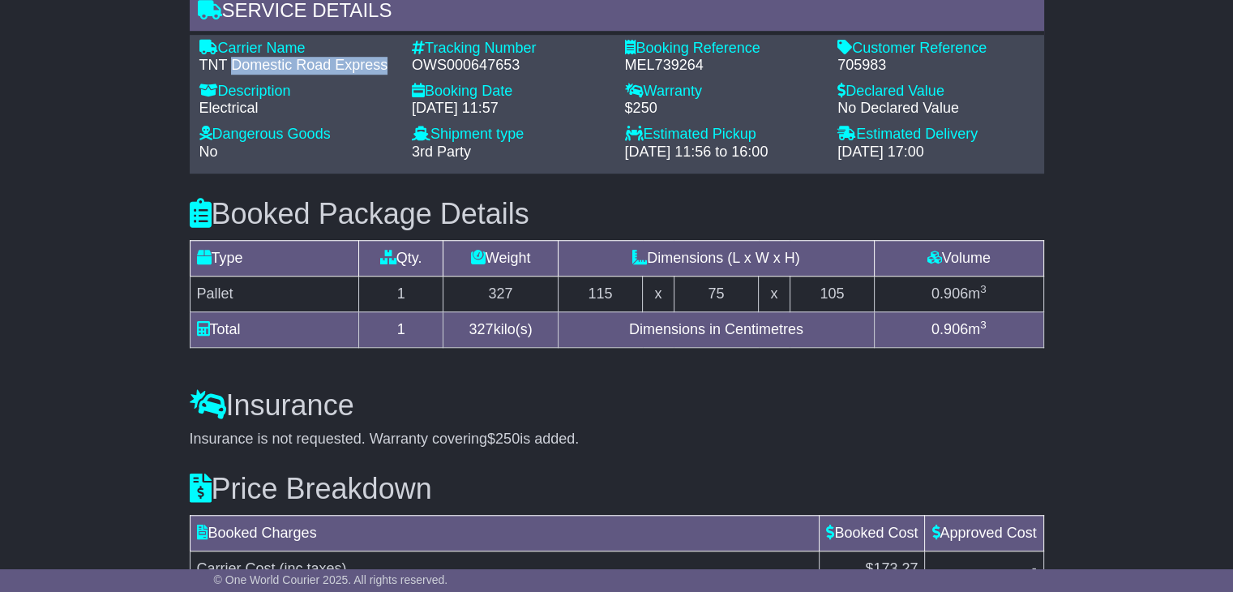
drag, startPoint x: 393, startPoint y: 62, endPoint x: 208, endPoint y: 67, distance: 185.7
click at [218, 66] on div "TNT Domestic Road Express" at bounding box center [297, 66] width 197 height 18
drag, startPoint x: 223, startPoint y: 41, endPoint x: 383, endPoint y: 62, distance: 161.1
click at [383, 62] on div "Carrier Name - TNT Domestic Road Express" at bounding box center [297, 57] width 213 height 35
copy div "Carrier Name - TNT Domestic Road Expres"
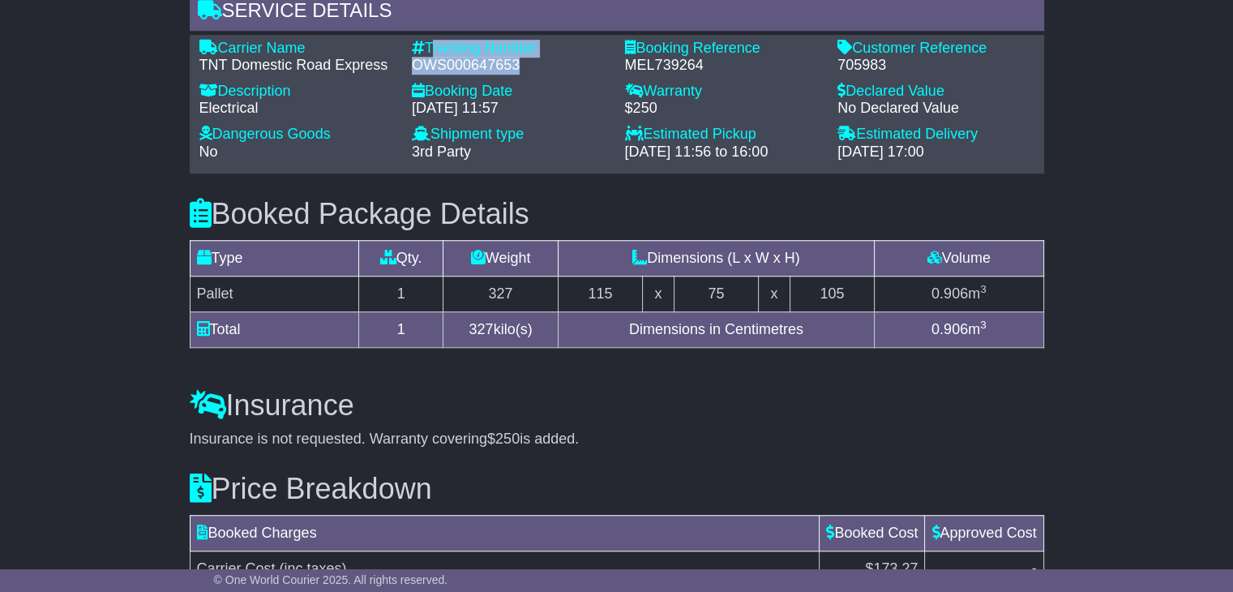
drag, startPoint x: 523, startPoint y: 56, endPoint x: 429, endPoint y: 41, distance: 95.2
click at [429, 41] on div "Tracking Number - OWS000647653" at bounding box center [510, 57] width 213 height 35
copy div "Tracking Number - OWS000647653"
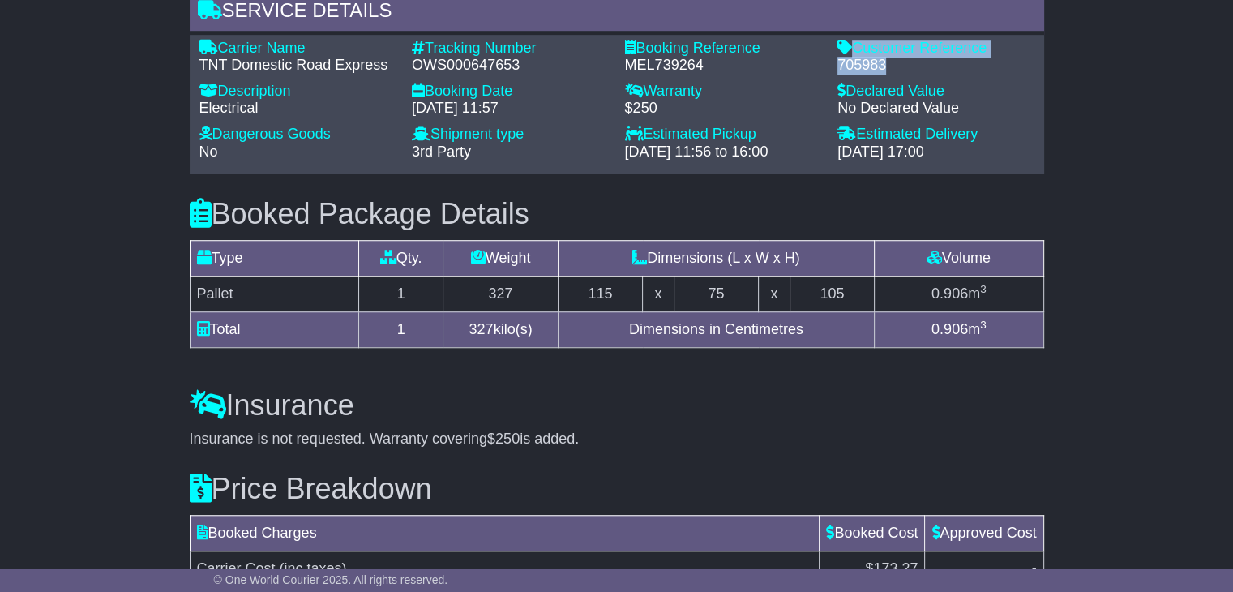
drag, startPoint x: 906, startPoint y: 62, endPoint x: 850, endPoint y: 41, distance: 60.1
click at [850, 41] on div "Customer Reference - 705983" at bounding box center [935, 57] width 213 height 35
copy div "Customer Reference - 705983"
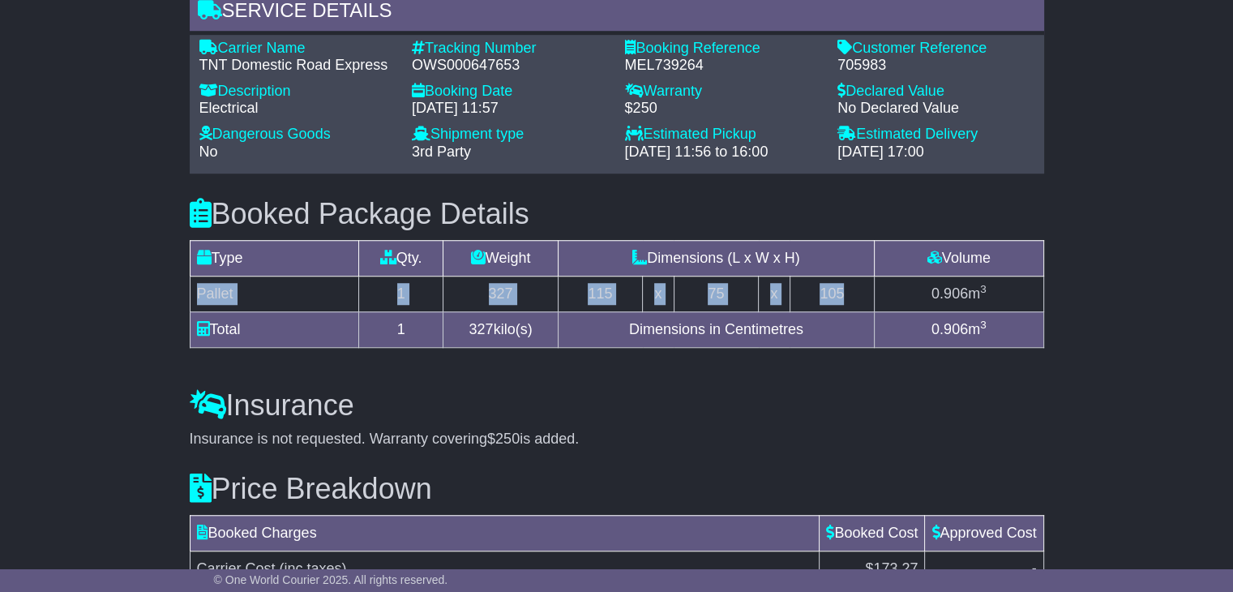
drag, startPoint x: 851, startPoint y: 285, endPoint x: 193, endPoint y: 301, distance: 658.4
click at [193, 301] on tr "Pallet 1 327 115 x 75 x 105 0.906 m 3" at bounding box center [617, 294] width 854 height 36
copy tr "Pallet 1 327 115 x 75 x 105"
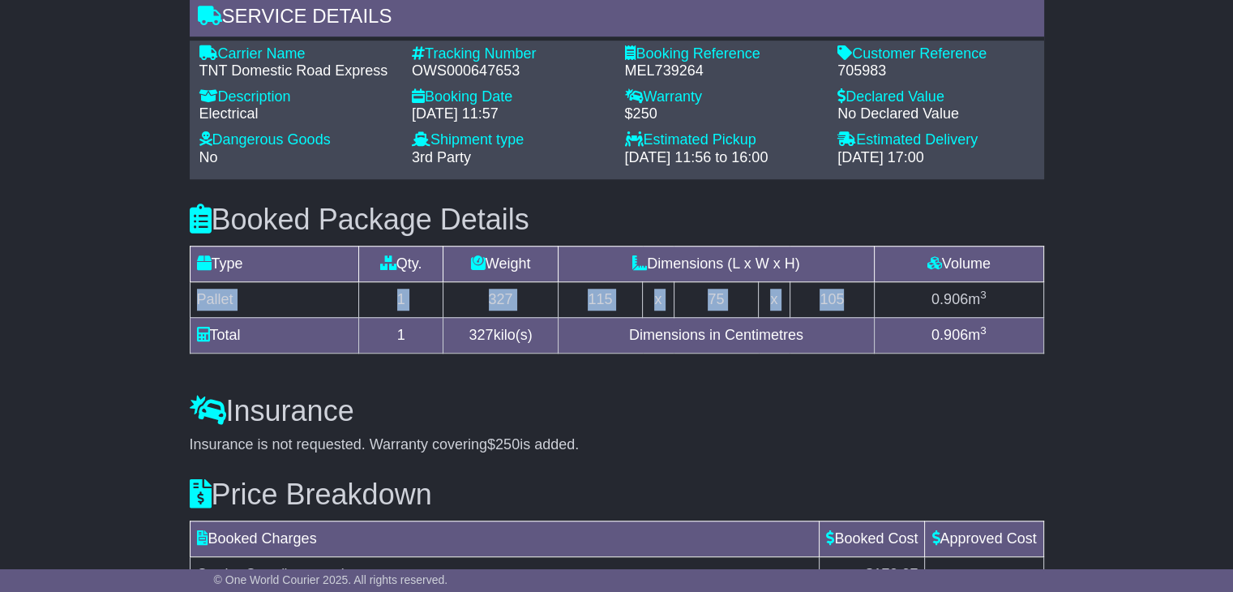
scroll to position [973, 0]
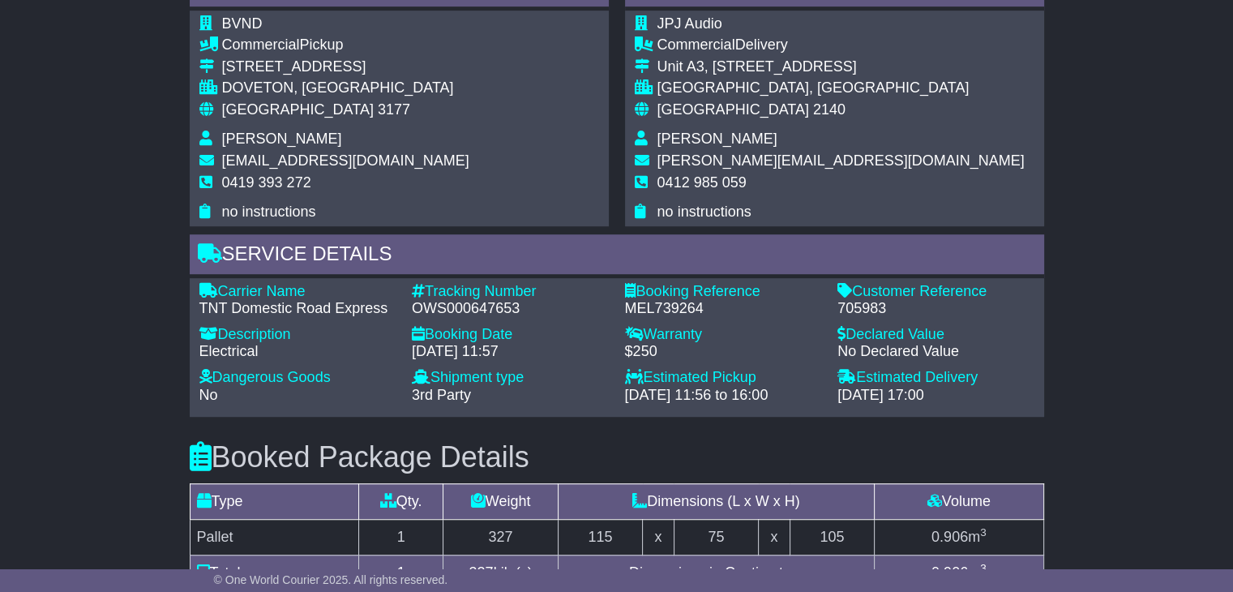
click at [720, 140] on span "[PERSON_NAME]" at bounding box center [717, 139] width 120 height 16
copy tbody "[PERSON_NAME]"
click at [710, 178] on span "0412 985 059" at bounding box center [701, 182] width 89 height 16
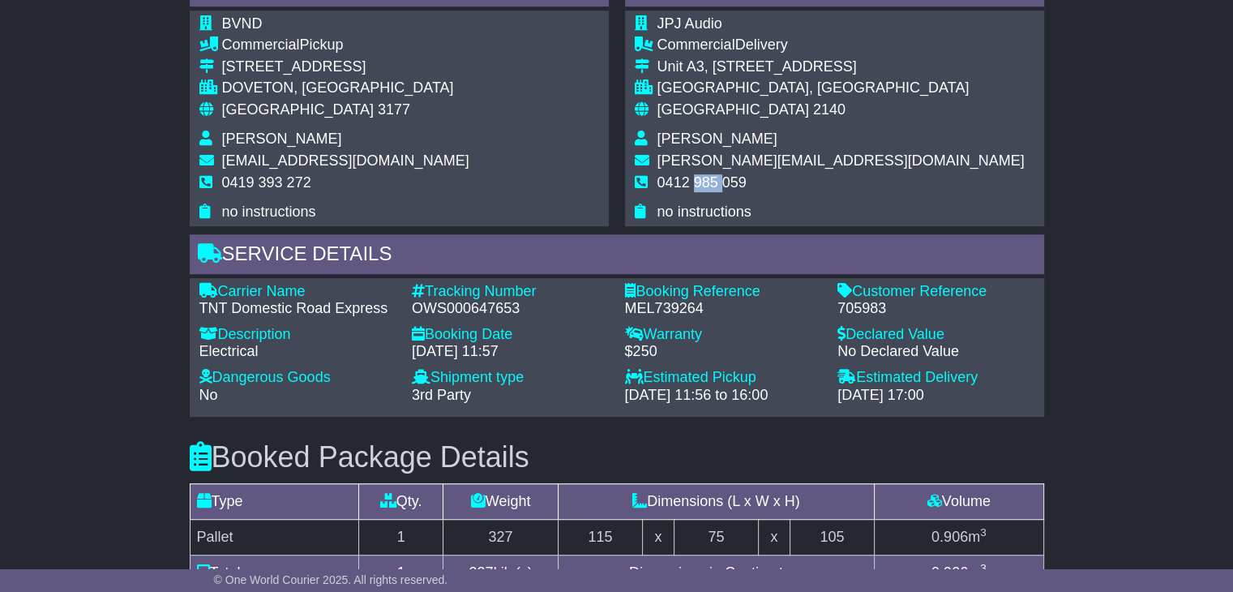
click at [710, 178] on span "0412 985 059" at bounding box center [701, 182] width 89 height 16
copy tbody "0412 985 059"
click at [710, 178] on span "0412 985 059" at bounding box center [701, 182] width 89 height 16
click at [277, 96] on td "DOVETON, [GEOGRAPHIC_DATA]" at bounding box center [345, 90] width 247 height 22
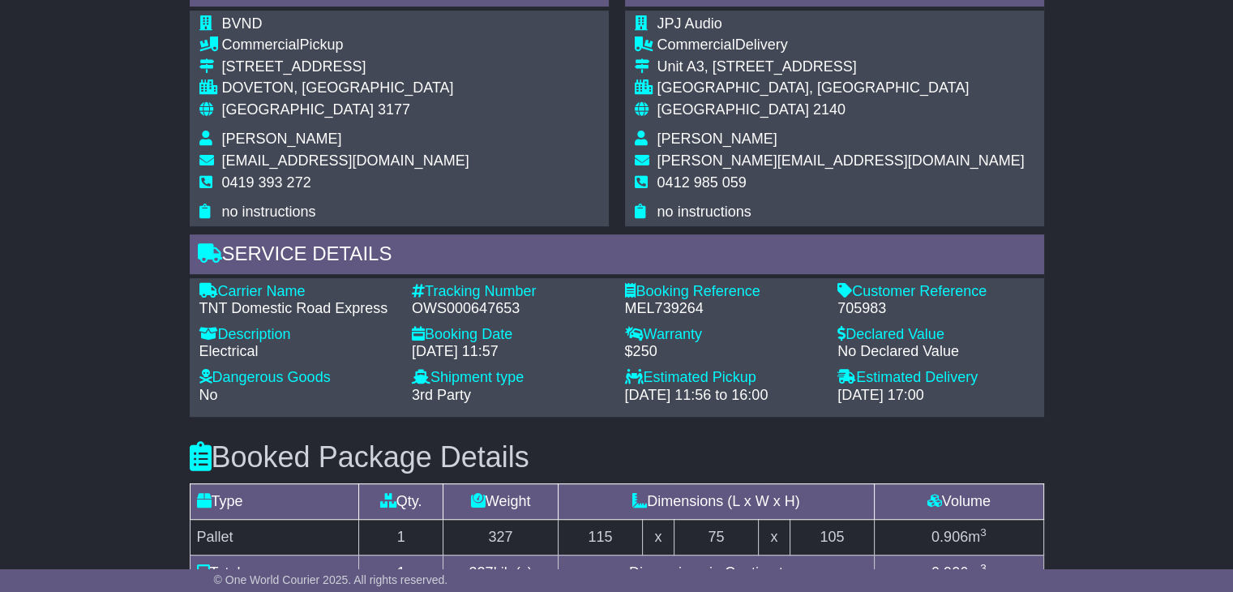
click at [275, 96] on td "DOVETON, [GEOGRAPHIC_DATA]" at bounding box center [345, 90] width 247 height 22
click at [273, 110] on span "[GEOGRAPHIC_DATA]" at bounding box center [298, 109] width 152 height 16
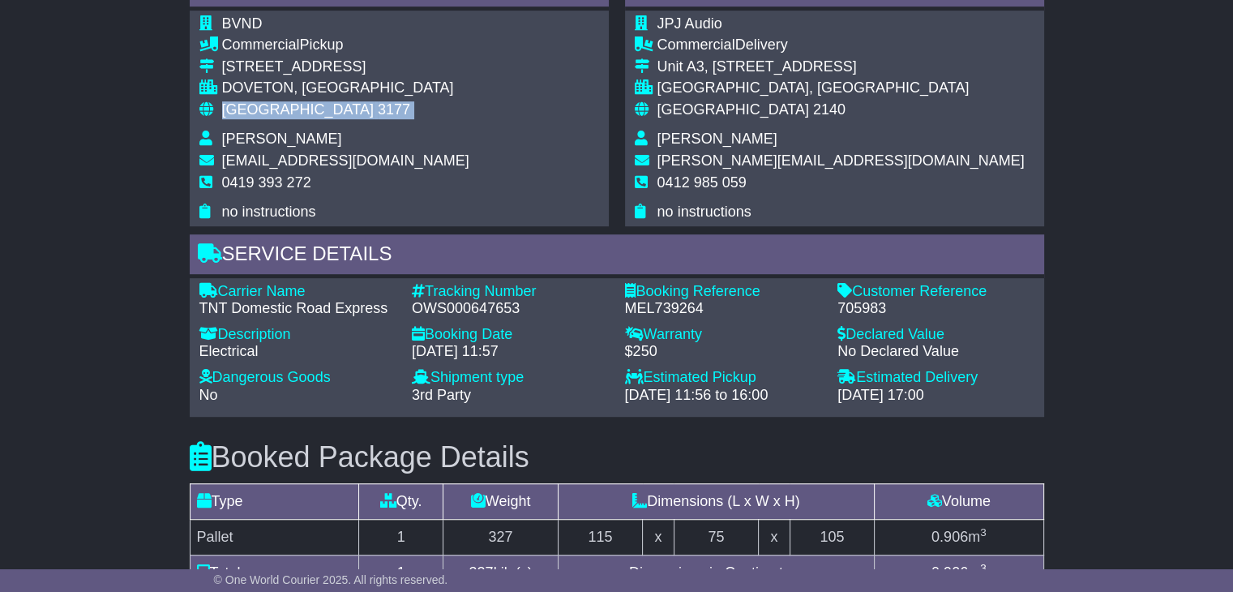
copy tbody "Australia 3177"
click at [727, 98] on td "[GEOGRAPHIC_DATA], [GEOGRAPHIC_DATA]" at bounding box center [840, 90] width 367 height 22
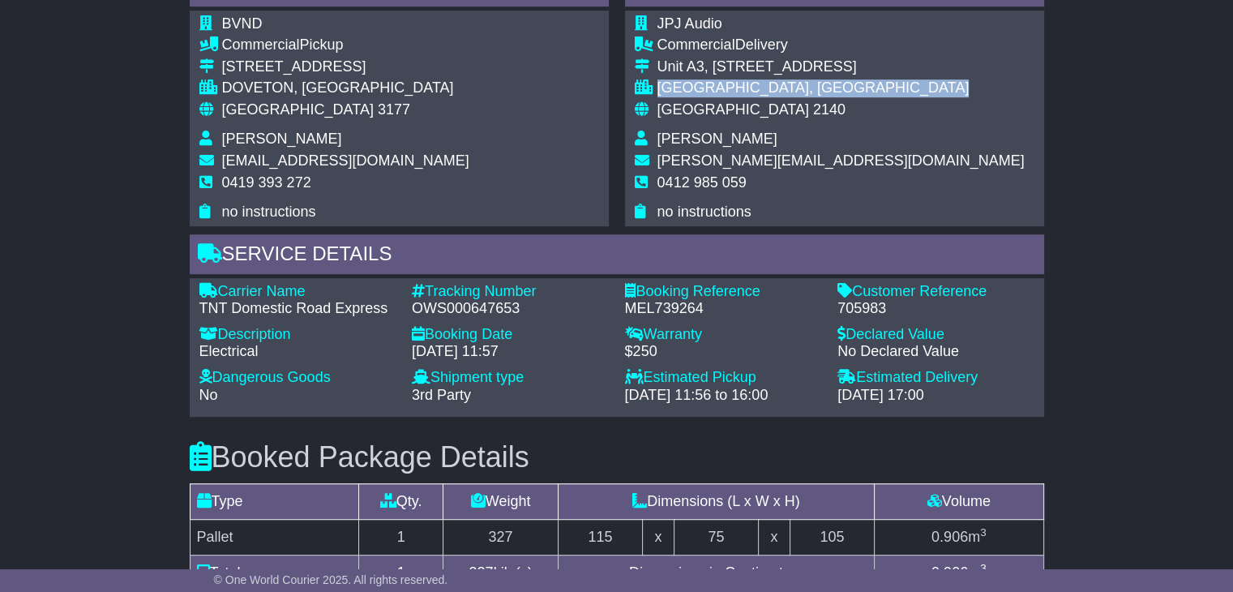
click at [727, 98] on td "[GEOGRAPHIC_DATA], [GEOGRAPHIC_DATA]" at bounding box center [840, 90] width 367 height 22
click at [813, 114] on span "2140" at bounding box center [829, 109] width 32 height 16
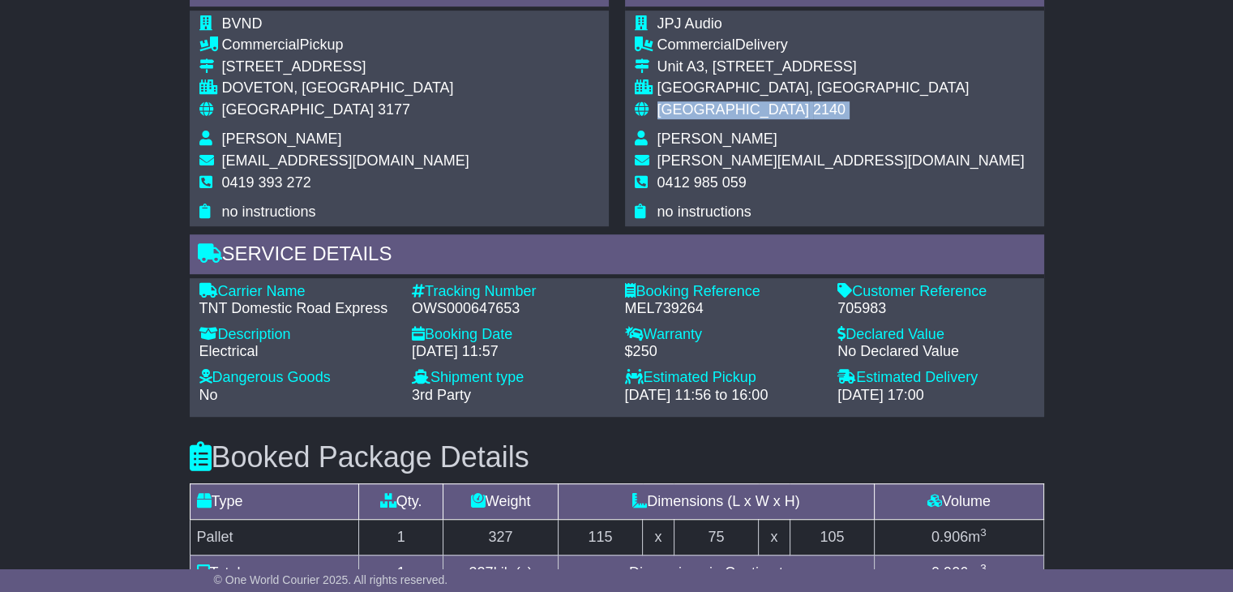
click at [813, 114] on span "2140" at bounding box center [829, 109] width 32 height 16
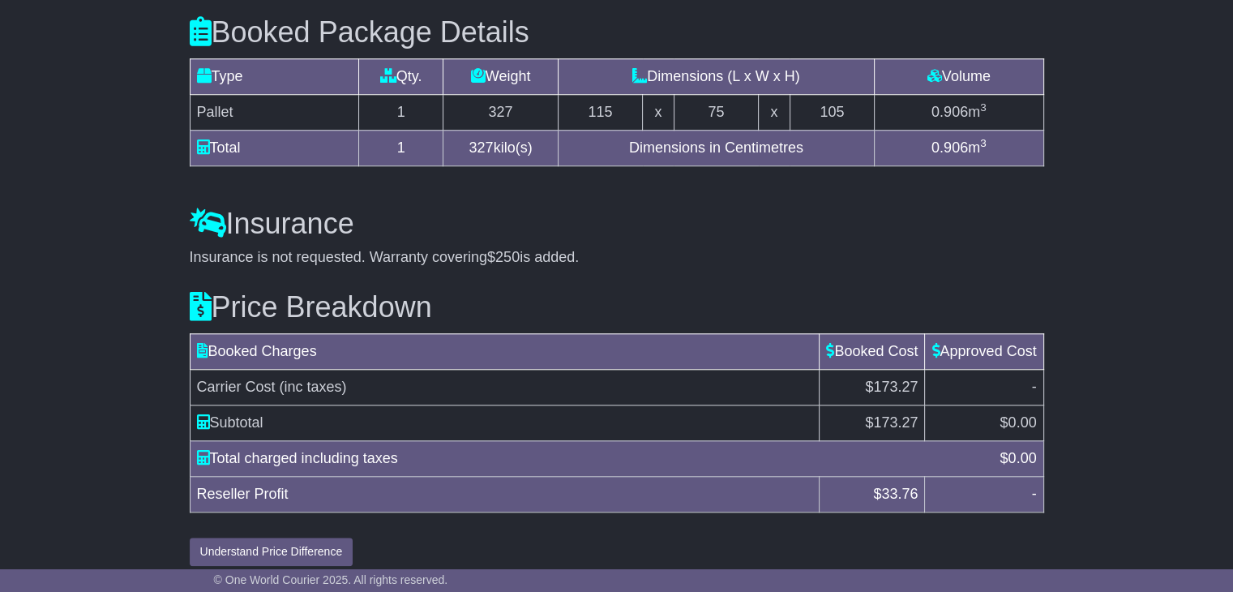
scroll to position [1408, 0]
